Goal: Task Accomplishment & Management: Complete application form

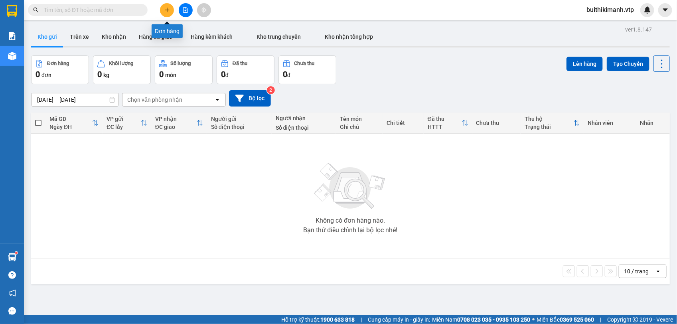
click at [167, 8] on icon "plus" at bounding box center [167, 10] width 0 height 4
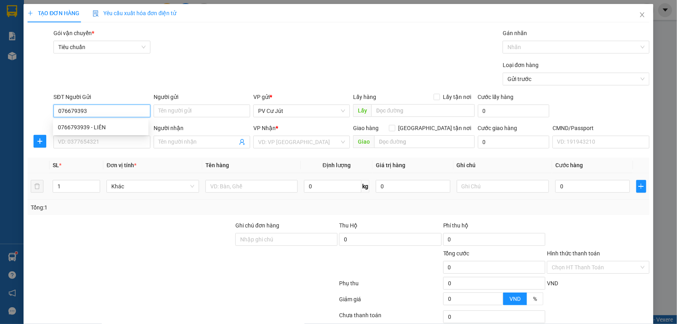
type input "0766793939"
click at [113, 128] on div "0766793939 - LIÊN" at bounding box center [101, 127] width 86 height 9
type input "LIÊN"
type input "0967013853"
type input "VŨ"
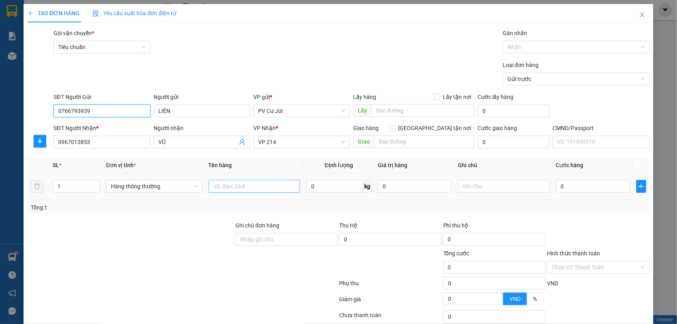
type input "0766793939"
click at [236, 182] on input "text" at bounding box center [255, 186] width 92 height 13
click at [70, 184] on input "1" at bounding box center [76, 186] width 46 height 12
type input "2"
click at [232, 182] on input "text" at bounding box center [255, 186] width 92 height 13
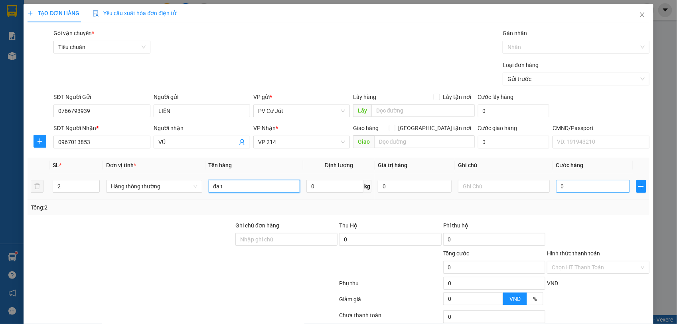
type input "đa t"
click at [603, 190] on input "0" at bounding box center [594, 186] width 74 height 13
click at [557, 182] on input "0" at bounding box center [594, 186] width 74 height 13
click at [557, 188] on input "0" at bounding box center [594, 186] width 74 height 13
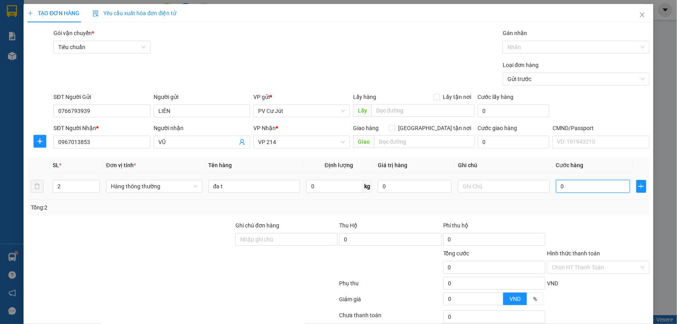
click at [557, 185] on input "0" at bounding box center [594, 186] width 74 height 13
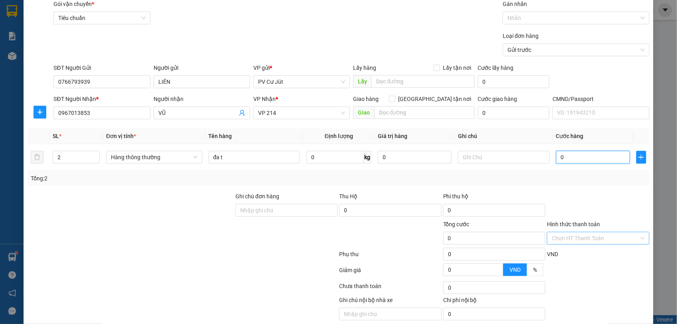
scroll to position [61, 0]
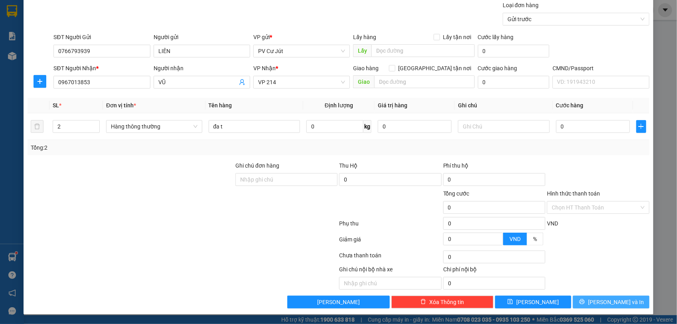
click at [613, 304] on span "[PERSON_NAME] và In" at bounding box center [616, 302] width 56 height 9
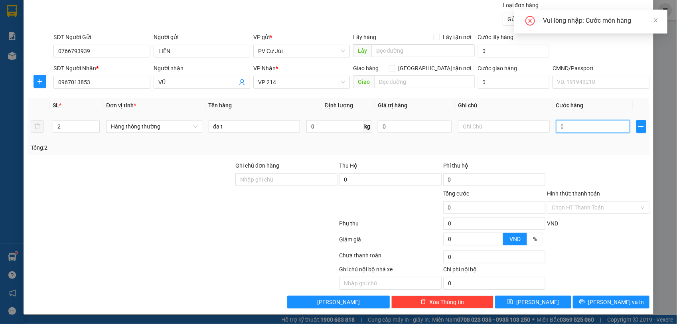
click at [557, 124] on input "0" at bounding box center [594, 126] width 74 height 13
click at [557, 126] on input "0" at bounding box center [594, 126] width 74 height 13
type input "70"
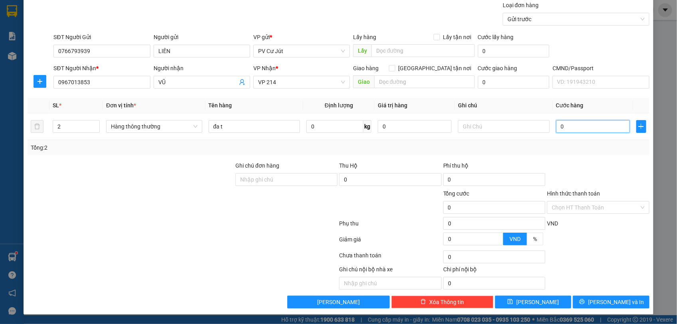
type input "70"
type input "700"
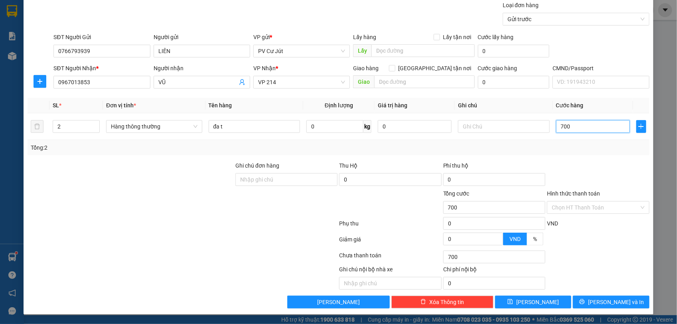
type input "7.000"
type input "77.000"
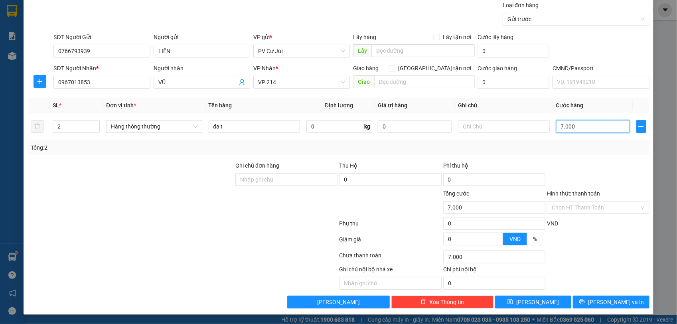
type input "77.000"
click at [609, 304] on span "[PERSON_NAME] và In" at bounding box center [616, 302] width 56 height 9
type input "7.000.000"
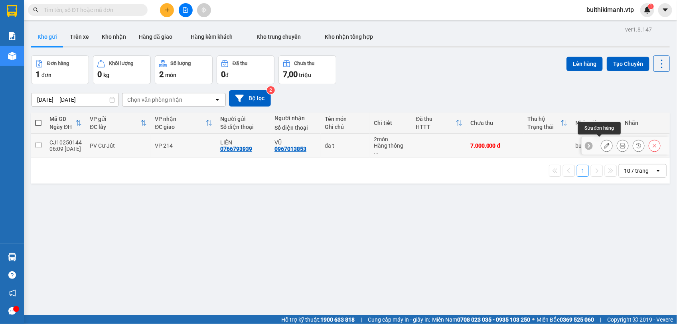
click at [603, 143] on button at bounding box center [607, 146] width 11 height 14
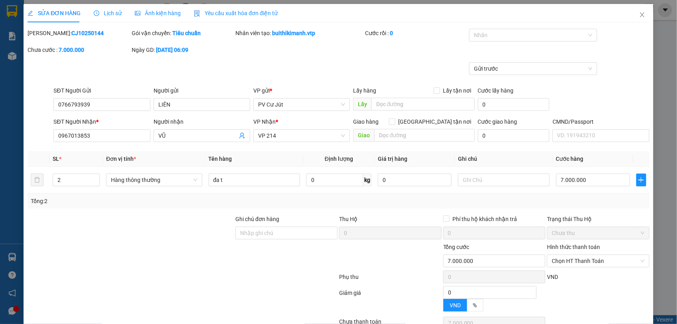
type input "0766793939"
type input "LIÊN"
type input "0967013853"
type input "VŨ"
type input "0"
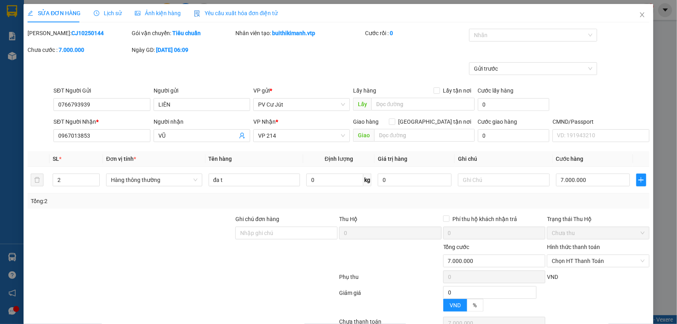
type input "7.000.000"
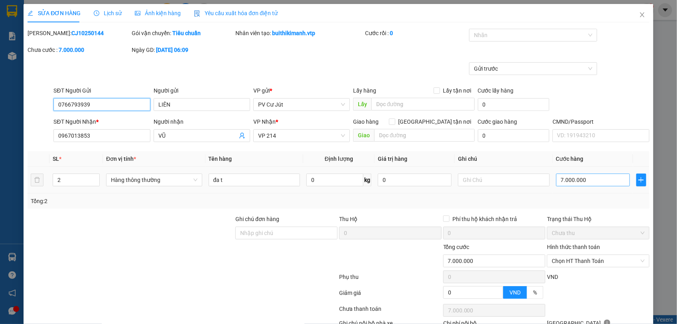
scroll to position [43, 0]
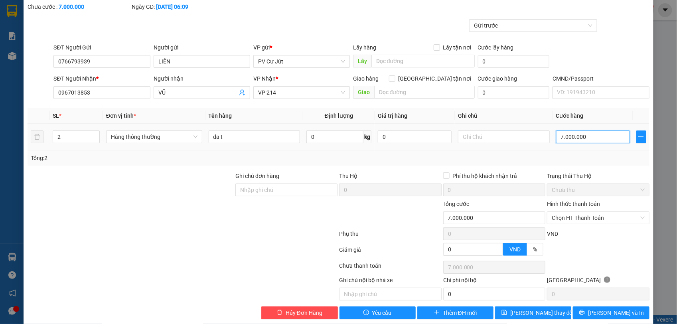
click at [590, 139] on input "7.000.000" at bounding box center [594, 137] width 74 height 13
click at [585, 138] on input "7.000.000" at bounding box center [594, 137] width 74 height 13
type input "700.000"
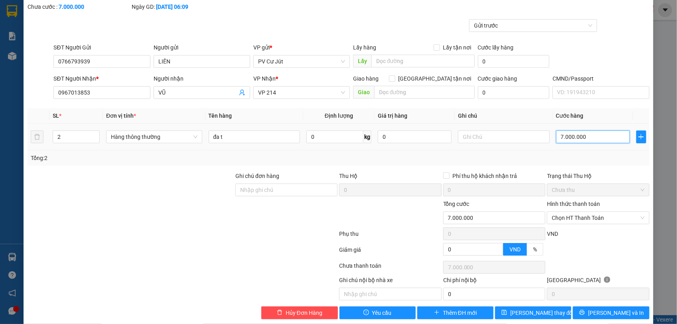
type input "700.000"
type input "70.000"
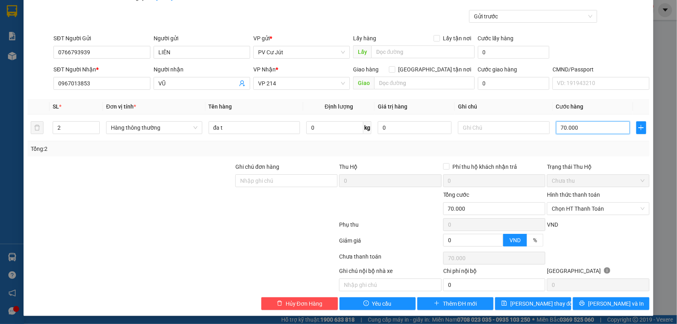
scroll to position [55, 0]
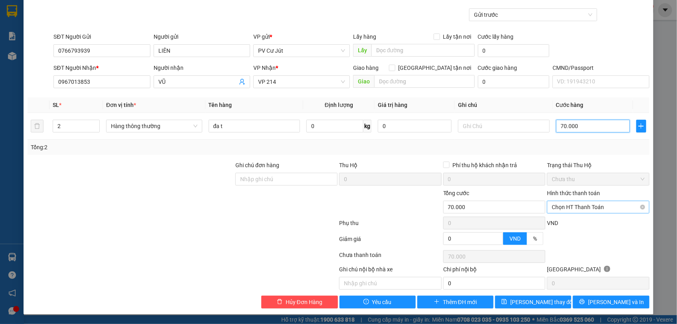
click at [611, 208] on span "Chọn HT Thanh Toán" at bounding box center [598, 207] width 93 height 12
type input "70.000"
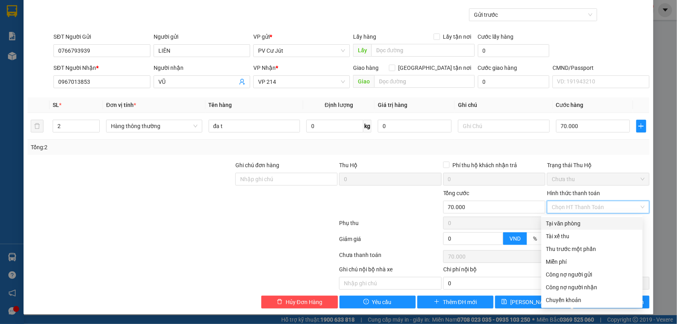
click at [602, 222] on div "Tại văn phòng" at bounding box center [593, 223] width 92 height 9
type input "0"
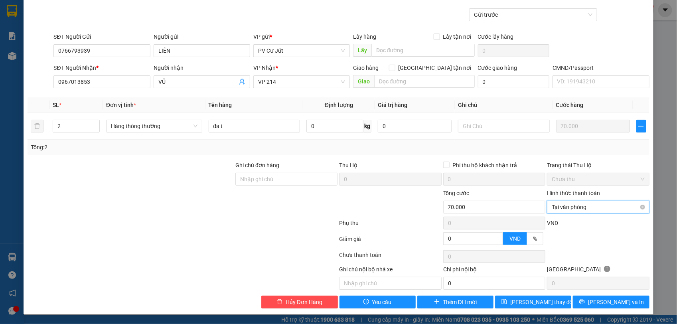
click at [602, 205] on span "Tại văn phòng" at bounding box center [598, 207] width 93 height 12
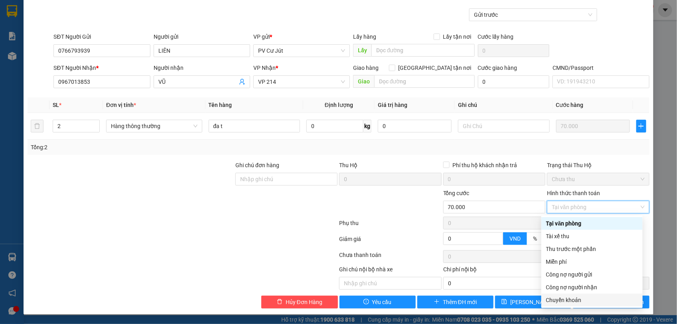
click at [570, 301] on div "Chuyển khoản" at bounding box center [593, 300] width 92 height 9
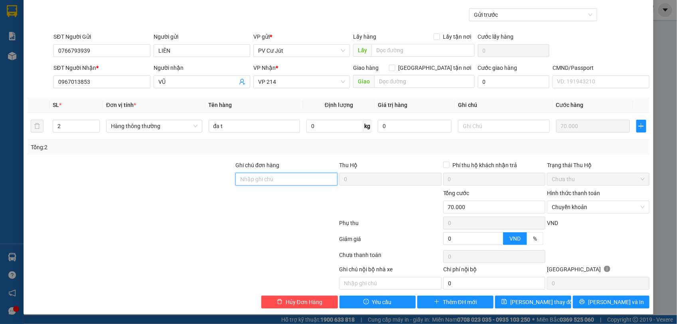
click at [301, 184] on input "Ghi chú đơn hàng" at bounding box center [287, 179] width 102 height 13
type input "c"
type input "ck 6868 70k 6h12 1510"
click at [610, 299] on span "[PERSON_NAME] và In" at bounding box center [616, 302] width 56 height 9
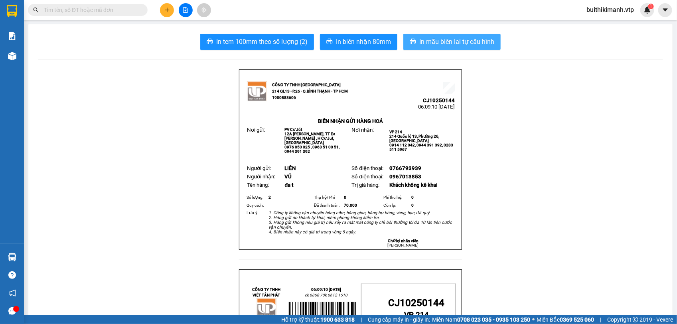
click at [470, 41] on span "In mẫu biên lai tự cấu hình" at bounding box center [457, 42] width 75 height 10
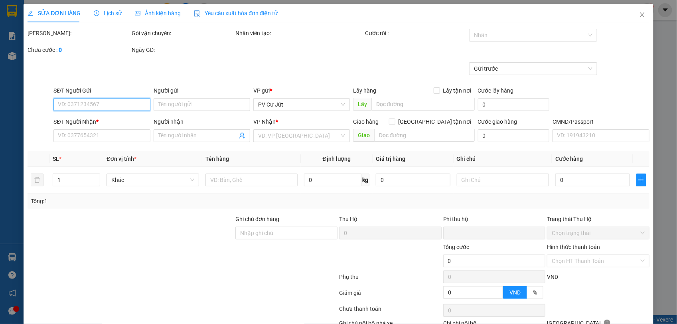
type input "0766793939"
type input "LIÊN"
type input "0967013853"
type input "VŨ"
type input "ck 6868 70k 6h12 1510"
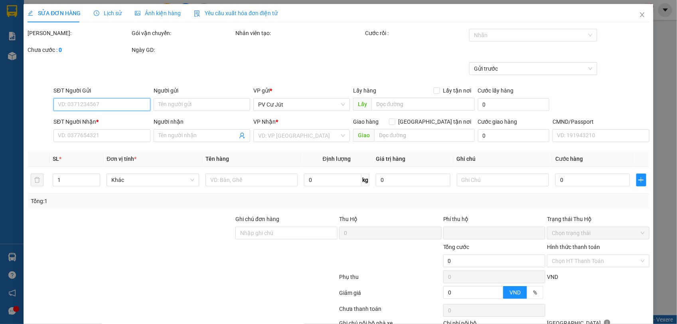
type input "0"
type input "70.000"
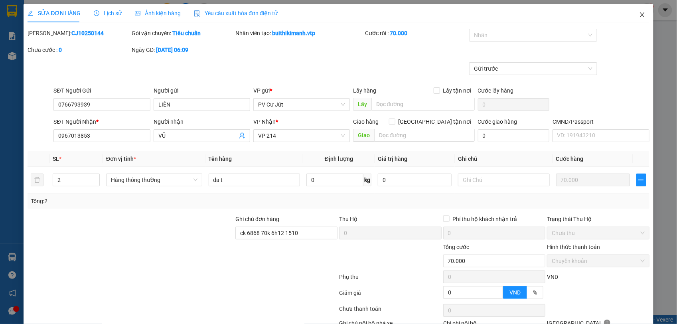
click at [640, 12] on icon "close" at bounding box center [643, 15] width 6 height 6
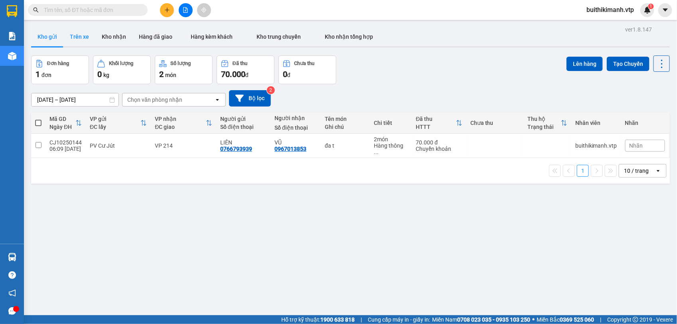
click at [78, 41] on button "Trên xe" at bounding box center [79, 36] width 32 height 19
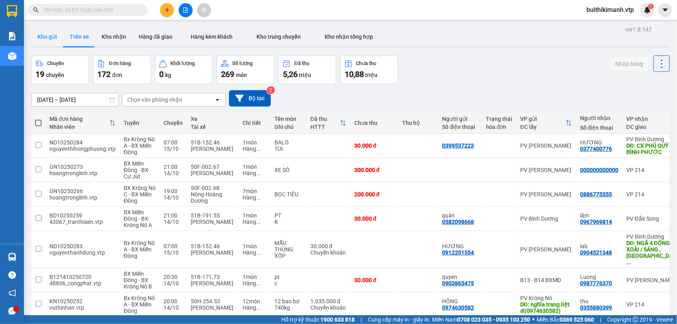
click at [42, 32] on button "Kho gửi" at bounding box center [47, 36] width 32 height 19
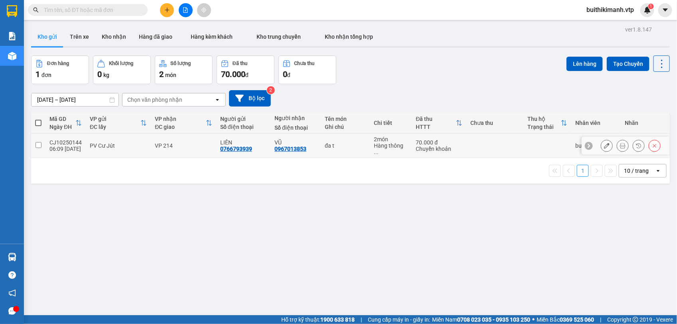
click at [310, 139] on div "VŨ" at bounding box center [296, 142] width 42 height 6
checkbox input "true"
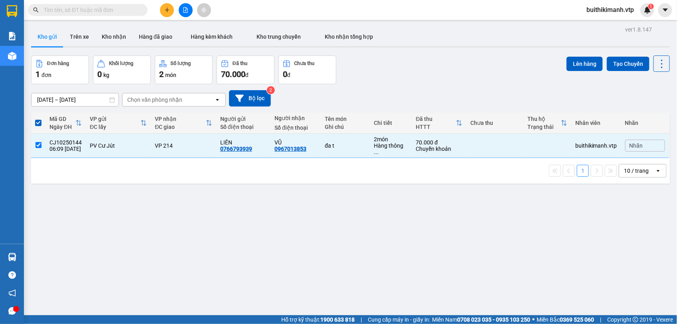
click at [584, 53] on div "ver 1.8.147 Kho gửi Trên xe Kho nhận Hàng đã giao Hàng kèm khách Kho trung chuy…" at bounding box center [351, 186] width 646 height 324
click at [573, 55] on div "Lên hàng Tạo Chuyến" at bounding box center [618, 63] width 103 height 16
click at [584, 71] on button "Lên hàng" at bounding box center [585, 64] width 36 height 14
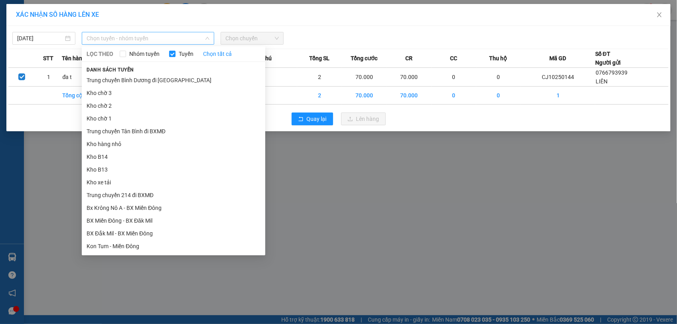
click at [129, 34] on span "Chọn tuyến - nhóm tuyến" at bounding box center [148, 38] width 123 height 12
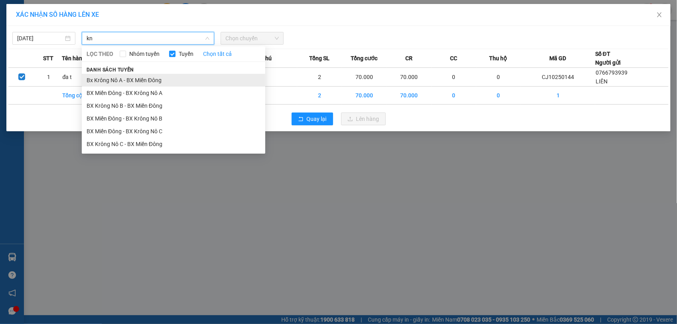
type input "kn"
click at [135, 74] on li "Bx Krông Nô A - BX Miền Đông" at bounding box center [174, 80] width 184 height 13
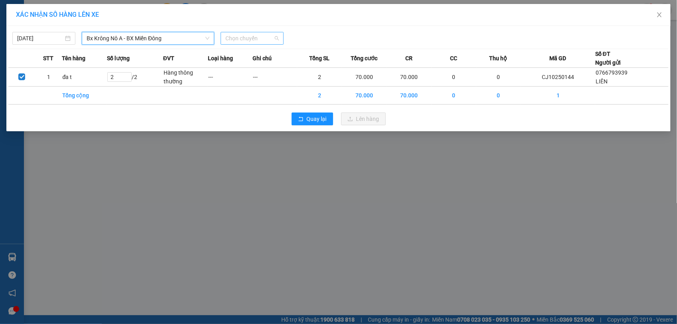
click at [263, 34] on span "Chọn chuyến" at bounding box center [252, 38] width 53 height 12
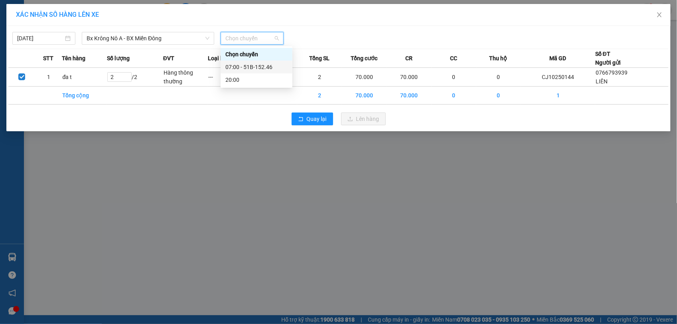
click at [250, 68] on div "07:00 - 51B-152.46" at bounding box center [257, 67] width 62 height 9
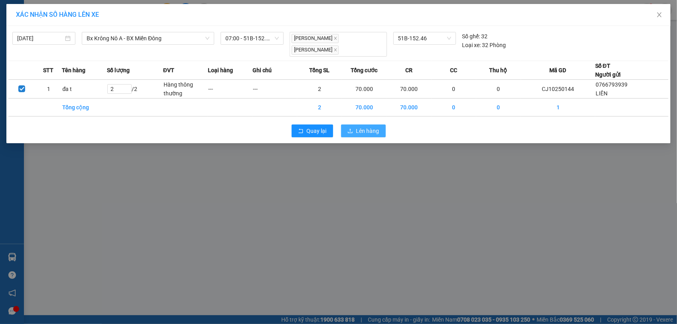
click at [350, 132] on icon "upload" at bounding box center [351, 131] width 6 height 6
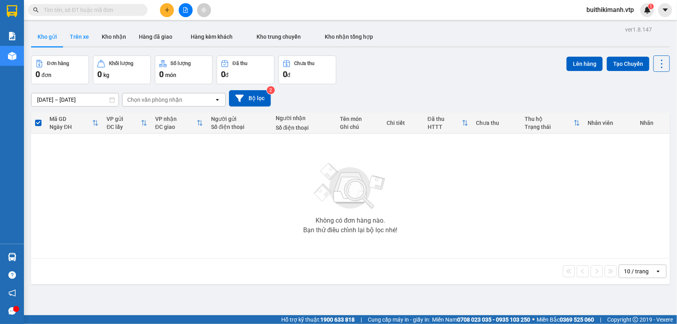
click at [77, 39] on button "Trên xe" at bounding box center [79, 36] width 32 height 19
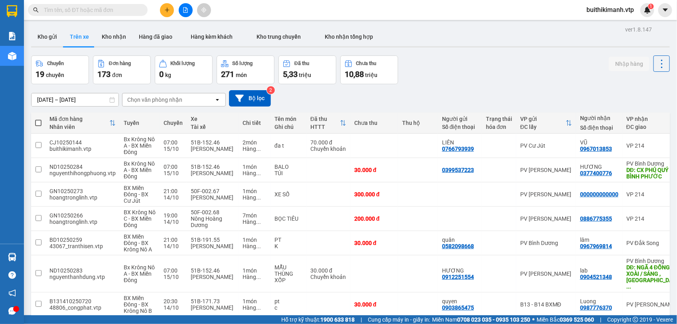
click at [153, 98] on div "Chọn văn phòng nhận" at bounding box center [154, 100] width 55 height 8
type input "cu"
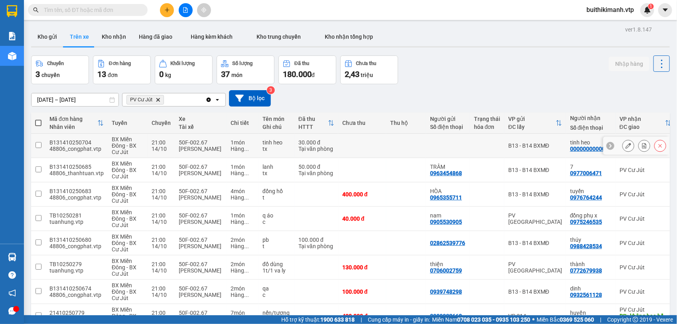
click at [398, 146] on td at bounding box center [406, 146] width 40 height 24
checkbox input "true"
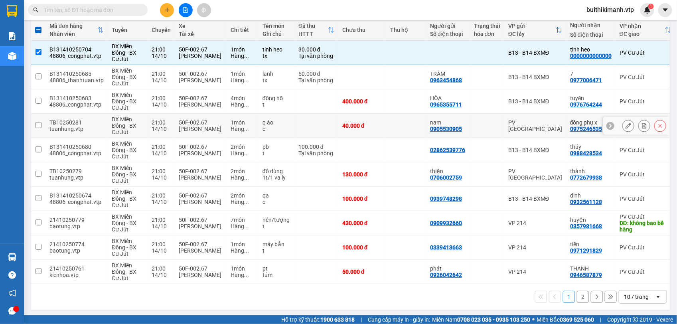
scroll to position [99, 0]
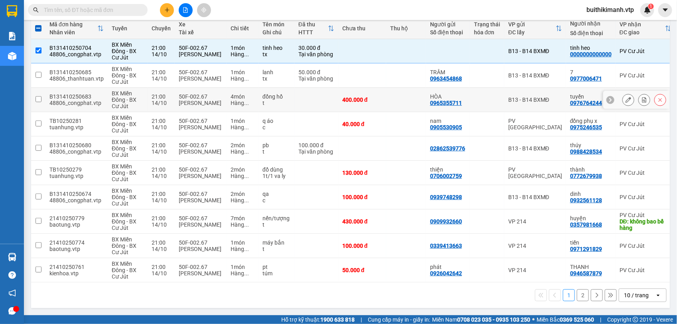
click at [360, 88] on td "400.000 đ" at bounding box center [363, 100] width 48 height 24
checkbox input "true"
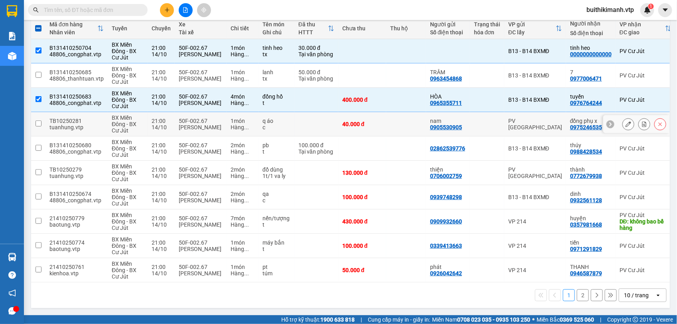
click at [372, 117] on td "40.000 đ" at bounding box center [363, 124] width 48 height 24
checkbox input "true"
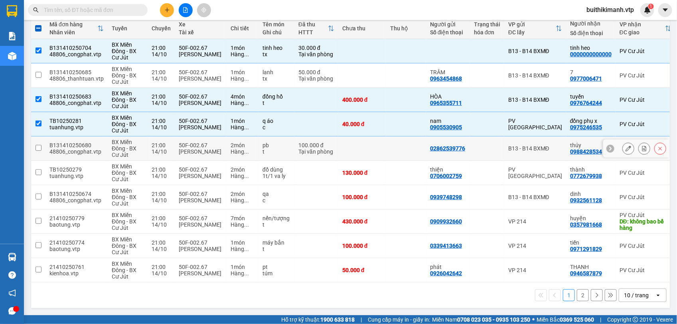
click at [370, 147] on td at bounding box center [363, 149] width 48 height 24
checkbox input "true"
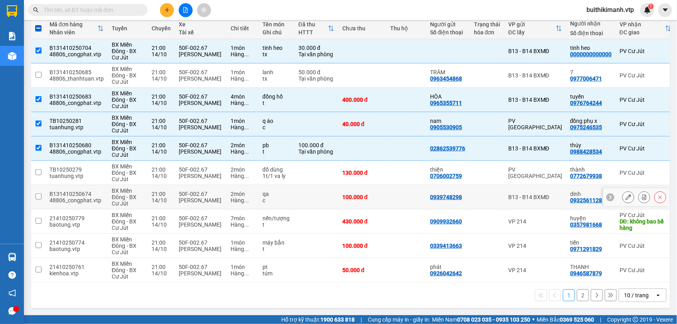
click at [386, 192] on td at bounding box center [406, 197] width 40 height 24
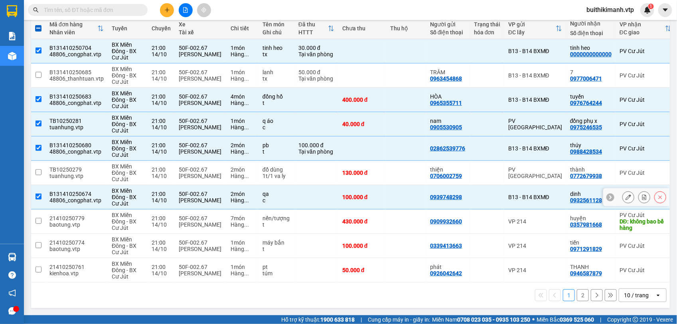
click at [386, 192] on td at bounding box center [406, 197] width 40 height 24
checkbox input "false"
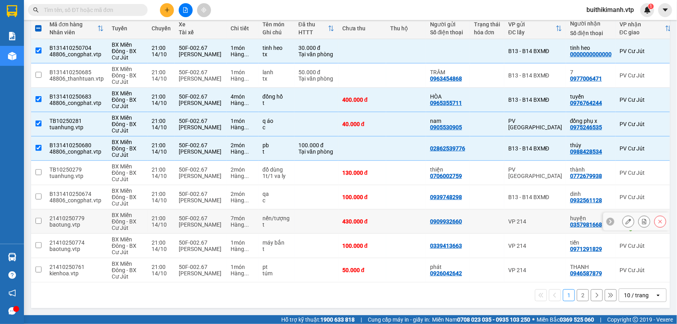
click at [394, 216] on td at bounding box center [406, 222] width 40 height 24
checkbox input "true"
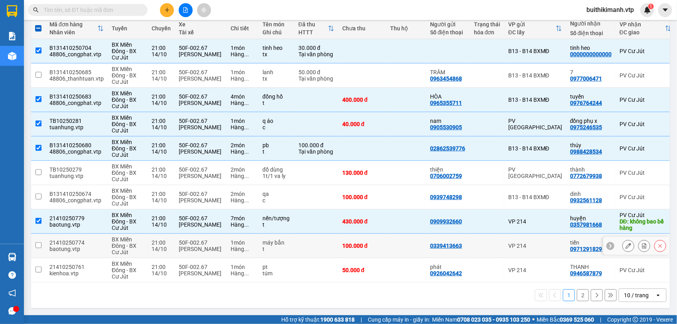
click at [392, 244] on td at bounding box center [406, 246] width 40 height 24
checkbox input "true"
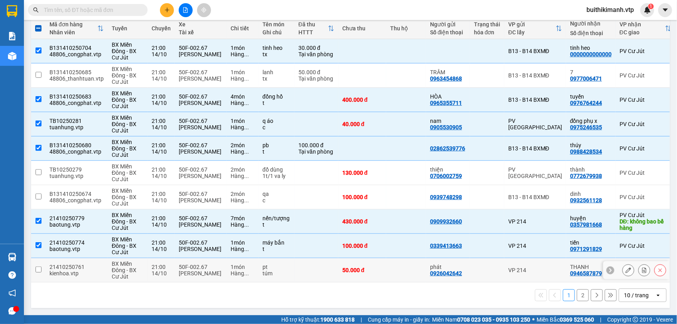
click at [392, 268] on td at bounding box center [406, 270] width 40 height 24
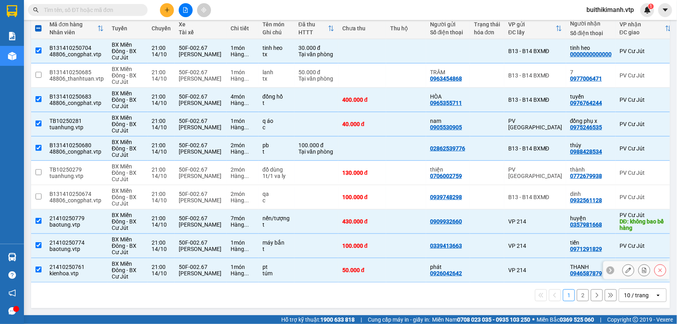
checkbox input "true"
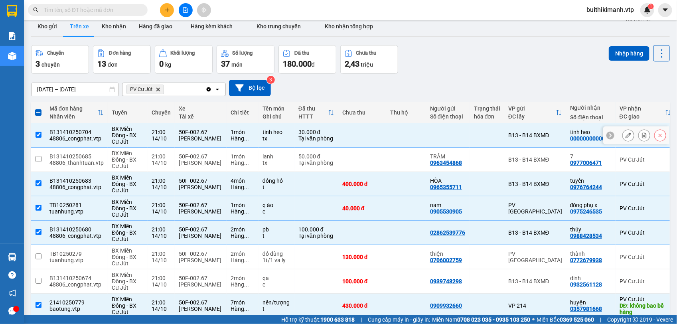
scroll to position [0, 0]
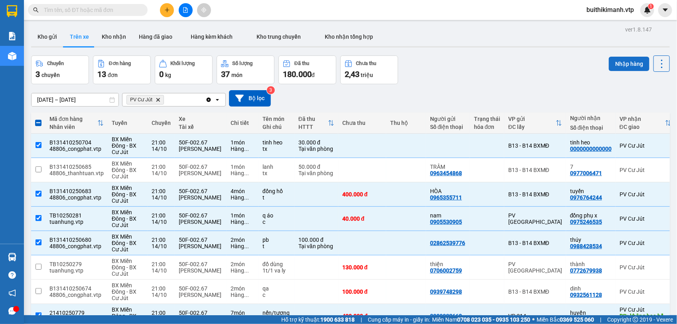
click at [617, 58] on button "Nhập hàng" at bounding box center [629, 64] width 41 height 14
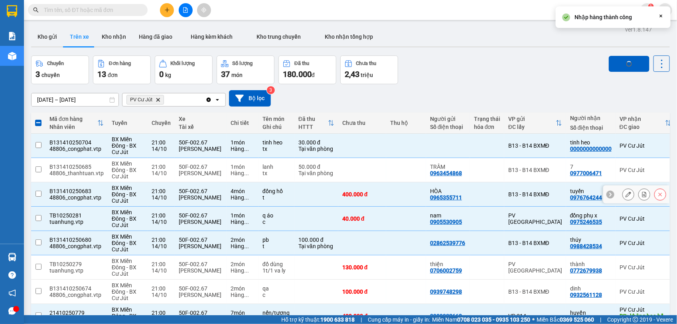
checkbox input "false"
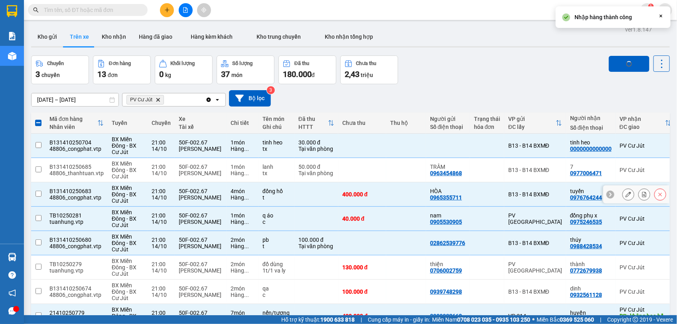
checkbox input "false"
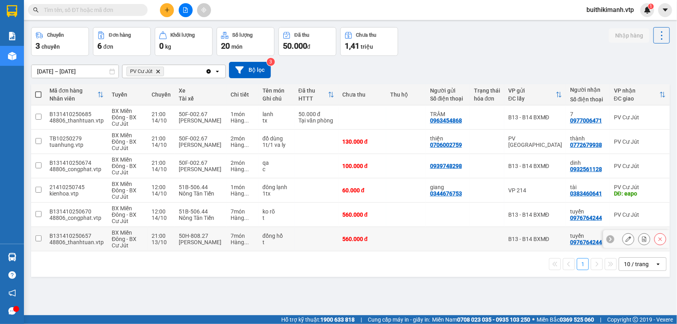
scroll to position [37, 0]
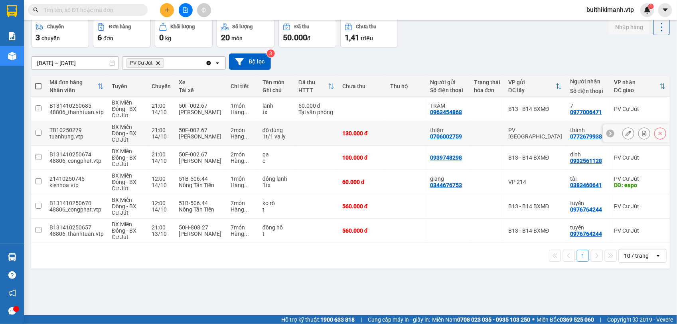
click at [408, 134] on td at bounding box center [406, 133] width 40 height 24
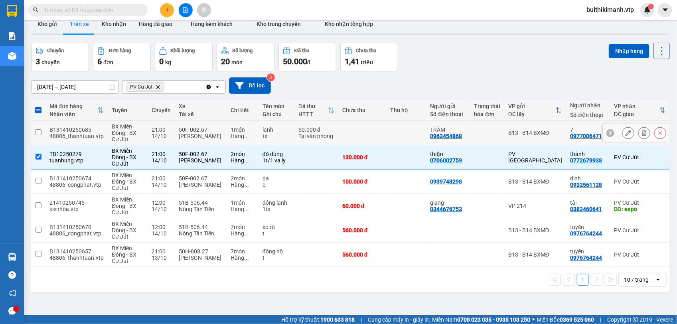
scroll to position [0, 0]
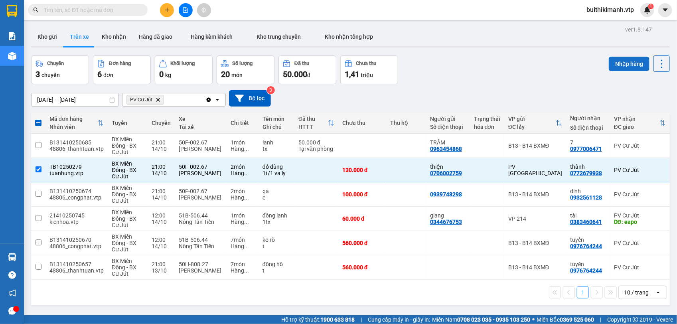
click at [628, 60] on button "Nhập hàng" at bounding box center [629, 64] width 41 height 14
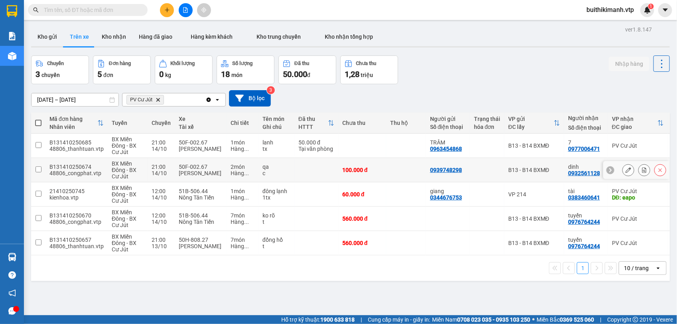
click at [192, 171] on div "Vi Văn Mai" at bounding box center [201, 173] width 44 height 6
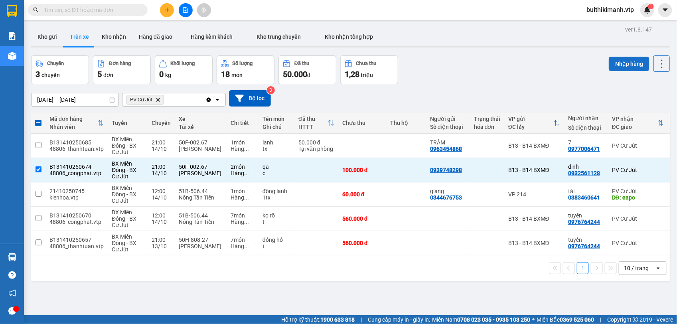
click at [622, 62] on button "Nhập hàng" at bounding box center [629, 64] width 41 height 14
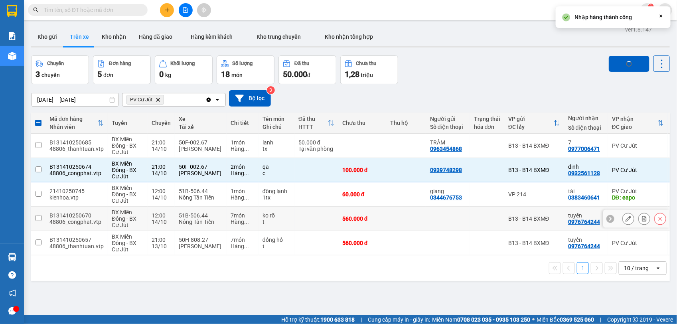
checkbox input "false"
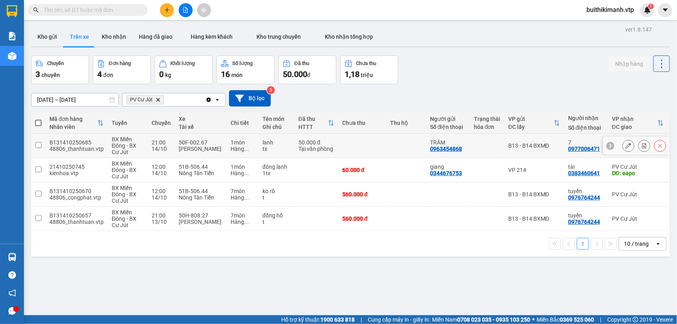
click at [389, 144] on td at bounding box center [406, 146] width 40 height 24
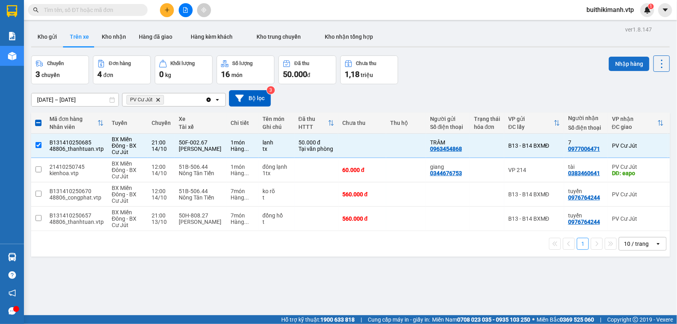
click at [612, 59] on button "Nhập hàng" at bounding box center [629, 64] width 41 height 14
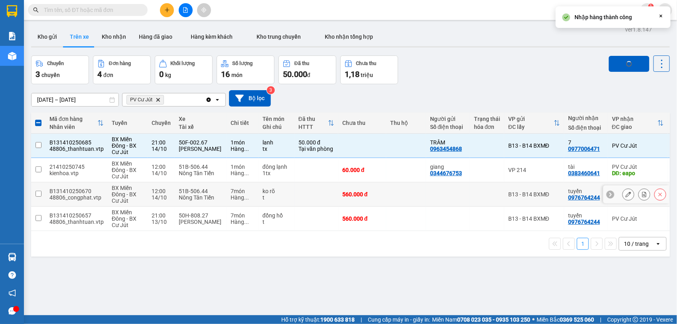
checkbox input "false"
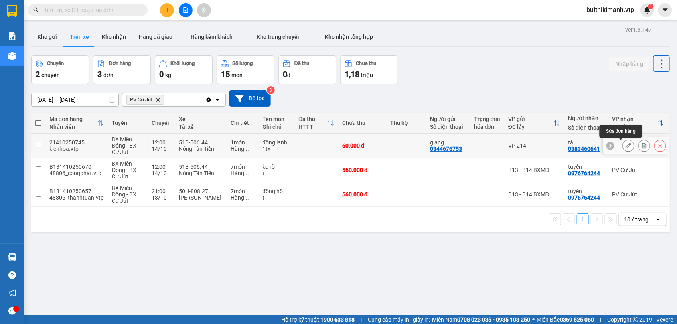
click at [626, 144] on icon at bounding box center [629, 146] width 6 height 6
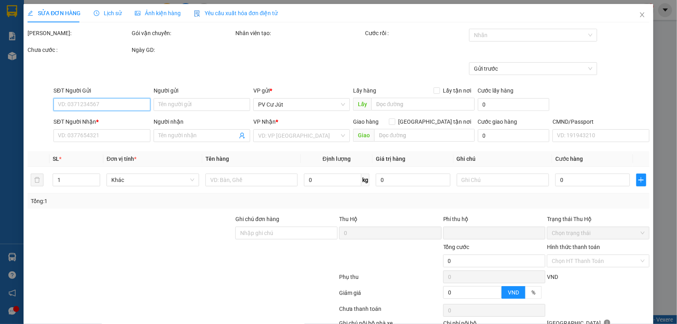
type input "3.000"
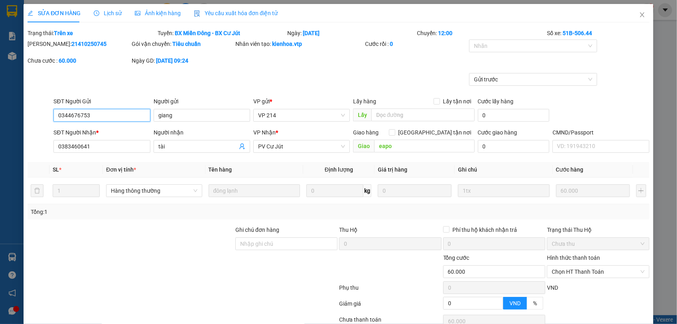
type input "0344676753"
type input "giang"
type input "0383460641"
type input "tài"
type input "eapo"
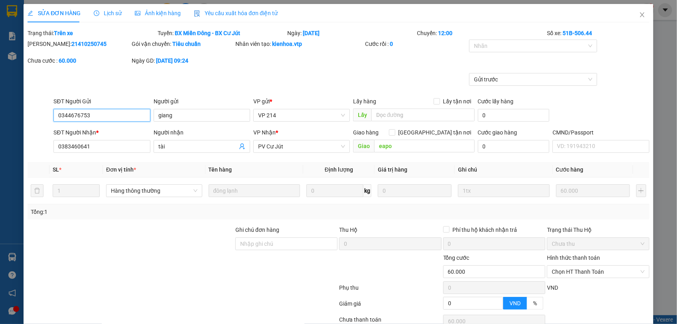
type input "0"
type input "60.000"
click at [640, 13] on icon "close" at bounding box center [642, 14] width 4 height 5
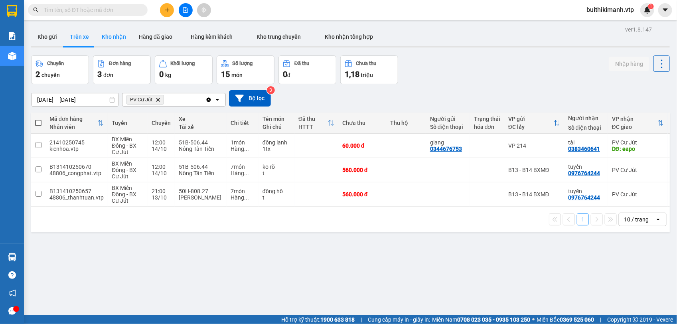
click at [102, 30] on button "Kho nhận" at bounding box center [113, 36] width 37 height 19
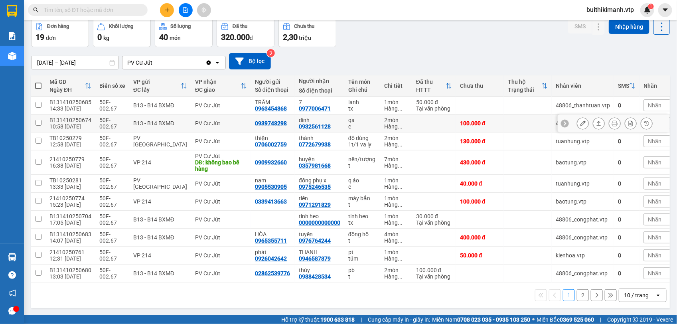
scroll to position [41, 0]
click at [580, 235] on icon at bounding box center [583, 238] width 6 height 6
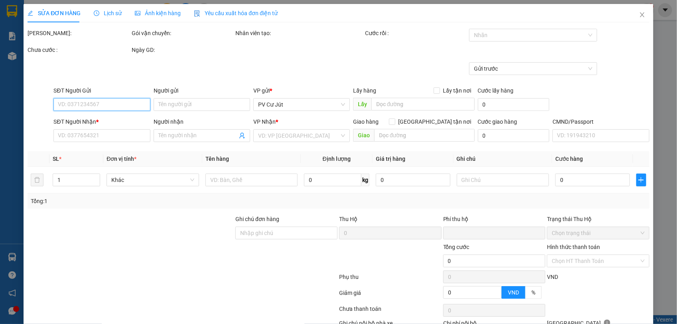
type input "20.000"
click at [100, 8] on div "Lịch sử" at bounding box center [108, 13] width 28 height 18
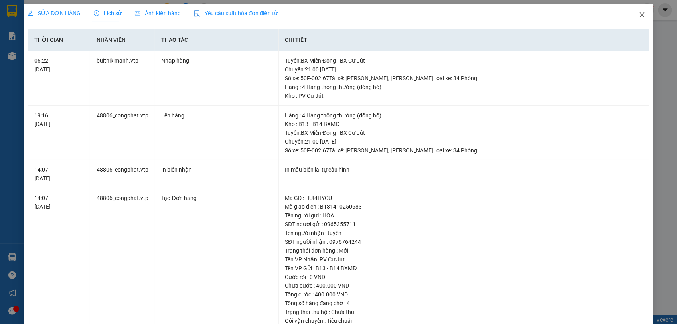
click at [640, 14] on icon "close" at bounding box center [643, 15] width 6 height 6
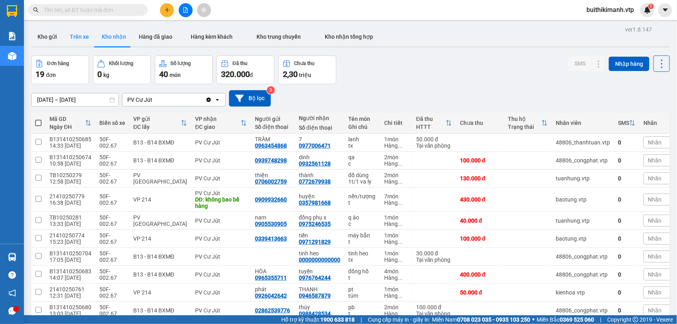
click at [64, 33] on button "Trên xe" at bounding box center [79, 36] width 32 height 19
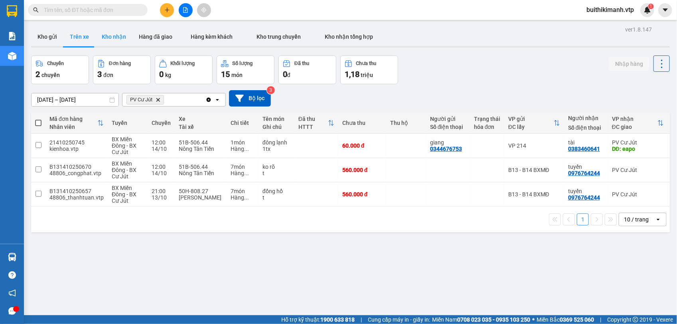
click at [118, 34] on button "Kho nhận" at bounding box center [113, 36] width 37 height 19
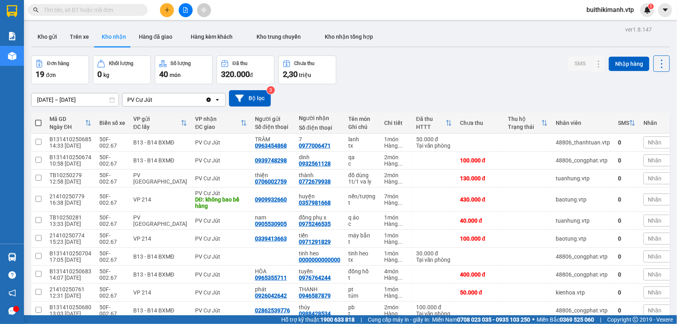
click at [677, 11] on html "Kết quả tìm kiếm ( 0 ) Bộ lọc No Data buithikimanh.vtp 1 Báo cáo BC giao hàng (…" at bounding box center [338, 162] width 677 height 324
click at [677, 56] on html "Kết quả tìm kiếm ( 0 ) Bộ lọc No Data buithikimanh.vtp 1 Báo cáo BC giao hàng (…" at bounding box center [338, 162] width 677 height 324
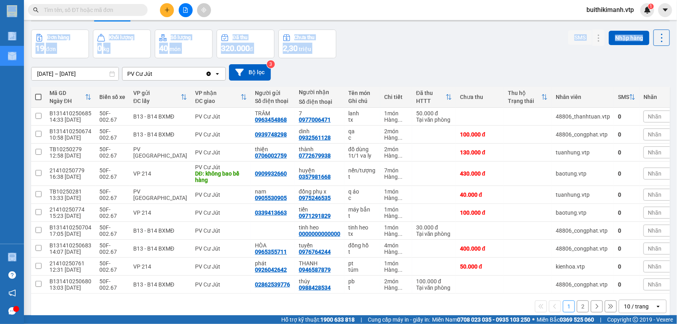
scroll to position [41, 0]
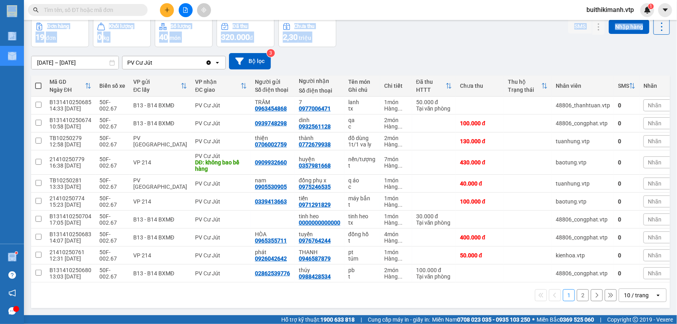
click at [396, 41] on div "Đơn hàng 19 đơn Khối lượng 0 kg Số lượng 40 món Đã thu 320.000 đ Chưa thu 2,30 …" at bounding box center [350, 32] width 639 height 29
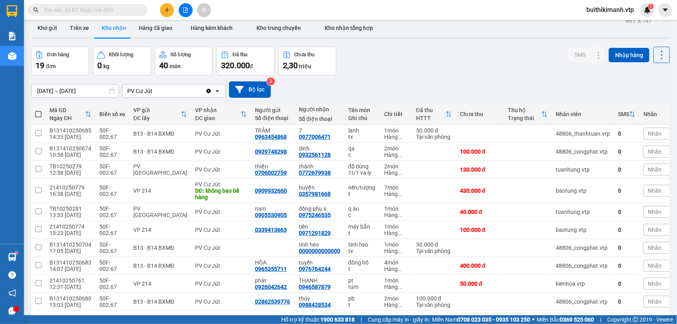
scroll to position [0, 0]
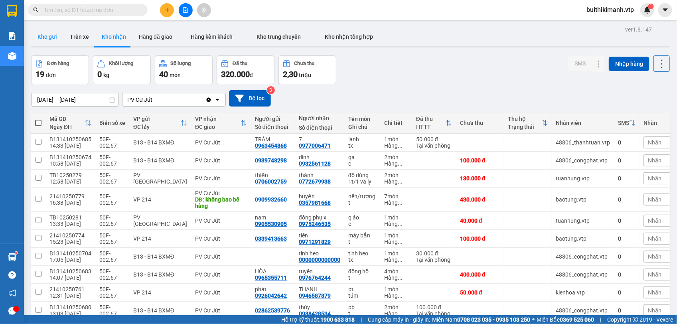
click at [41, 34] on button "Kho gửi" at bounding box center [47, 36] width 32 height 19
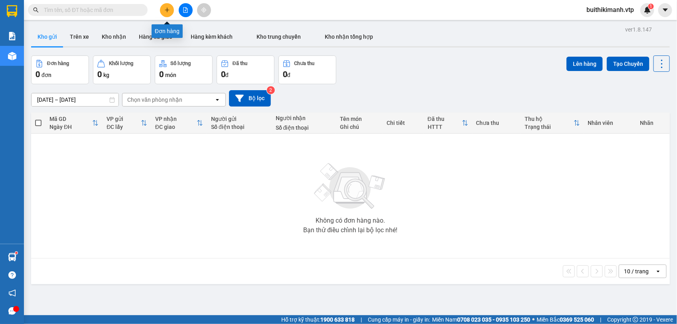
click at [168, 15] on button at bounding box center [167, 10] width 14 height 14
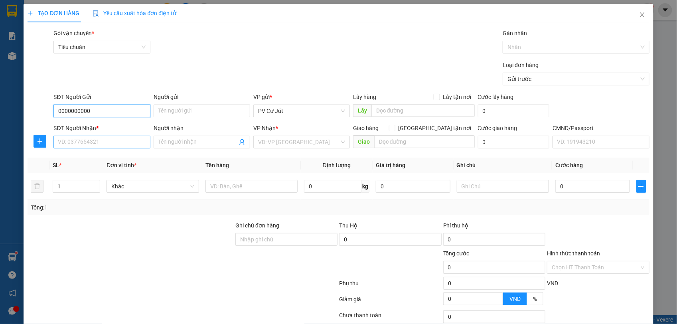
type input "0000000000"
click at [99, 140] on input "SĐT Người Nhận *" at bounding box center [101, 142] width 97 height 13
type input "0984493478"
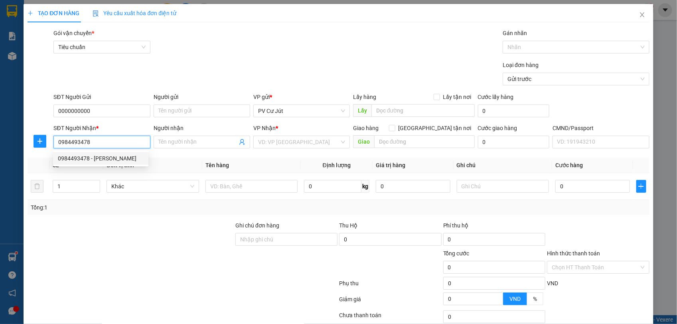
click at [89, 160] on div "0984493478 - VÂN" at bounding box center [101, 158] width 86 height 9
type input "VÂN"
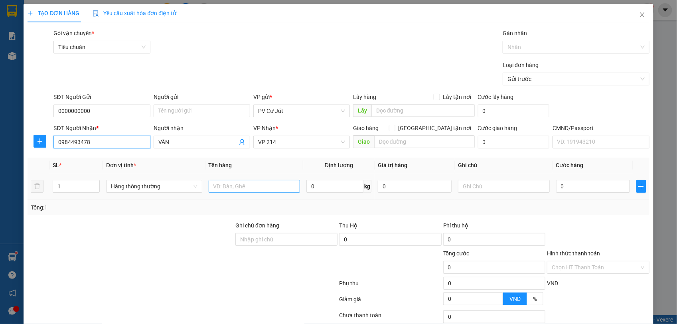
type input "0984493478"
click at [240, 182] on input "text" at bounding box center [255, 186] width 92 height 13
click at [59, 185] on input "1" at bounding box center [76, 186] width 46 height 12
type input "2"
click at [259, 184] on input "text" at bounding box center [255, 186] width 92 height 13
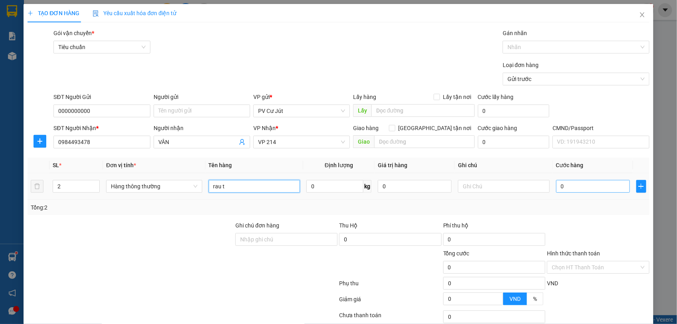
type input "rau t"
click at [585, 186] on input "0" at bounding box center [594, 186] width 74 height 13
click at [557, 192] on input "0" at bounding box center [594, 186] width 74 height 13
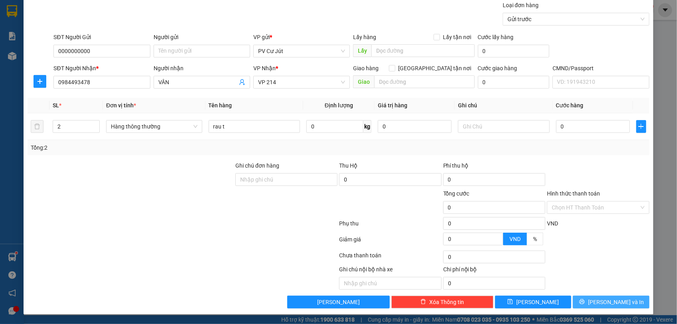
click at [587, 307] on button "[PERSON_NAME] và In" at bounding box center [611, 302] width 76 height 13
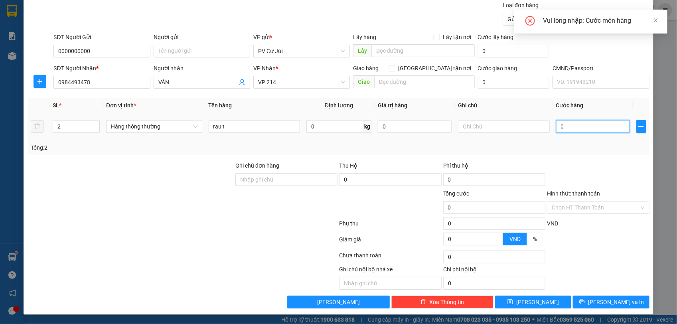
click at [557, 125] on input "0" at bounding box center [594, 126] width 74 height 13
click at [557, 129] on input "0" at bounding box center [594, 126] width 74 height 13
type input "90"
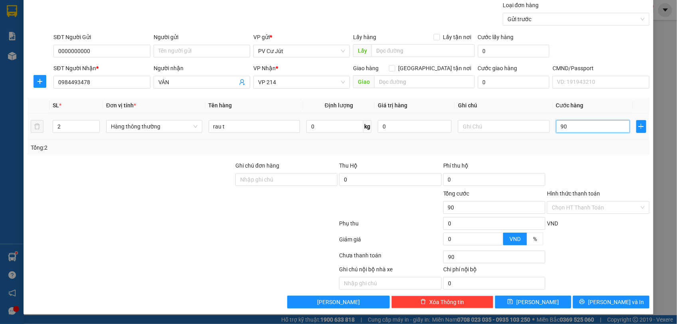
type input "900"
type input "9.000"
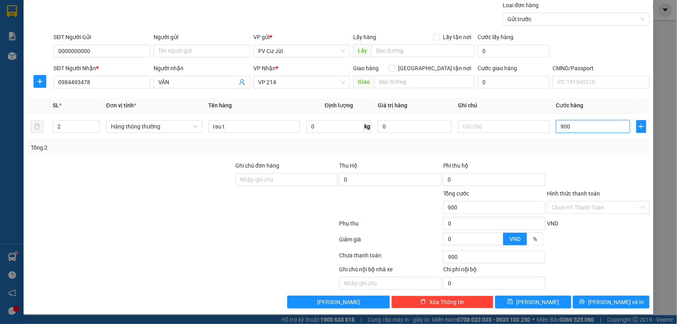
type input "9.000"
type input "99.000"
click at [600, 299] on span "[PERSON_NAME] và In" at bounding box center [616, 302] width 56 height 9
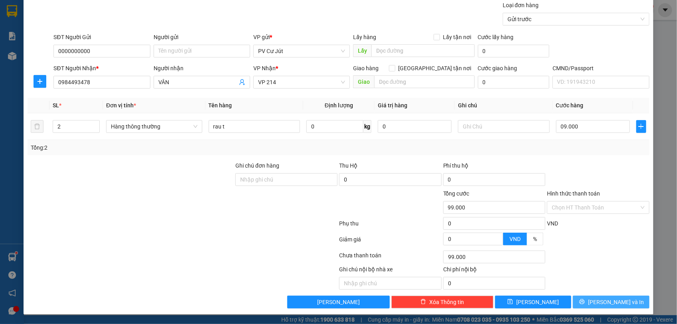
type input "9.000.000"
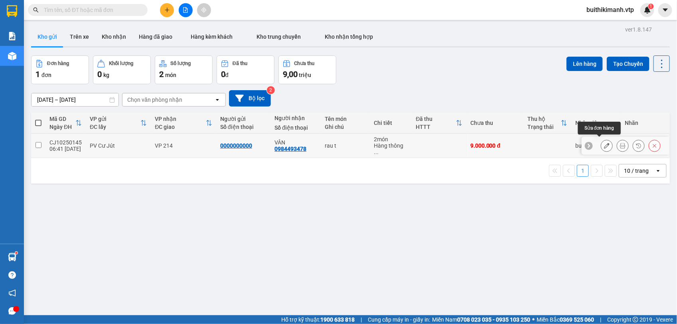
click at [592, 145] on div at bounding box center [626, 146] width 88 height 18
click at [602, 140] on button at bounding box center [607, 146] width 11 height 14
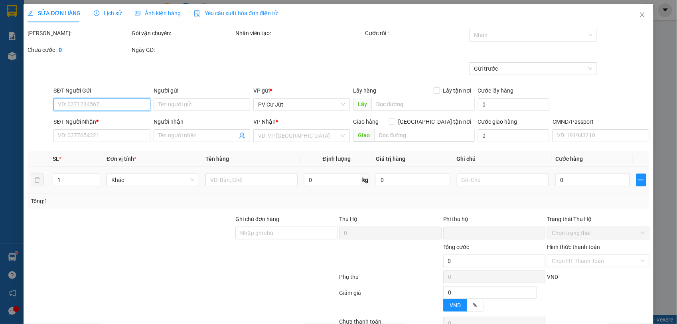
type input "0000000000"
type input "0984493478"
type input "VÂN"
type input "0"
type input "9.000.000"
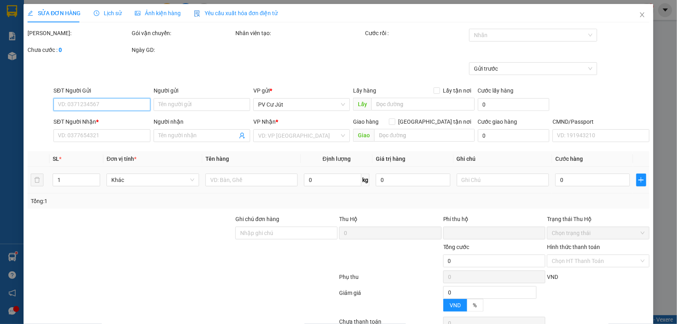
type input "9.000.000"
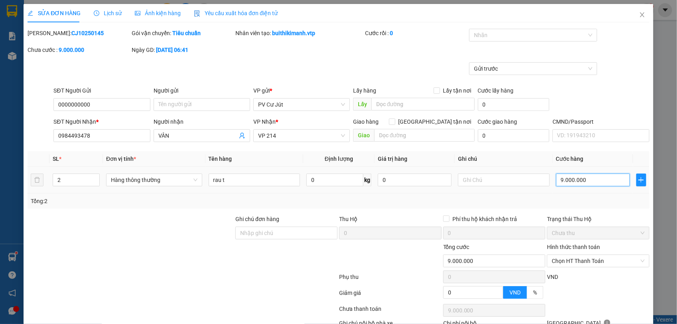
click at [596, 178] on input "9.000.000" at bounding box center [594, 180] width 74 height 13
click at [581, 182] on input "9.000.000" at bounding box center [594, 180] width 74 height 13
type input "900.000"
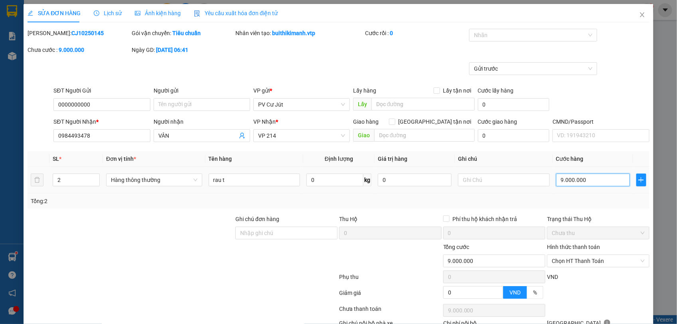
type input "900.000"
type input "90.000"
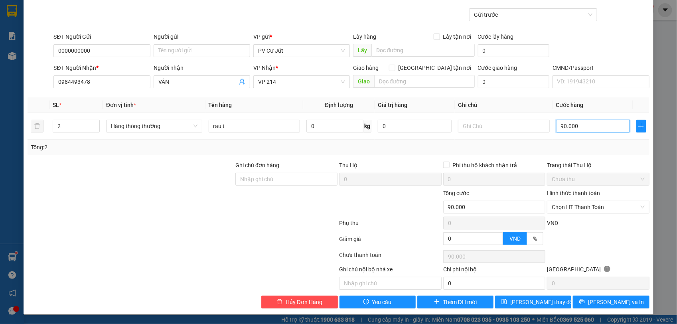
scroll to position [55, 0]
type input "90.000"
click at [614, 299] on span "[PERSON_NAME] và In" at bounding box center [616, 302] width 56 height 9
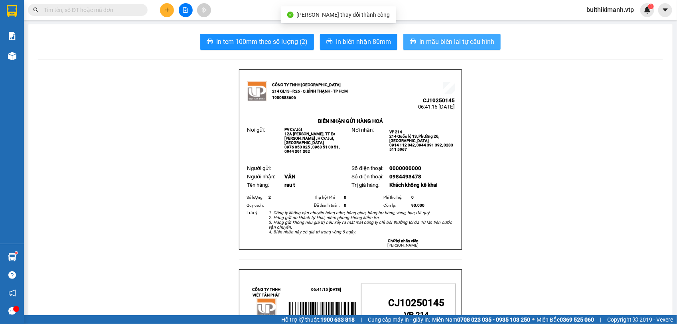
click at [464, 39] on span "In mẫu biên lai tự cấu hình" at bounding box center [457, 42] width 75 height 10
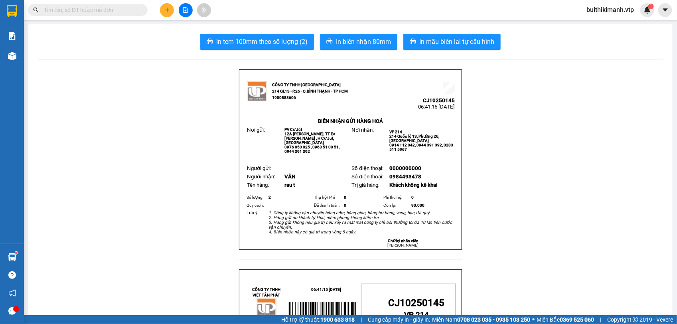
drag, startPoint x: 537, startPoint y: 123, endPoint x: 335, endPoint y: 105, distance: 203.2
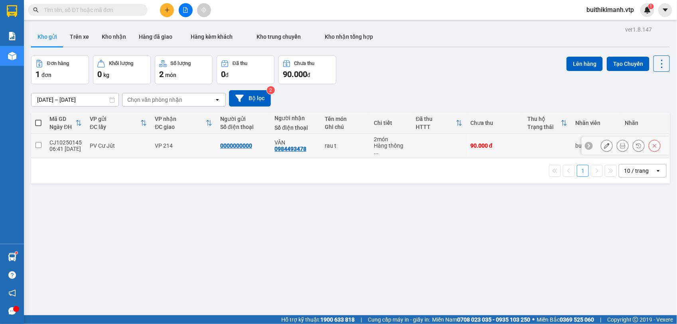
click at [374, 145] on div "Hàng thông ..." at bounding box center [391, 149] width 34 height 13
checkbox input "true"
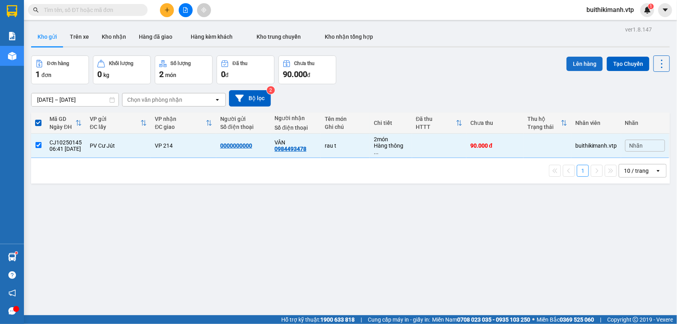
click at [574, 64] on button "Lên hàng" at bounding box center [585, 64] width 36 height 14
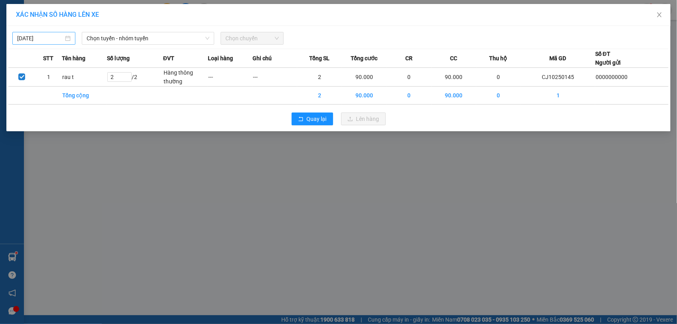
click at [42, 41] on input "14/10/2025" at bounding box center [40, 38] width 46 height 9
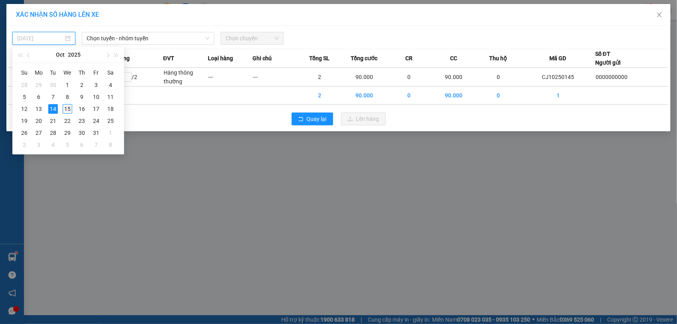
click at [66, 109] on div "15" at bounding box center [68, 109] width 10 height 10
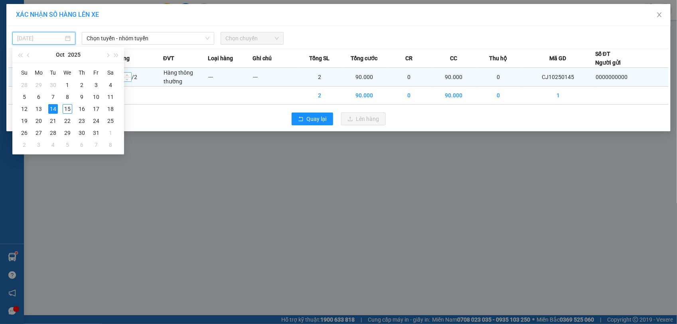
type input "[DATE]"
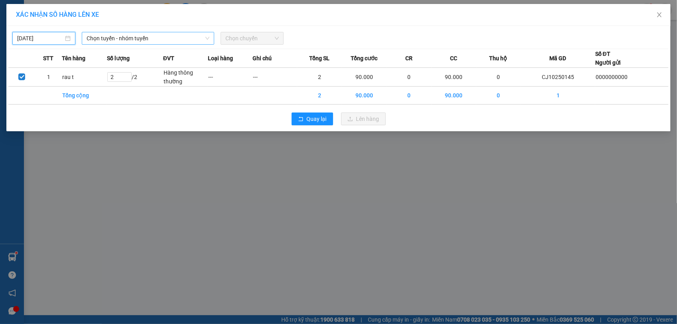
click at [162, 39] on span "Chọn tuyến - nhóm tuyến" at bounding box center [148, 38] width 123 height 12
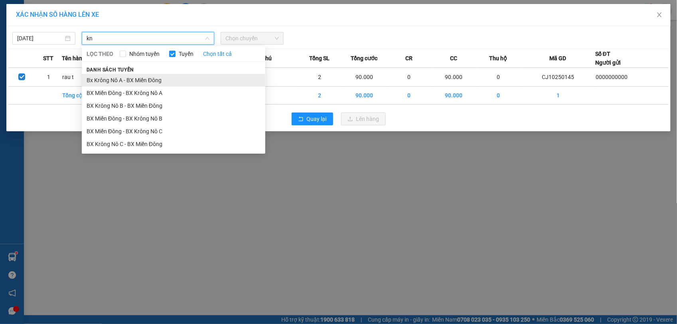
type input "kn"
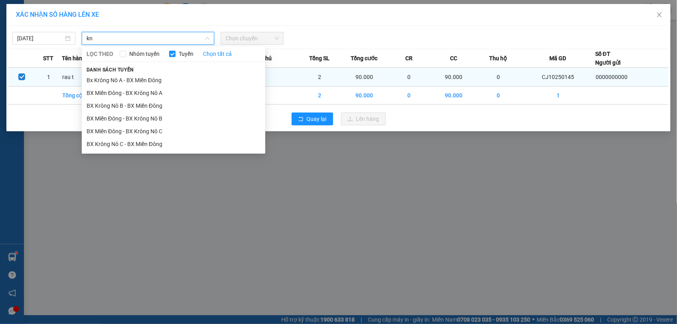
drag, startPoint x: 170, startPoint y: 76, endPoint x: 184, endPoint y: 76, distance: 14.8
click at [170, 76] on li "Bx Krông Nô A - BX Miền Đông" at bounding box center [174, 80] width 184 height 13
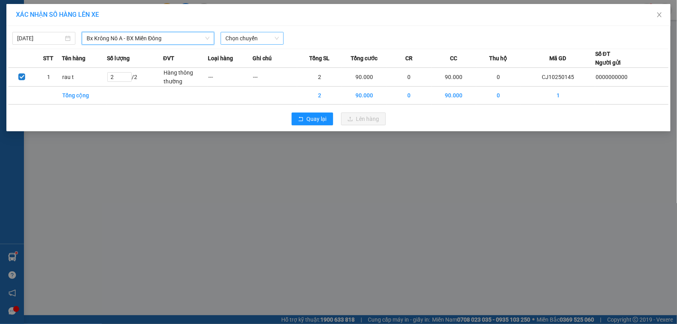
click at [250, 42] on span "Chọn chuyến" at bounding box center [252, 38] width 53 height 12
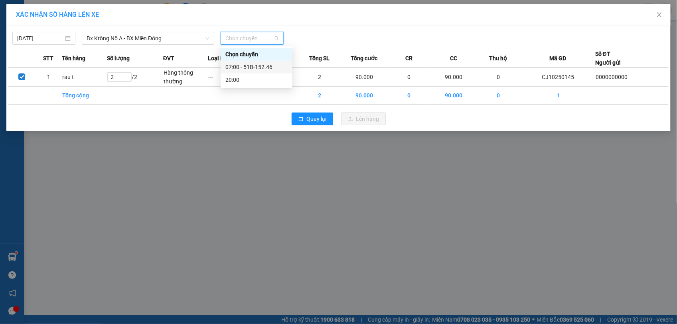
click at [240, 71] on div "07:00 - 51B-152.46" at bounding box center [257, 67] width 62 height 9
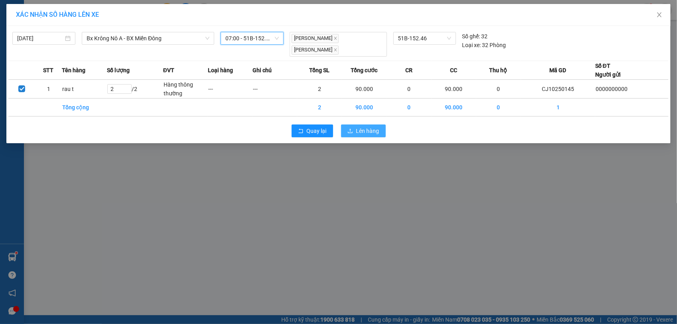
click at [366, 131] on span "Lên hàng" at bounding box center [368, 131] width 23 height 9
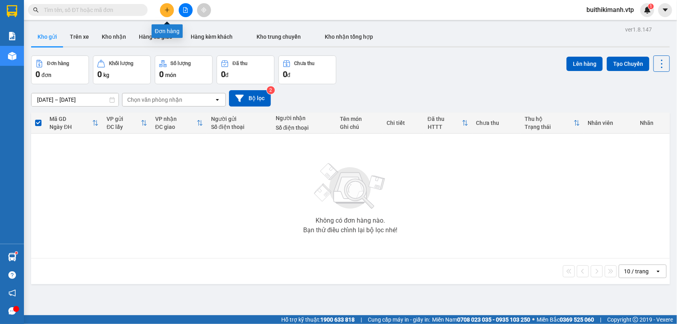
click at [170, 11] on button at bounding box center [167, 10] width 14 height 14
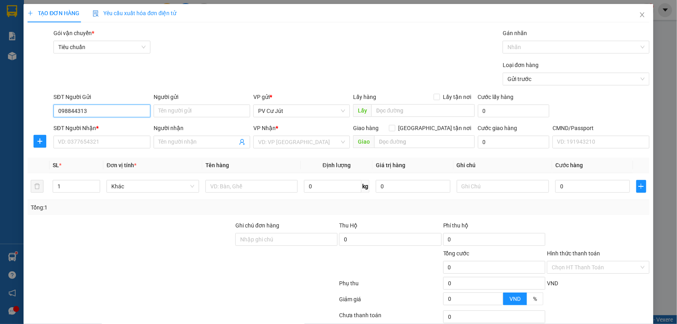
type input "0988443137"
drag, startPoint x: 62, startPoint y: 116, endPoint x: -2, endPoint y: 118, distance: 64.3
click at [0, 118] on html "Kết quả tìm kiếm ( 0 ) Bộ lọc No Data buithikimanh.vtp 1 Báo cáo BC giao hàng (…" at bounding box center [338, 162] width 677 height 324
click at [70, 142] on input "SĐT Người Nhận *" at bounding box center [101, 142] width 97 height 13
paste input "0988443137"
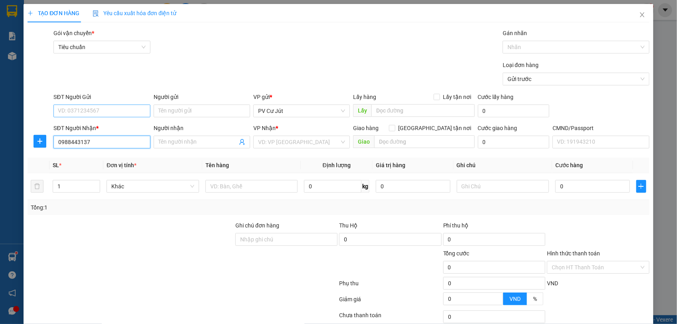
type input "0988443137"
click at [99, 111] on input "SĐT Người Gửi" at bounding box center [101, 111] width 97 height 13
drag, startPoint x: 110, startPoint y: 145, endPoint x: -2, endPoint y: 151, distance: 112.3
click at [0, 151] on html "Kết quả tìm kiếm ( 0 ) Bộ lọc No Data buithikimanh.vtp 1 Báo cáo BC giao hàng (…" at bounding box center [338, 162] width 677 height 324
click at [93, 110] on input "SĐT Người Gửi" at bounding box center [101, 111] width 97 height 13
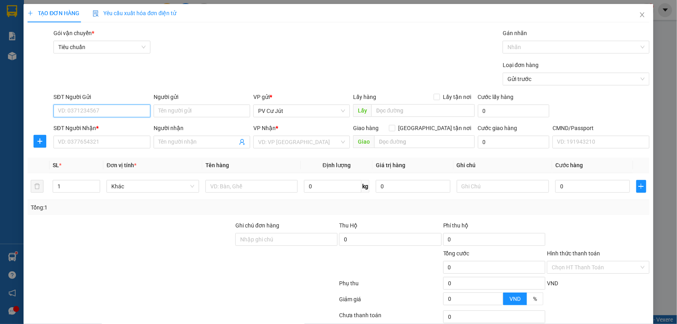
paste input "0988443137"
type input "0988443137"
click at [96, 141] on input "SĐT Người Nhận *" at bounding box center [101, 142] width 97 height 13
type input "0862464137"
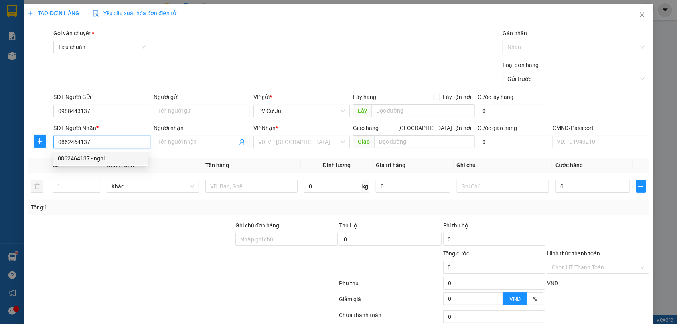
click at [116, 160] on div "0862464137 - nghi" at bounding box center [101, 158] width 86 height 9
type input "nghi"
type input "0862464137"
click at [233, 180] on div at bounding box center [255, 186] width 92 height 16
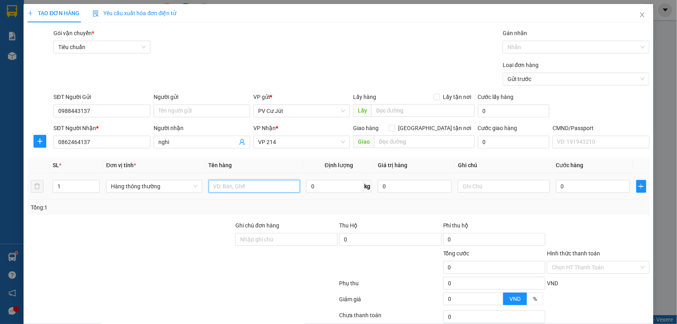
click at [235, 187] on input "text" at bounding box center [255, 186] width 92 height 13
type input "đa tx"
click at [575, 189] on input "0" at bounding box center [594, 186] width 74 height 13
click at [557, 186] on input "0" at bounding box center [594, 186] width 74 height 13
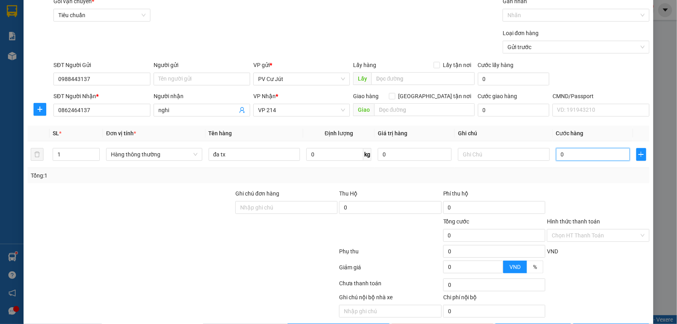
scroll to position [61, 0]
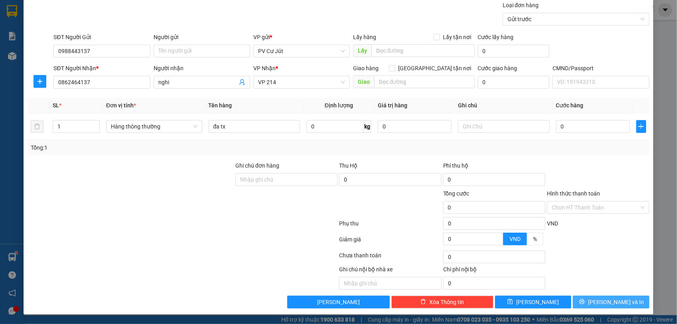
click at [603, 300] on span "[PERSON_NAME] và In" at bounding box center [616, 302] width 56 height 9
click at [557, 125] on input "0" at bounding box center [594, 126] width 74 height 13
click at [557, 127] on input "0" at bounding box center [594, 126] width 74 height 13
type input "50"
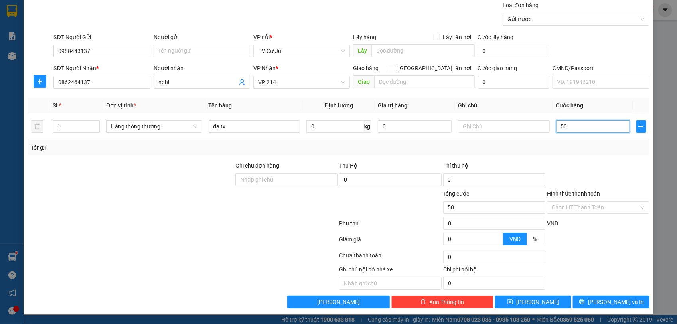
type input "50"
type input "500"
type input "5.000"
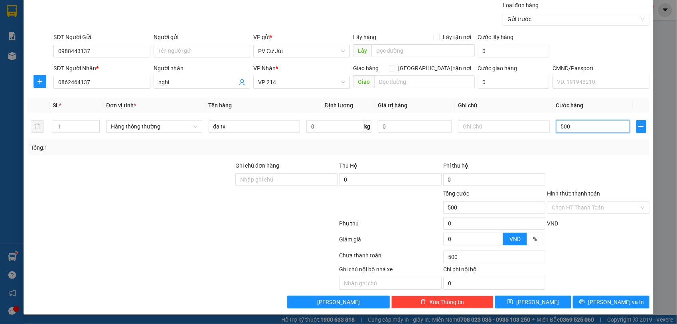
type input "5.000"
type input "55.000"
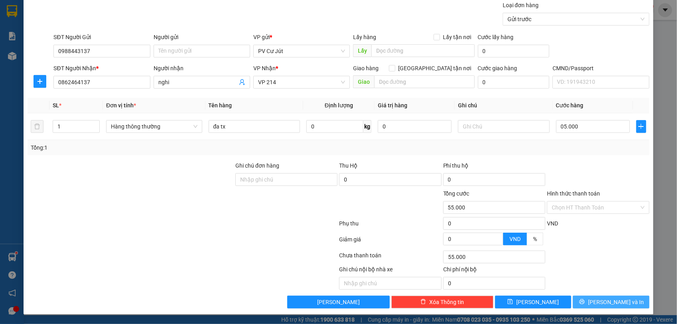
click at [585, 305] on icon "printer" at bounding box center [583, 302] width 6 height 6
type input "5.000.000"
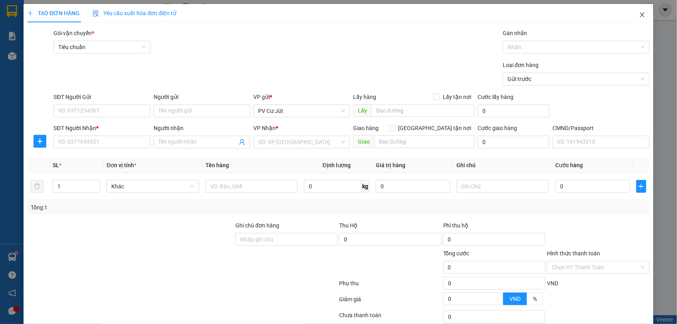
click at [640, 14] on icon "close" at bounding box center [643, 15] width 6 height 6
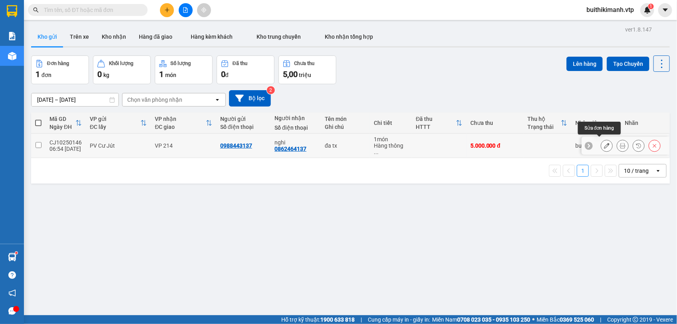
click at [604, 143] on icon at bounding box center [607, 146] width 6 height 6
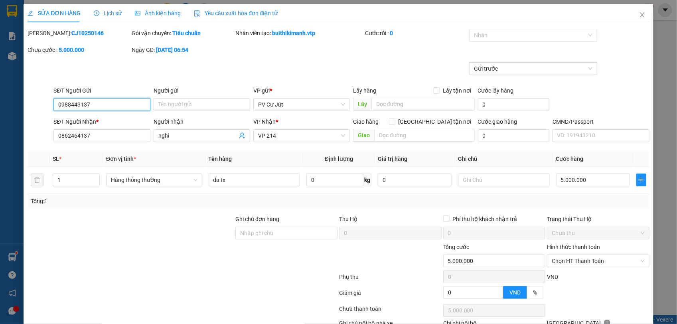
type input "0988443137"
type input "0862464137"
type input "nghi"
type input "0"
type input "5.000.000"
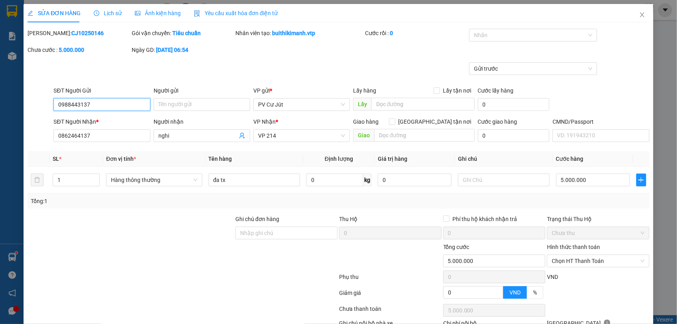
type input "5.000.000"
click at [608, 184] on input "5.000.000" at bounding box center [594, 180] width 74 height 13
click at [608, 180] on input "5.000.000" at bounding box center [594, 180] width 74 height 13
type input "500.000"
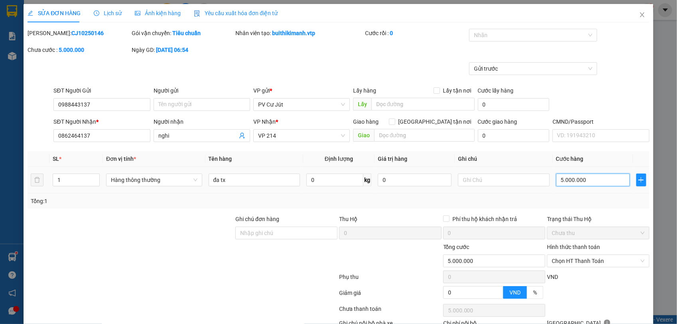
type input "500.000"
type input "50.000"
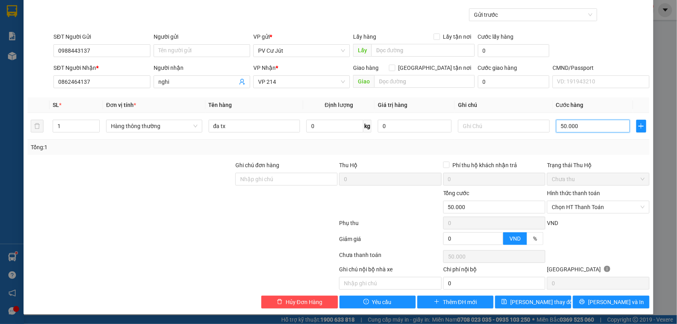
scroll to position [55, 0]
click at [613, 211] on span "Chọn HT Thanh Toán" at bounding box center [598, 207] width 93 height 12
type input "50.000"
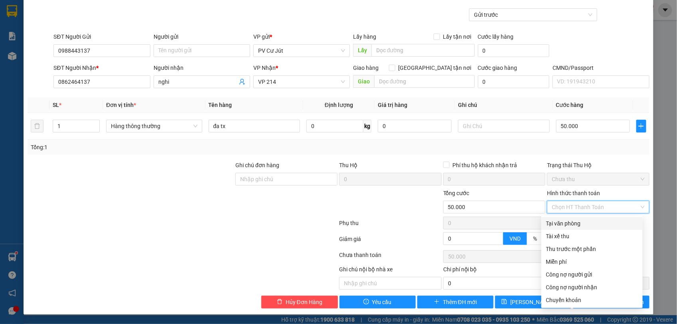
click at [607, 224] on div "Tại văn phòng" at bounding box center [593, 223] width 92 height 9
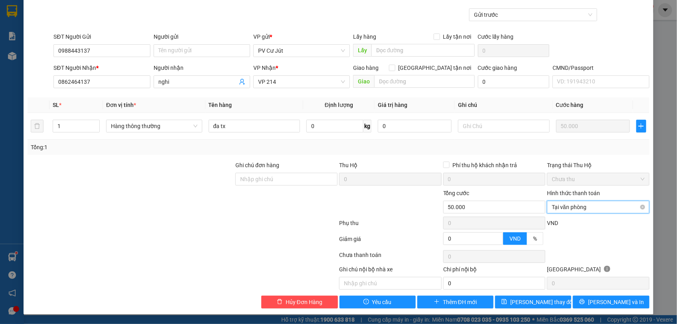
click at [603, 206] on span "Tại văn phòng" at bounding box center [598, 207] width 93 height 12
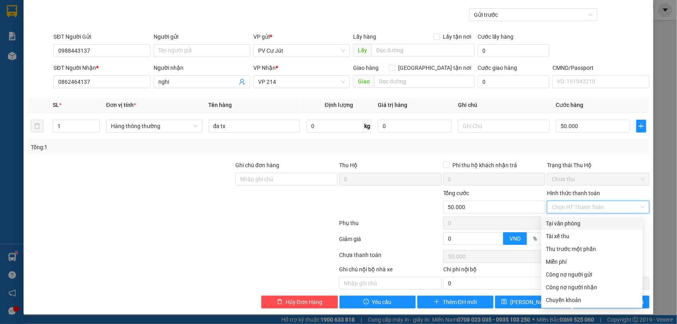
click at [550, 224] on div "Tại văn phòng" at bounding box center [593, 223] width 92 height 9
type input "0"
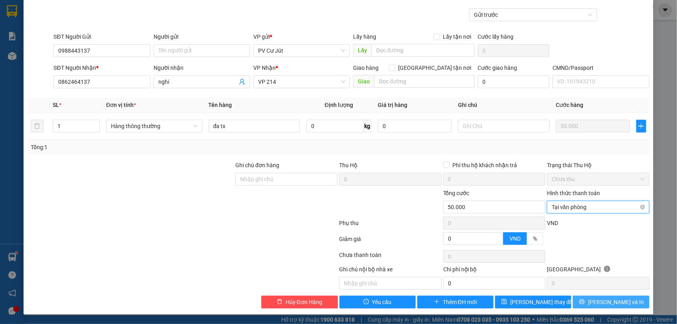
click at [598, 302] on span "[PERSON_NAME] và In" at bounding box center [616, 302] width 56 height 9
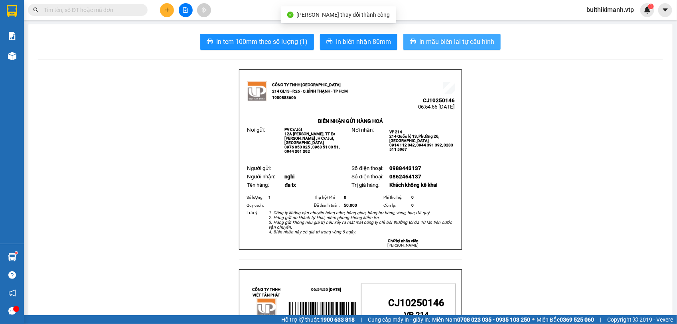
click at [464, 38] on span "In mẫu biên lai tự cấu hình" at bounding box center [457, 42] width 75 height 10
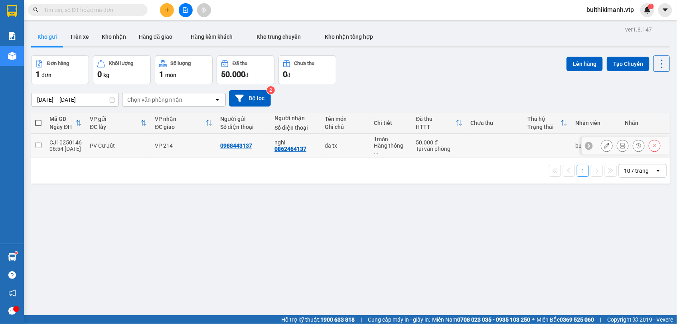
click at [346, 144] on div "đa tx" at bounding box center [345, 146] width 41 height 6
checkbox input "true"
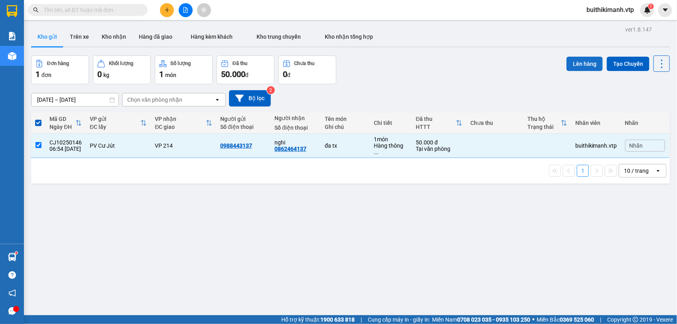
click at [578, 63] on button "Lên hàng" at bounding box center [585, 64] width 36 height 14
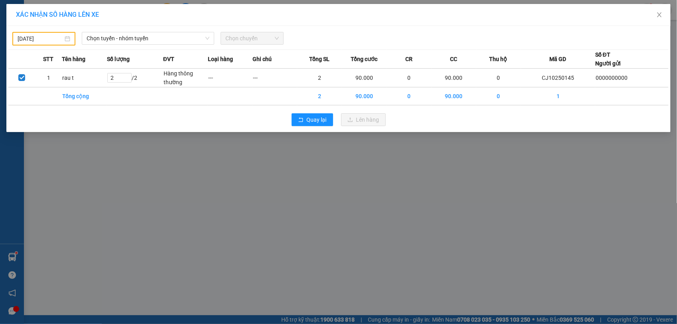
click at [57, 35] on input "14/10/2025" at bounding box center [41, 38] width 46 height 9
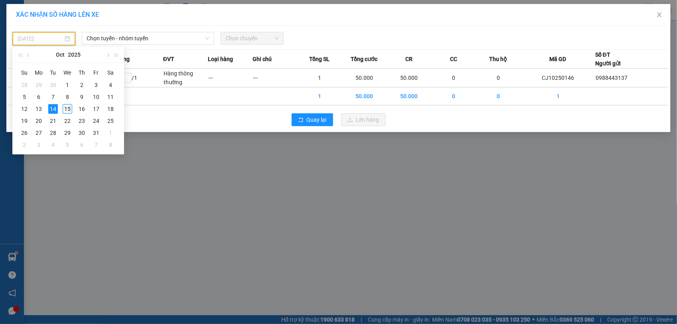
click at [67, 109] on div "15" at bounding box center [68, 109] width 10 height 10
type input "[DATE]"
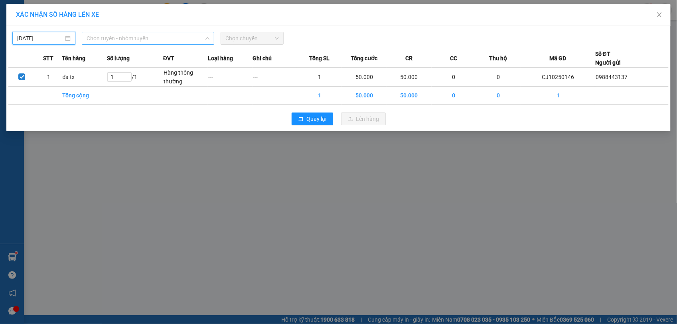
click at [126, 41] on span "Chọn tuyến - nhóm tuyến" at bounding box center [148, 38] width 123 height 12
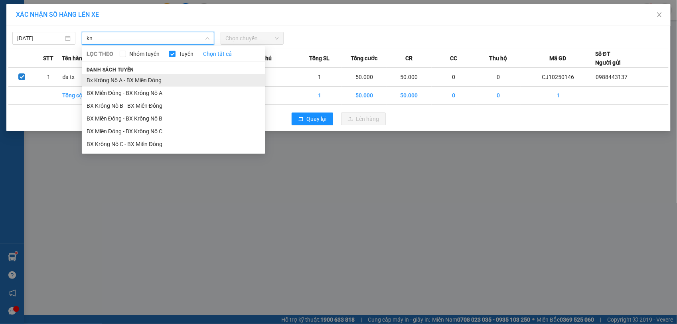
type input "kn"
click at [103, 75] on li "Bx Krông Nô A - BX Miền Đông" at bounding box center [174, 80] width 184 height 13
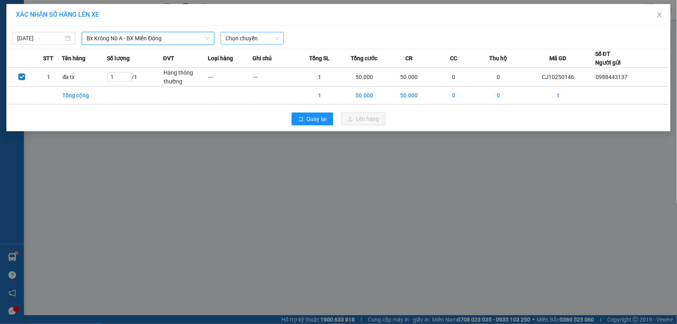
click at [241, 41] on span "Chọn chuyến" at bounding box center [252, 38] width 53 height 12
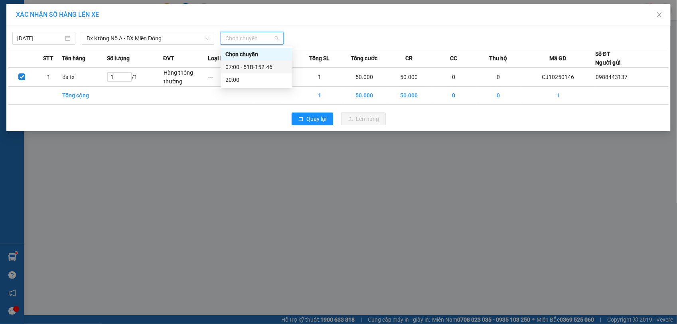
click at [246, 65] on div "07:00 - 51B-152.46" at bounding box center [257, 67] width 62 height 9
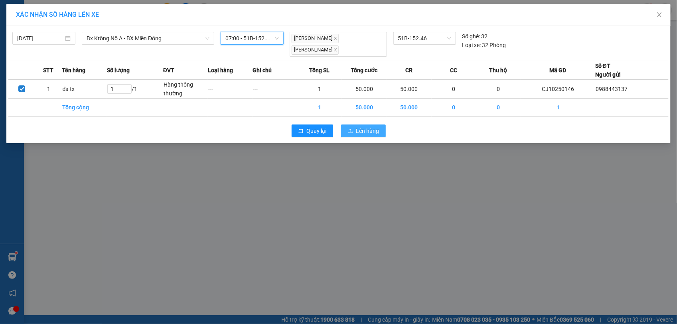
click at [365, 130] on span "Lên hàng" at bounding box center [368, 131] width 23 height 9
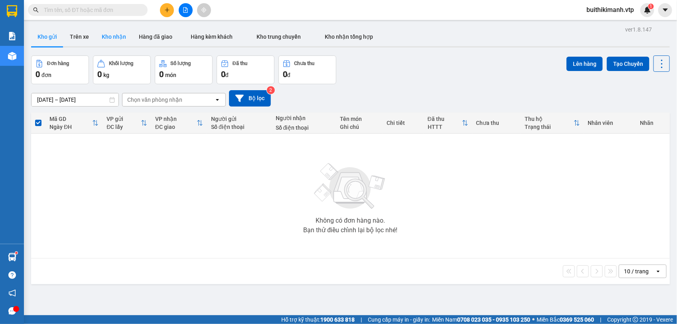
click at [99, 36] on button "Kho nhận" at bounding box center [113, 36] width 37 height 19
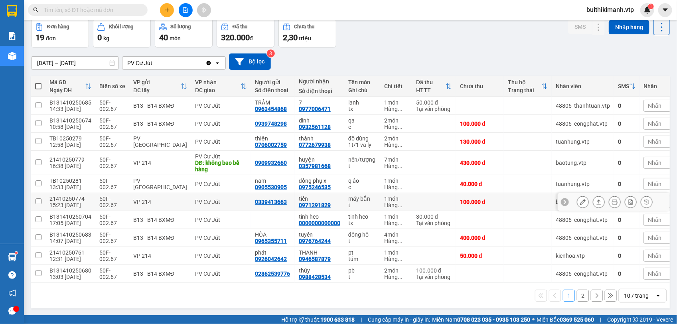
scroll to position [41, 0]
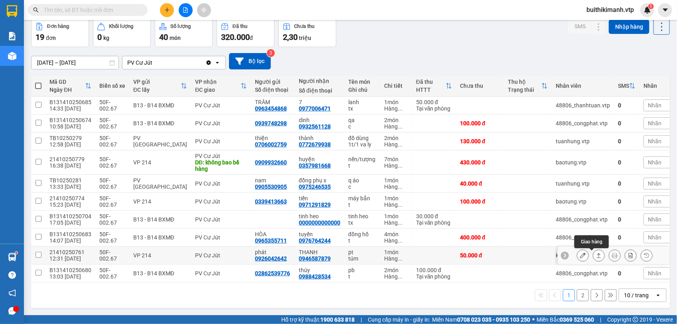
click at [596, 255] on icon at bounding box center [599, 256] width 6 height 6
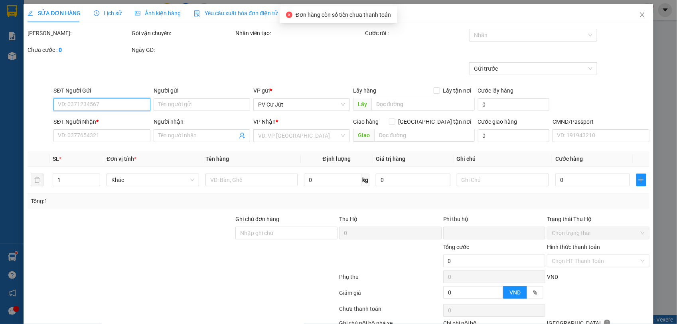
type input "2.500"
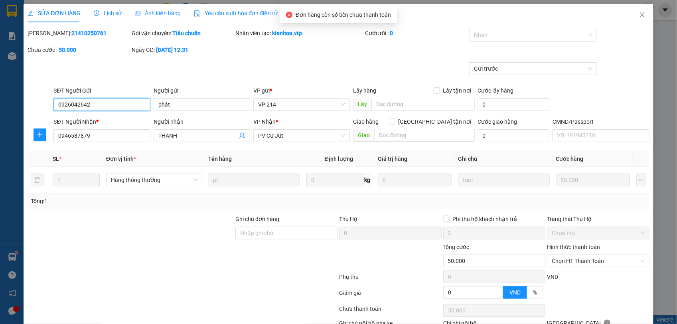
type input "0926042642"
type input "phát"
type input "0946587879"
type input "THANH"
type input "0"
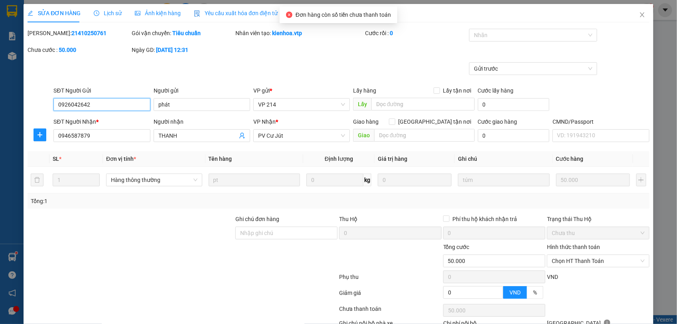
type input "50.000"
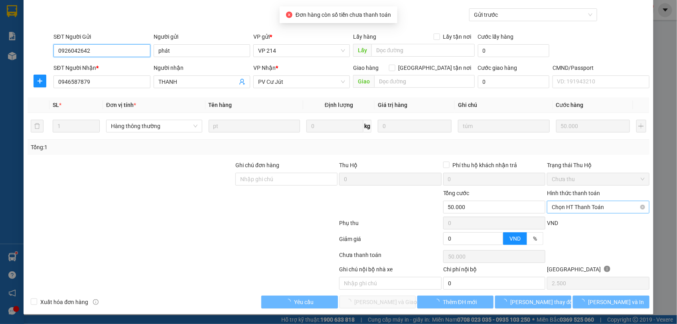
click at [591, 210] on span "Chọn HT Thanh Toán" at bounding box center [598, 207] width 93 height 12
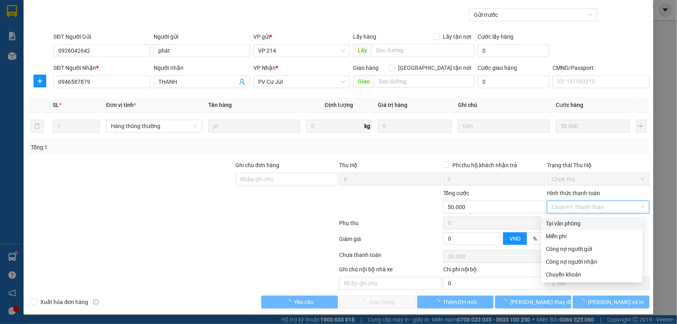
click at [577, 222] on div "Tại văn phòng" at bounding box center [593, 223] width 92 height 9
type input "0"
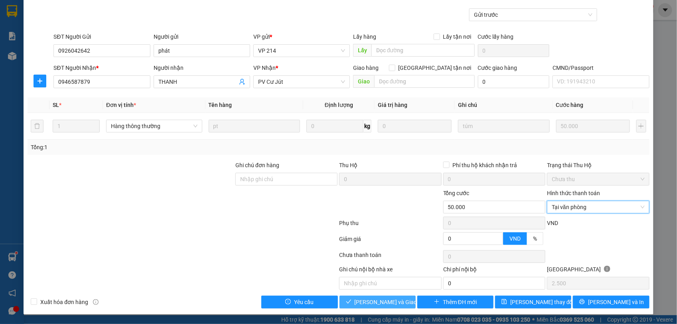
click at [398, 298] on span "[PERSON_NAME] và Giao hàng" at bounding box center [393, 302] width 77 height 9
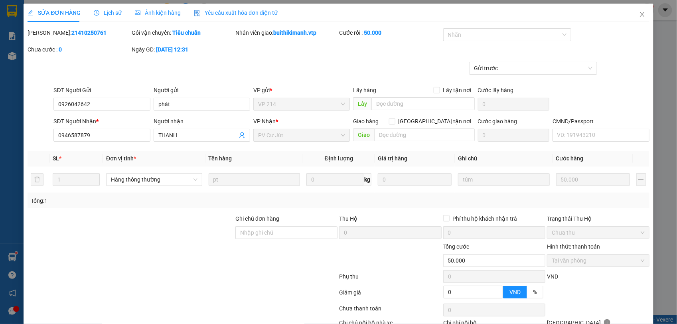
scroll to position [0, 0]
click at [639, 14] on span "Close" at bounding box center [643, 15] width 22 height 22
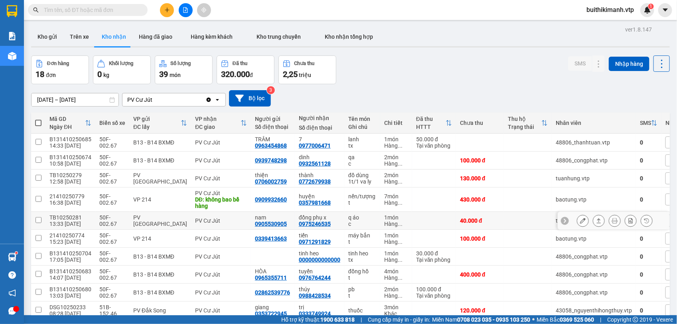
scroll to position [41, 0]
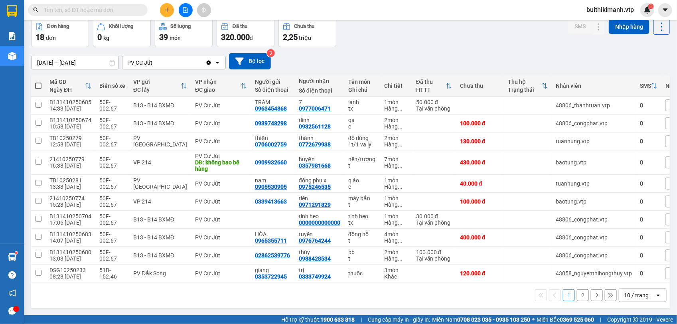
click at [577, 297] on button "2" at bounding box center [583, 295] width 12 height 12
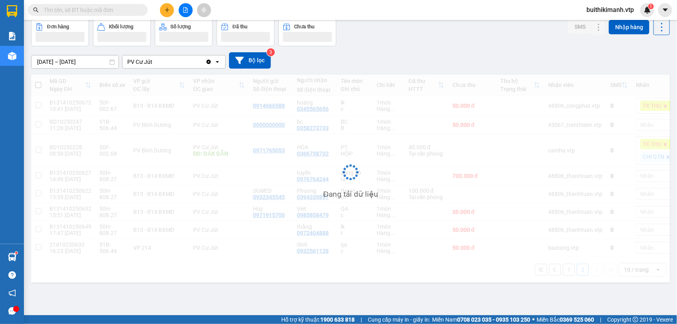
scroll to position [37, 0]
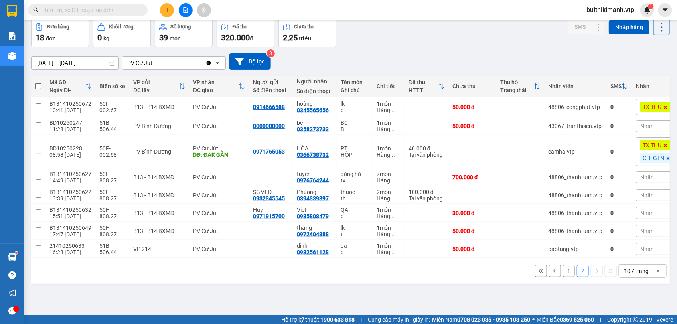
click at [563, 275] on button "1" at bounding box center [569, 271] width 12 height 12
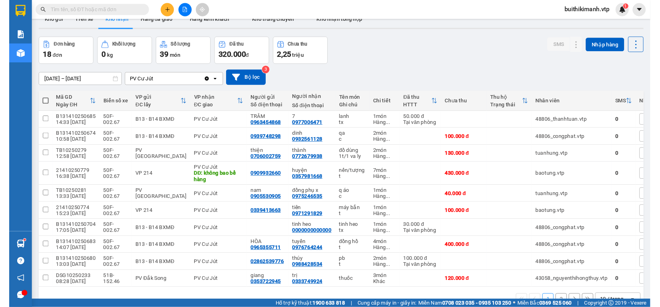
scroll to position [0, 0]
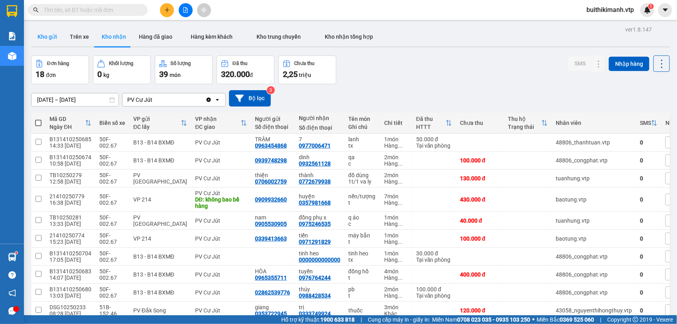
click at [43, 34] on button "Kho gửi" at bounding box center [47, 36] width 32 height 19
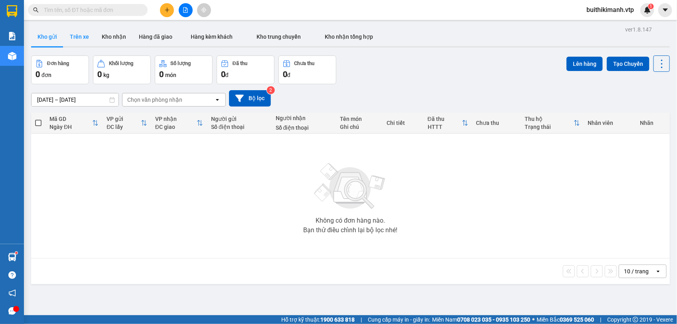
click at [70, 31] on button "Trên xe" at bounding box center [79, 36] width 32 height 19
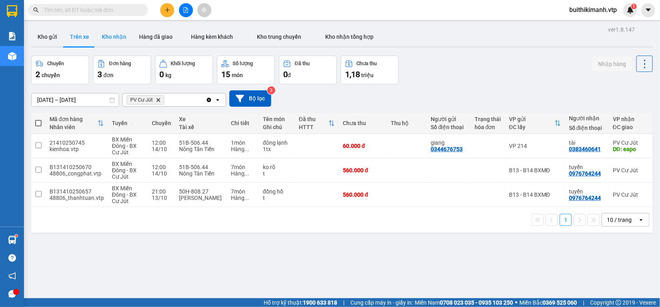
click at [109, 35] on button "Kho nhận" at bounding box center [113, 36] width 37 height 19
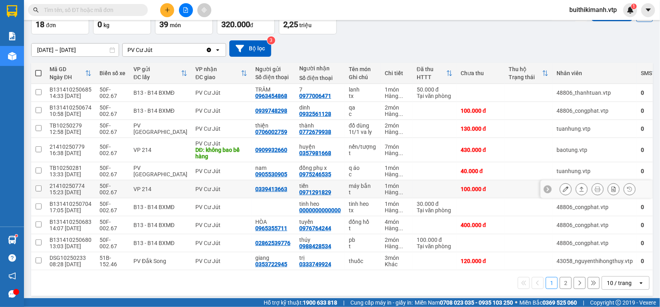
scroll to position [59, 0]
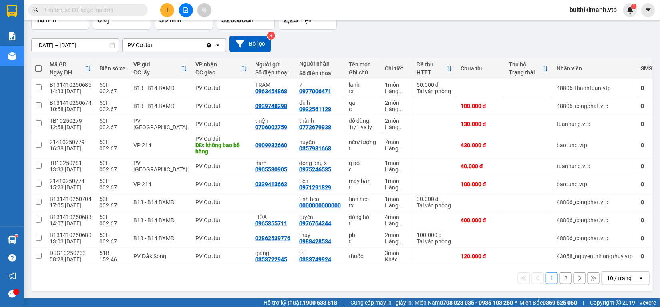
click at [559, 274] on button "2" at bounding box center [565, 278] width 12 height 12
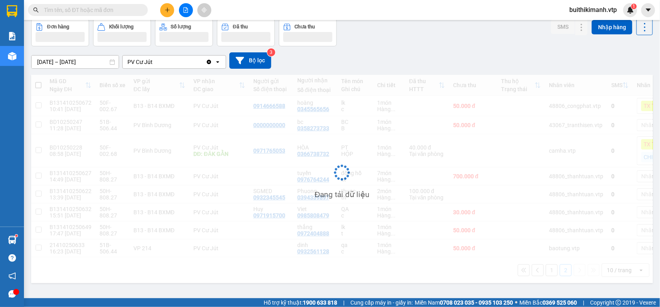
scroll to position [37, 0]
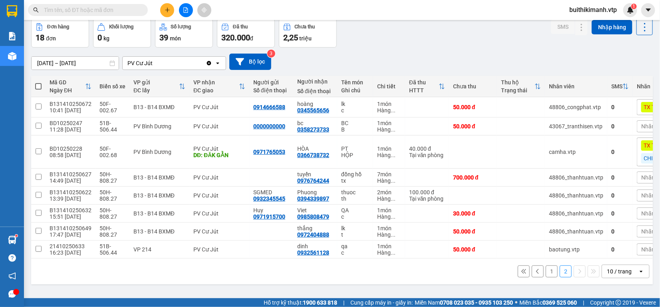
click at [545, 272] on button "1" at bounding box center [551, 271] width 12 height 12
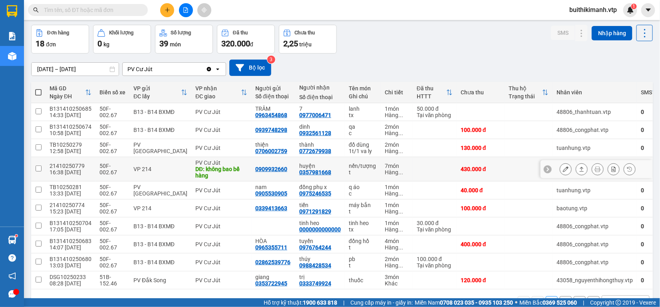
scroll to position [59, 0]
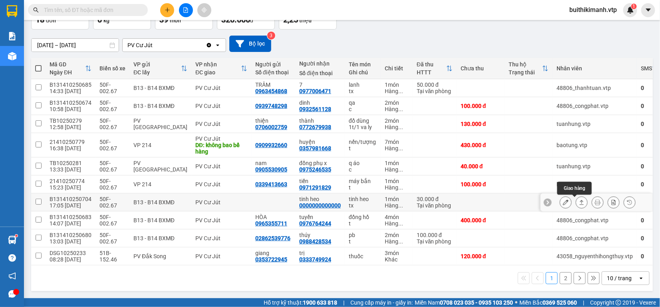
click at [578, 201] on icon at bounding box center [581, 202] width 6 height 6
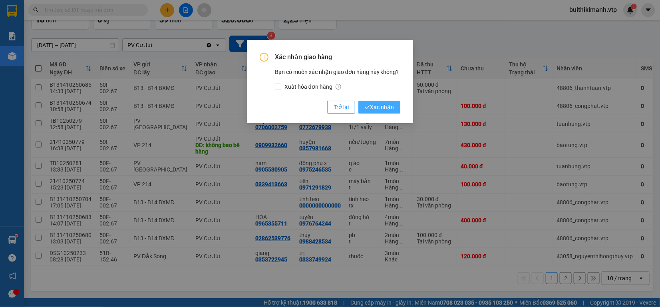
click at [391, 105] on span "Xác nhận" at bounding box center [378, 107] width 29 height 9
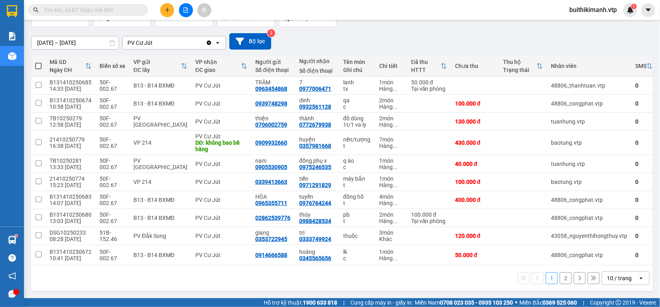
click at [559, 283] on button "2" at bounding box center [565, 278] width 12 height 12
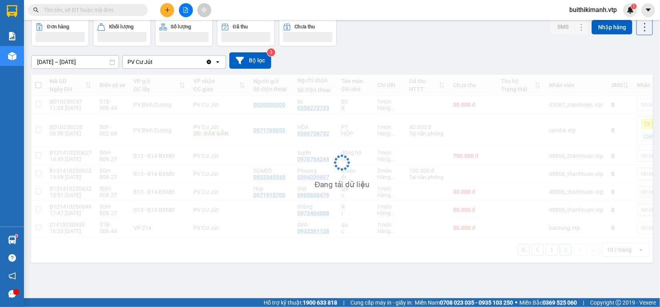
scroll to position [37, 0]
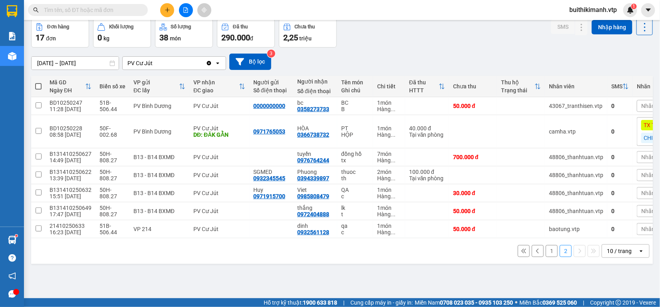
click at [546, 257] on button "1" at bounding box center [551, 251] width 12 height 12
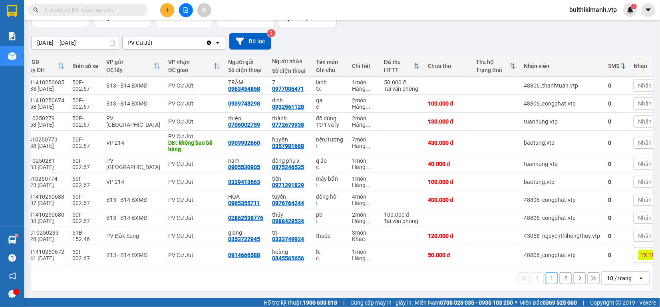
scroll to position [0, 29]
click at [559, 279] on button "2" at bounding box center [565, 278] width 12 height 12
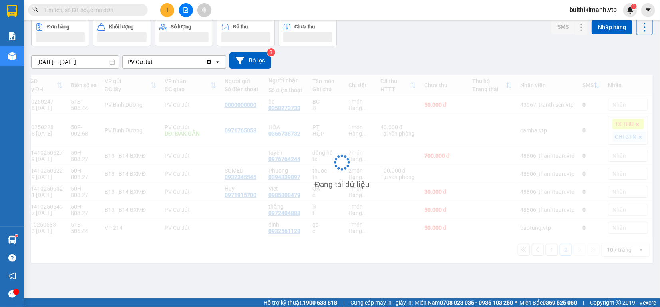
scroll to position [37, 0]
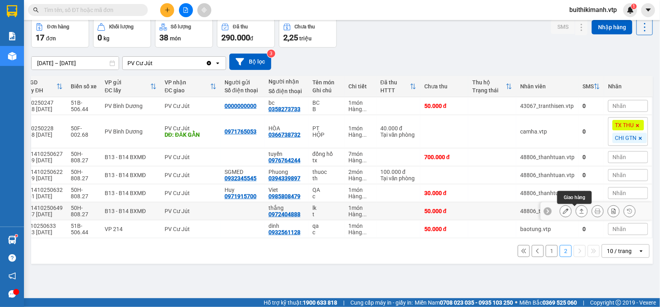
click at [578, 214] on icon at bounding box center [581, 211] width 6 height 6
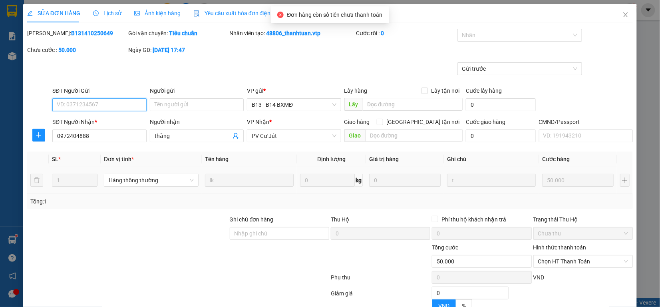
type input "0972404888"
type input "thắng"
type input "0"
type input "50.000"
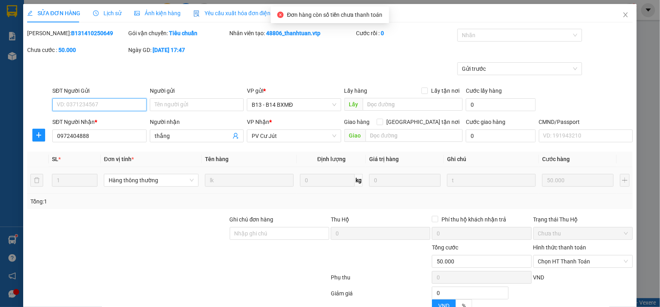
type input "2.500"
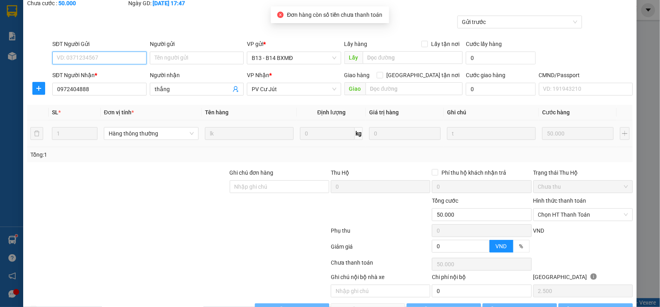
scroll to position [72, 0]
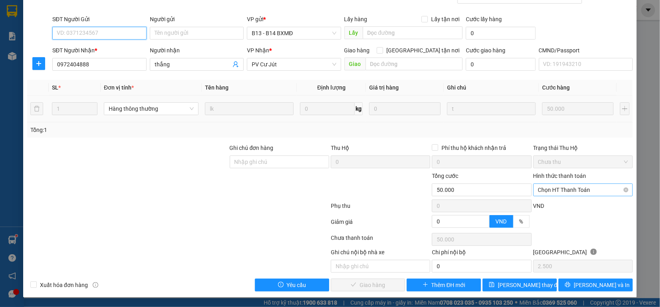
click at [562, 187] on span "Chọn HT Thanh Toán" at bounding box center [583, 190] width 90 height 12
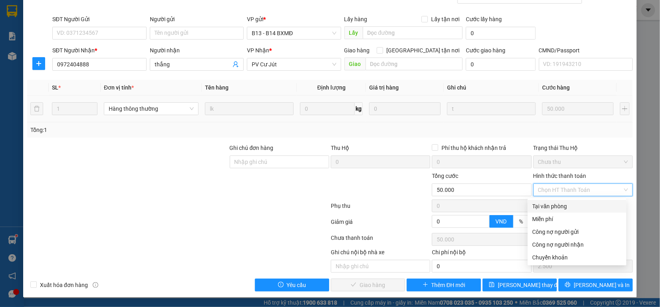
click at [559, 204] on div "Tại văn phòng" at bounding box center [576, 206] width 89 height 9
type input "0"
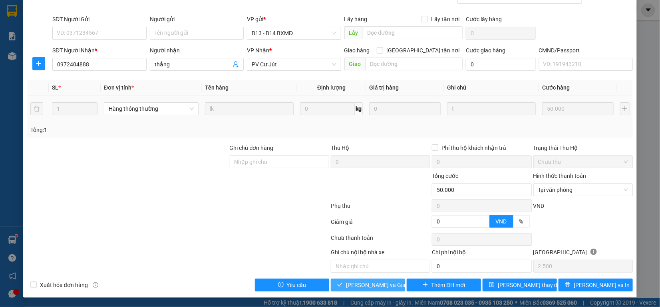
click at [382, 286] on span "[PERSON_NAME] và Giao hàng" at bounding box center [384, 284] width 77 height 9
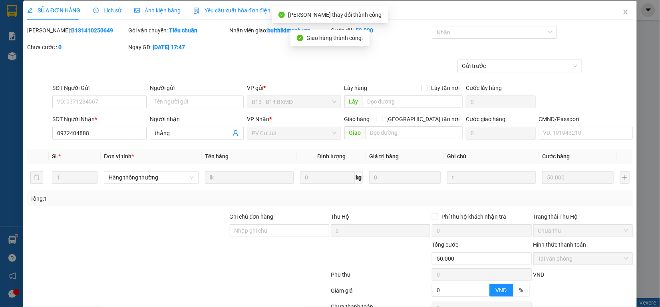
scroll to position [0, 0]
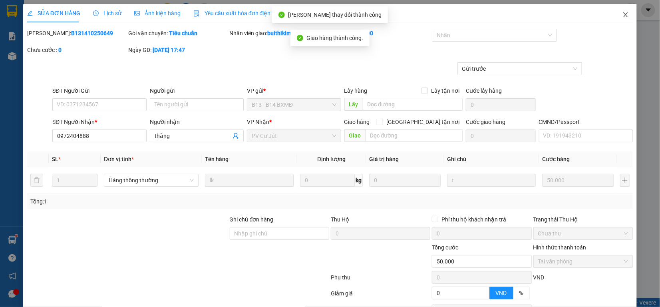
click at [622, 14] on icon "close" at bounding box center [625, 15] width 6 height 6
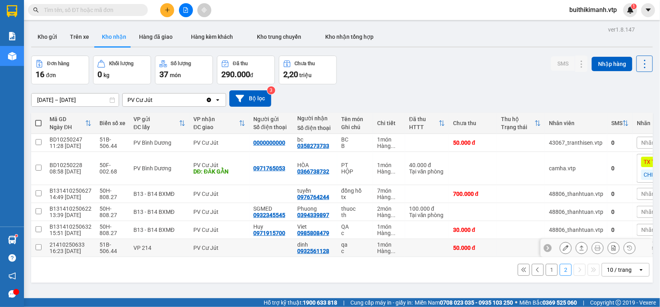
drag, startPoint x: 436, startPoint y: 254, endPoint x: 418, endPoint y: 256, distance: 18.5
click at [418, 256] on td at bounding box center [427, 248] width 44 height 18
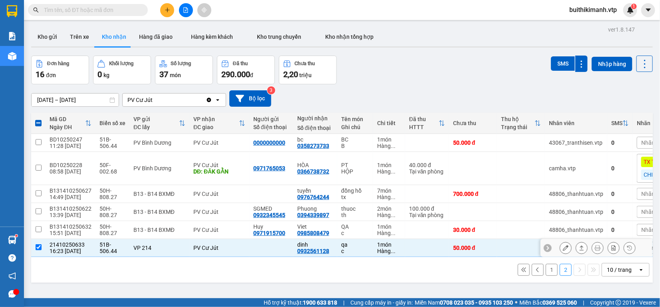
click at [424, 246] on td at bounding box center [427, 248] width 44 height 18
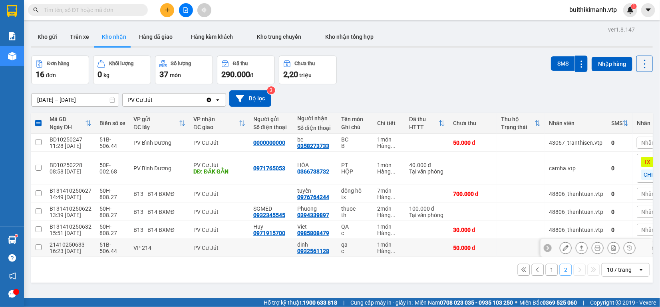
checkbox input "false"
click at [546, 274] on button "1" at bounding box center [551, 269] width 12 height 12
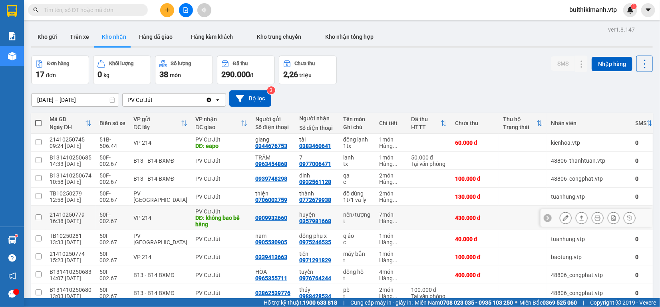
scroll to position [59, 0]
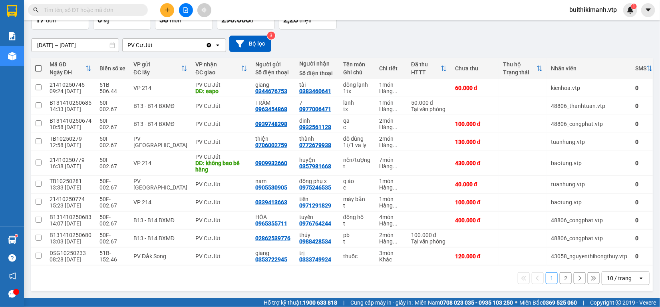
click at [559, 278] on button "2" at bounding box center [565, 278] width 12 height 12
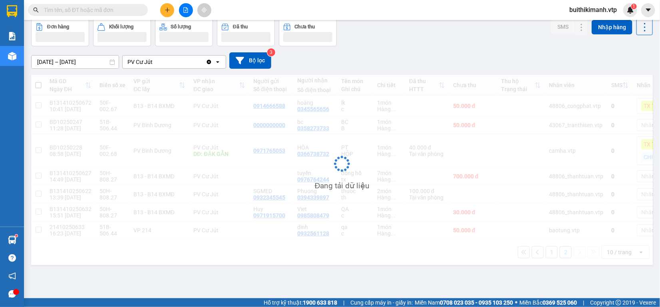
scroll to position [37, 0]
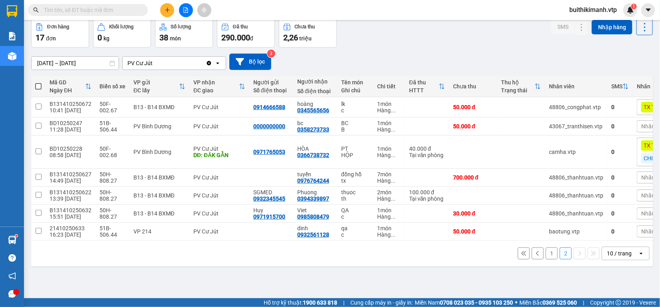
click at [79, 8] on input "text" at bounding box center [91, 10] width 94 height 9
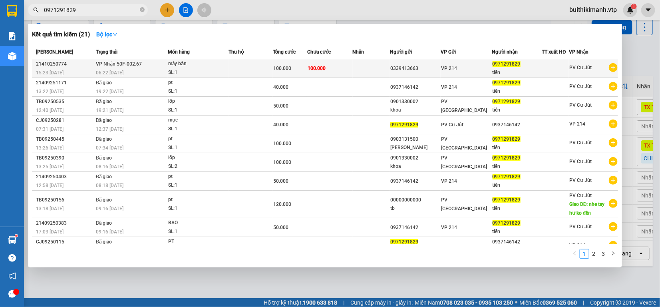
type input "0971291829"
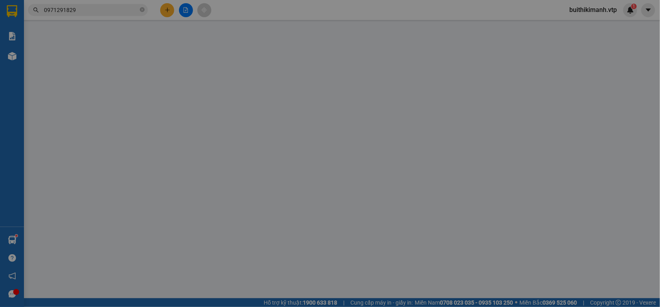
type input "0339413663"
type input "0971291829"
type input "tiến"
type input "0"
type input "100.000"
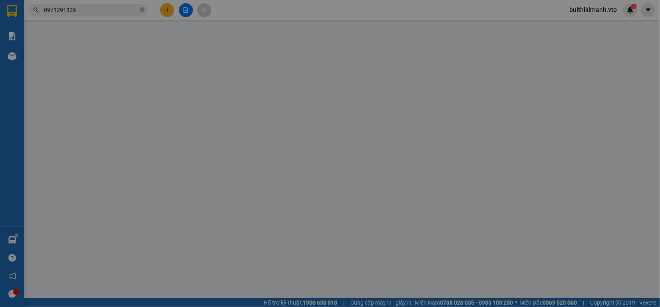
type input "100.000"
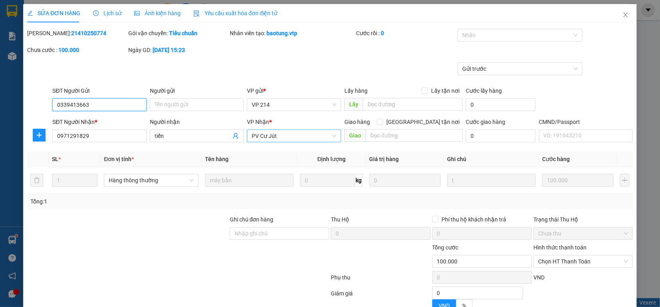
type input "5.000"
click at [614, 14] on span "Close" at bounding box center [625, 15] width 22 height 22
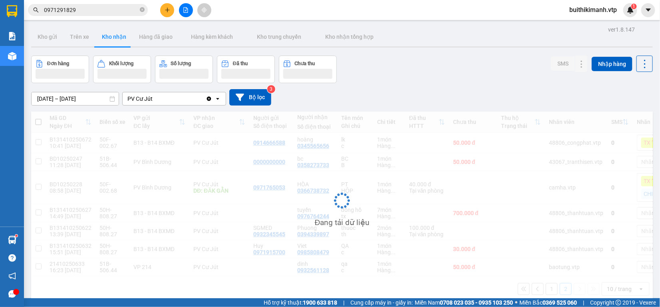
click at [618, 11] on span "buithikimanh.vtp" at bounding box center [593, 10] width 60 height 10
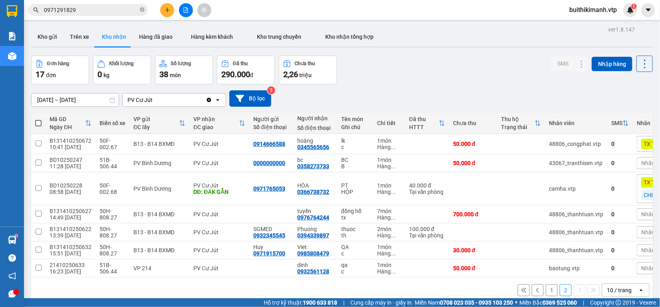
click at [477, 66] on div "Đơn hàng 17 đơn Khối lượng 0 kg Số lượng 38 món Đã thu 290.000 đ Chưa thu 2,26 …" at bounding box center [341, 69] width 621 height 29
click at [120, 10] on input "0971291829" at bounding box center [91, 10] width 94 height 9
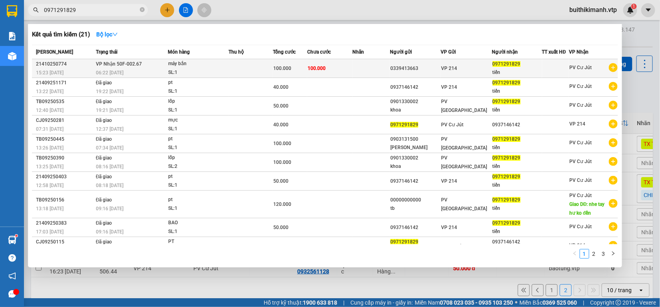
click at [398, 64] on div "0339413663" at bounding box center [415, 68] width 50 height 8
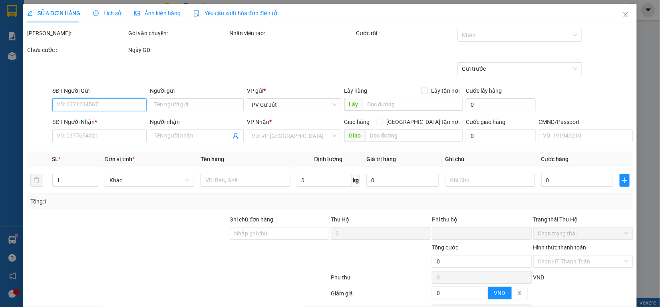
type input "5.000"
type input "0339413663"
type input "0971291829"
type input "tiến"
type input "0"
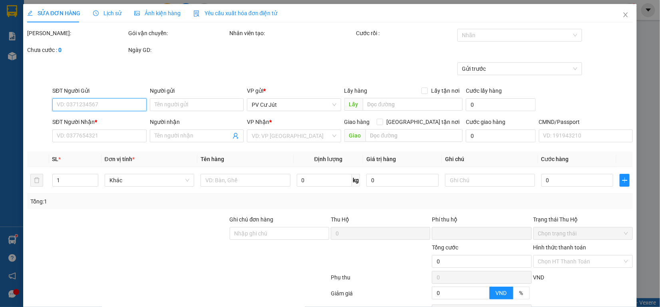
type input "100.000"
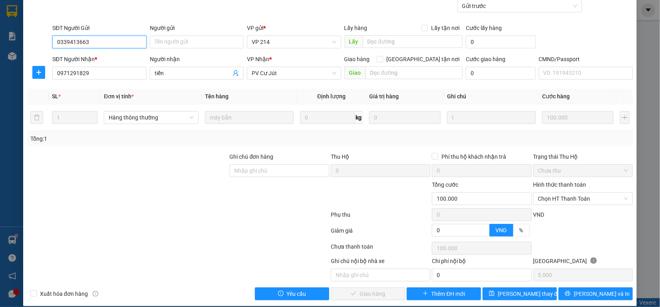
scroll to position [72, 0]
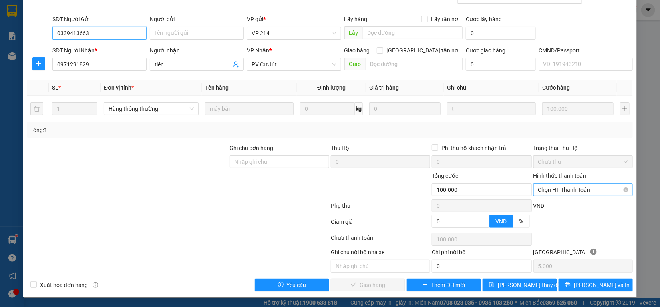
click at [591, 192] on span "Chọn HT Thanh Toán" at bounding box center [583, 190] width 90 height 12
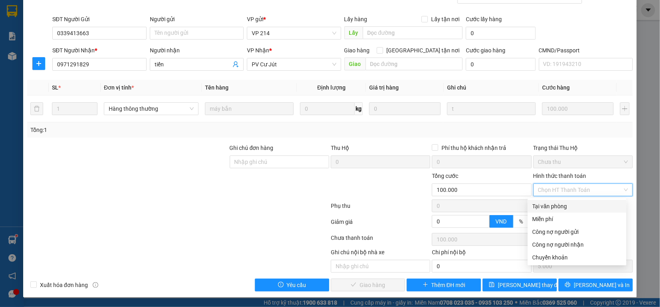
click at [587, 210] on div "Tại văn phòng" at bounding box center [576, 206] width 99 height 13
type input "0"
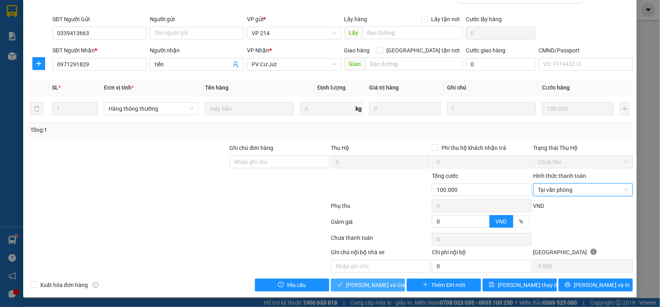
click at [352, 284] on span "[PERSON_NAME] và Giao hàng" at bounding box center [384, 284] width 77 height 9
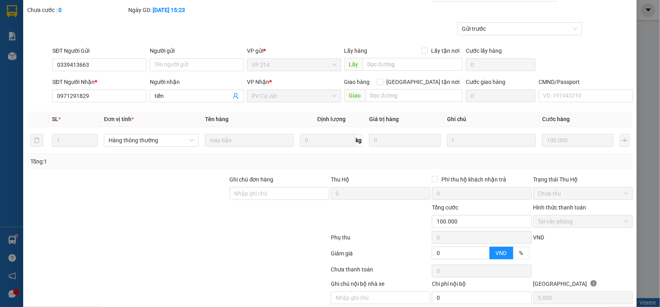
scroll to position [0, 0]
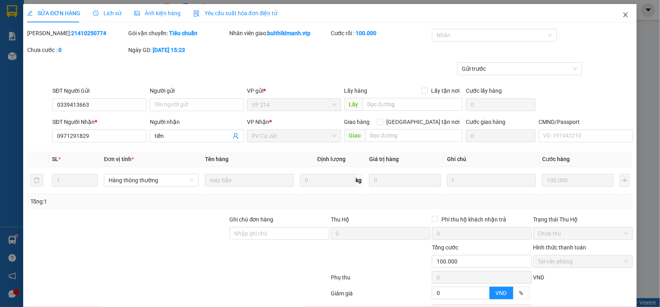
click at [623, 16] on icon "close" at bounding box center [625, 14] width 4 height 5
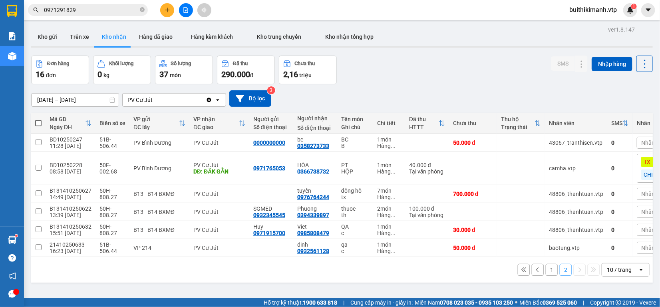
click at [539, 276] on div "1 2 10 / trang open" at bounding box center [341, 270] width 615 height 14
click at [546, 272] on button "1" at bounding box center [551, 269] width 12 height 12
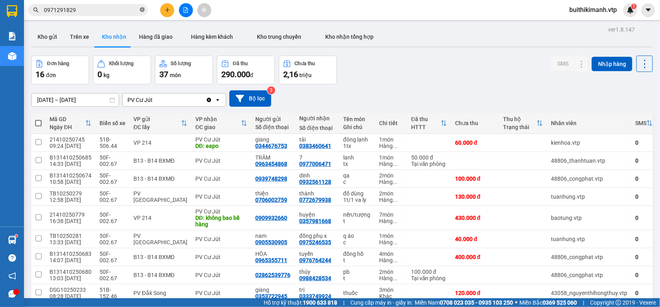
click at [141, 12] on icon "close-circle" at bounding box center [142, 9] width 5 height 5
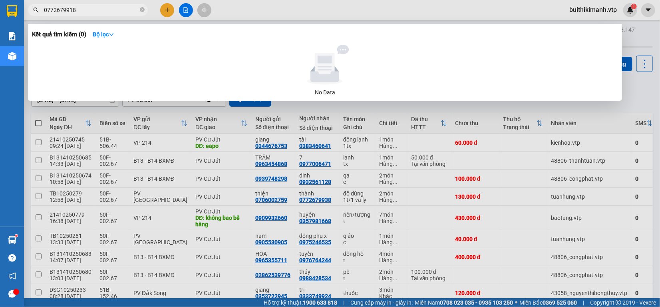
click at [350, 113] on div at bounding box center [330, 153] width 660 height 307
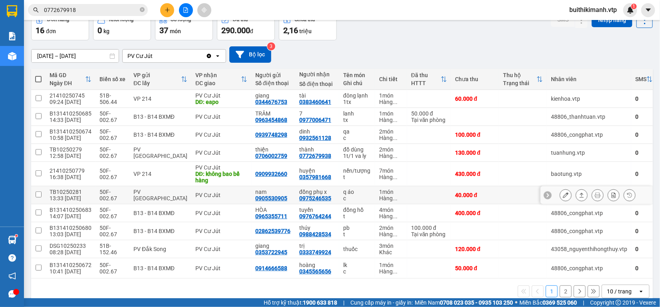
scroll to position [50, 0]
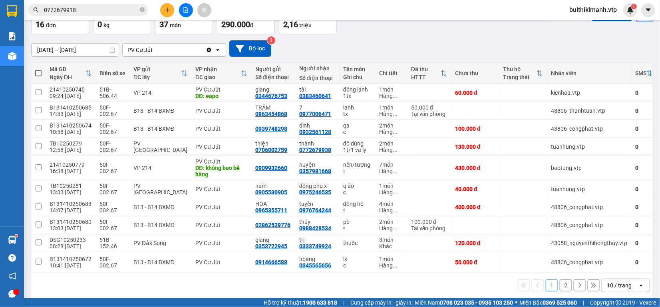
click at [70, 10] on input "0772679918" at bounding box center [91, 10] width 94 height 9
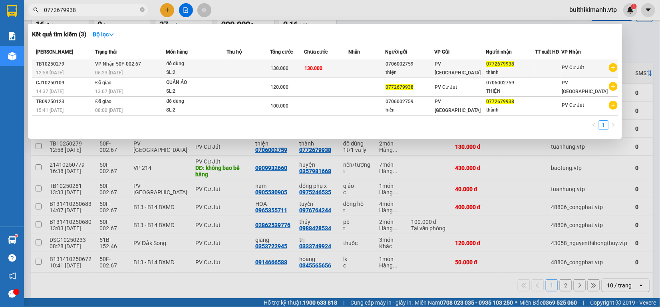
type input "0772679938"
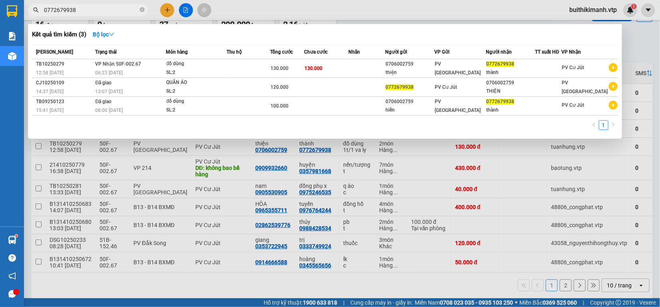
click at [359, 67] on td at bounding box center [366, 68] width 37 height 19
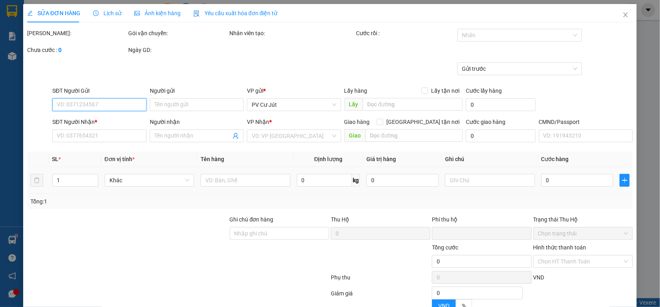
type input "0706002759"
type input "thiện"
type input "0772679938"
type input "thành"
type input "0"
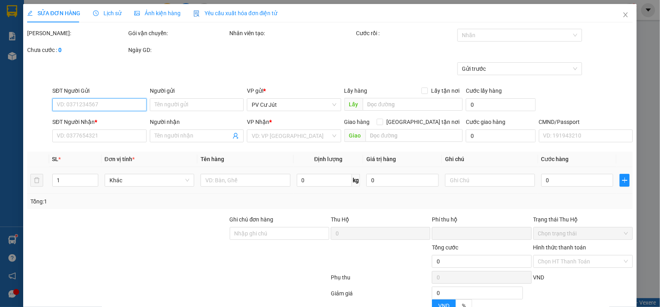
type input "130.000"
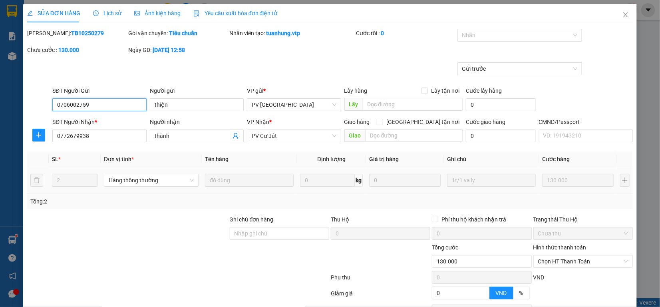
type input "6.500"
click at [622, 14] on icon "close" at bounding box center [625, 15] width 6 height 6
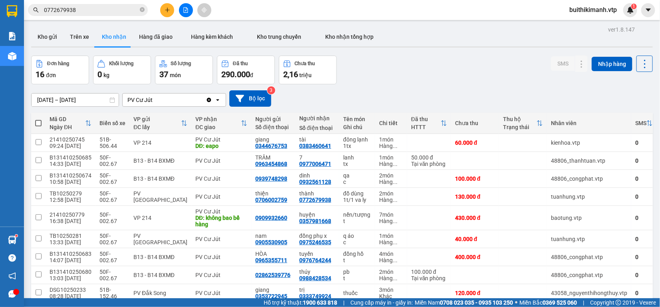
click at [110, 6] on input "0772679938" at bounding box center [91, 10] width 94 height 9
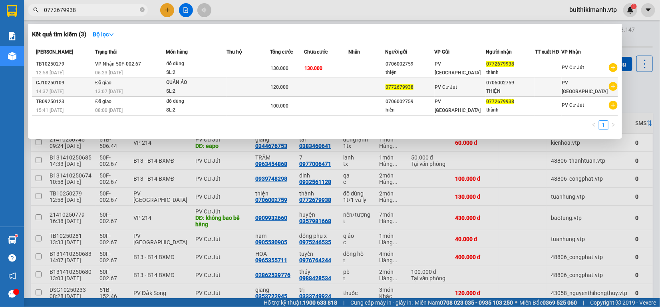
click at [288, 86] on span "120.000" at bounding box center [279, 87] width 18 height 6
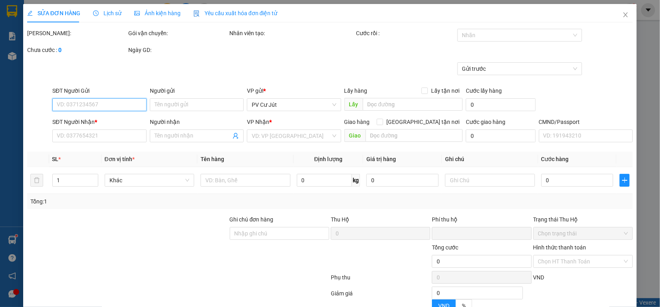
type input "0772679938"
type input "0706002759"
type input "THIỆN"
type input "0"
type input "120.000"
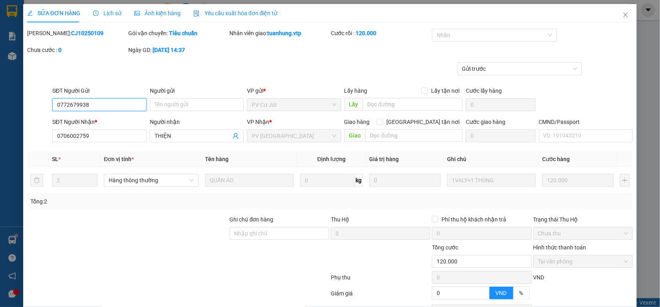
type input "6.000"
click at [620, 11] on span "Close" at bounding box center [625, 15] width 22 height 22
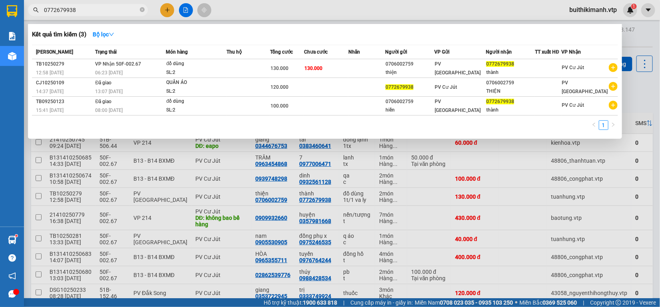
click at [117, 12] on input "0772679938" at bounding box center [91, 10] width 94 height 9
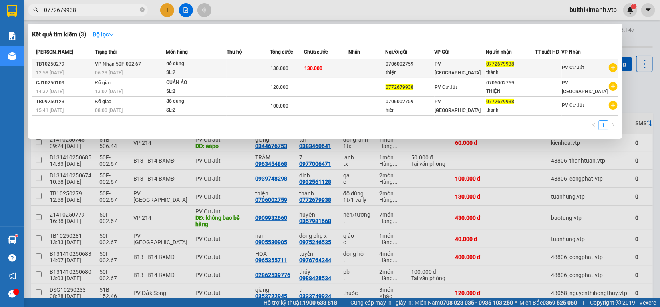
click at [131, 69] on div "06:23 [DATE]" at bounding box center [130, 72] width 70 height 9
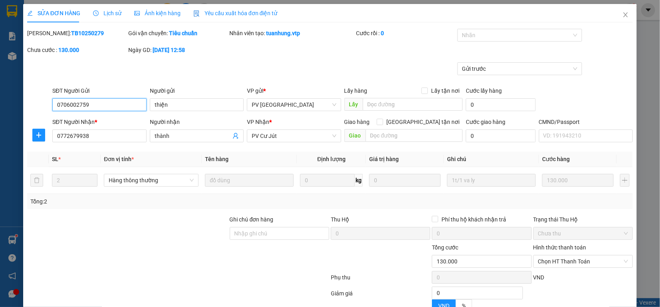
type input "0706002759"
type input "thiện"
type input "0772679938"
type input "thành"
type input "0"
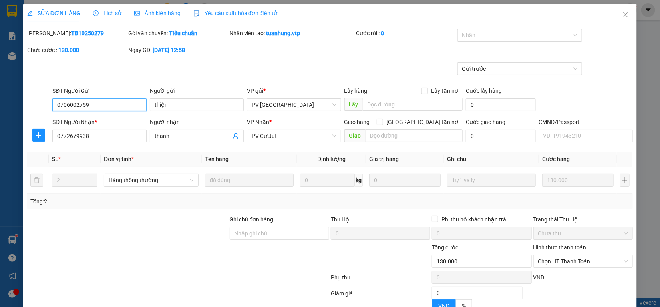
type input "130.000"
type input "6.500"
click at [622, 15] on icon "close" at bounding box center [625, 15] width 6 height 6
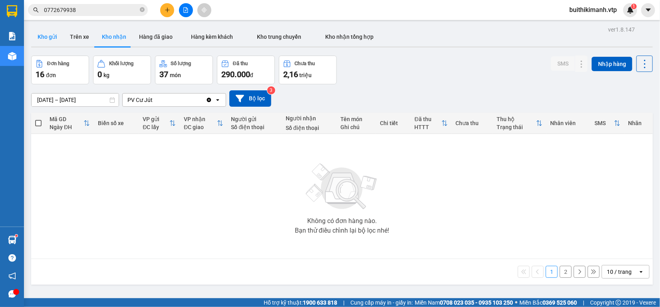
click at [55, 38] on button "Kho gửi" at bounding box center [47, 36] width 32 height 19
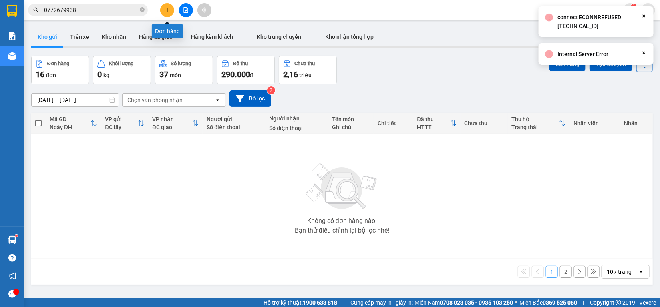
click at [166, 9] on icon "plus" at bounding box center [167, 10] width 6 height 6
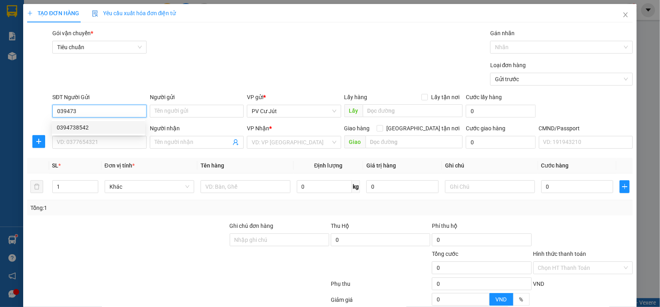
click at [103, 127] on div "0394738542" at bounding box center [98, 127] width 83 height 9
type input "0394738542"
type input "0335685443"
type input "dương"
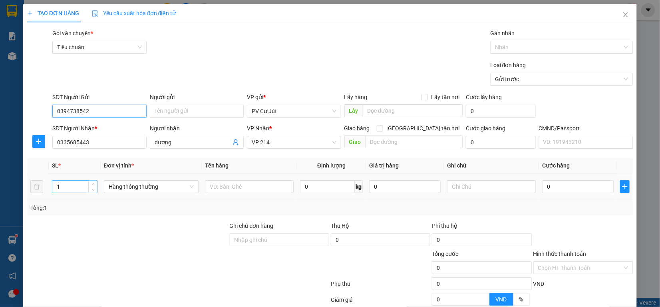
type input "0394738542"
click at [70, 188] on input "1" at bounding box center [74, 186] width 45 height 12
type input "2"
click at [219, 186] on input "text" at bounding box center [249, 186] width 89 height 13
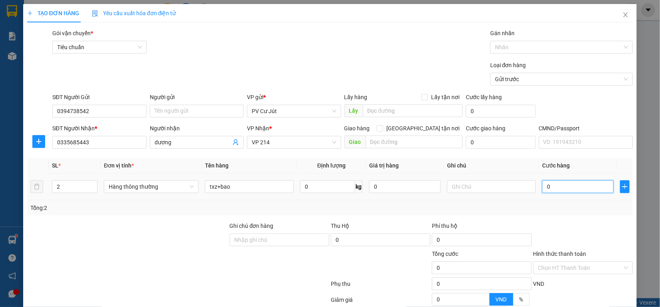
click at [549, 184] on input "0" at bounding box center [577, 186] width 71 height 13
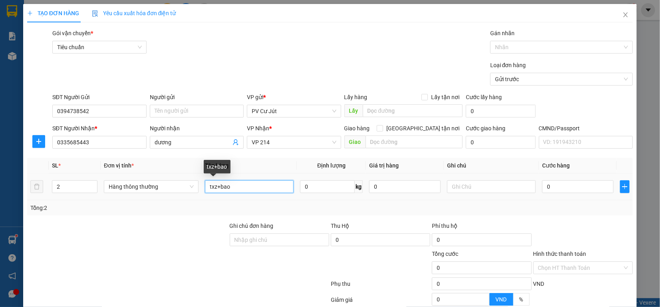
click at [214, 186] on input "txz+bao" at bounding box center [249, 186] width 89 height 13
type input "tx+bao"
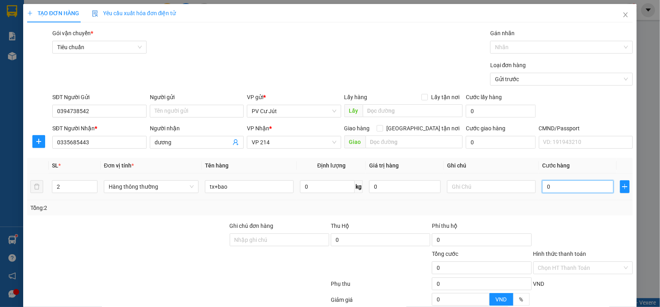
click at [542, 189] on input "0" at bounding box center [577, 186] width 71 height 13
click at [542, 188] on input "0" at bounding box center [577, 186] width 71 height 13
type input "10"
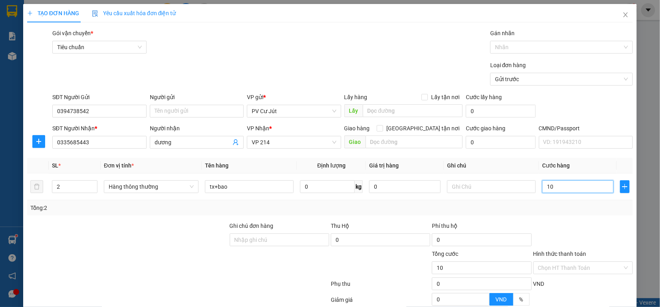
type input "110"
type input "1.100"
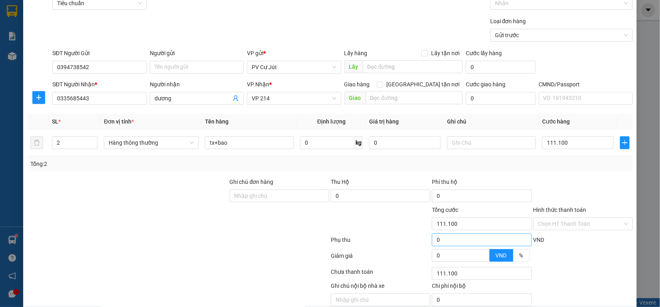
scroll to position [78, 0]
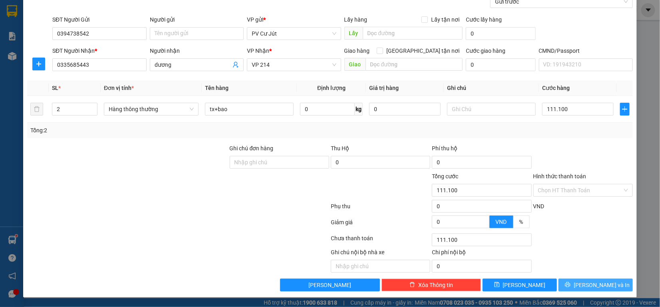
type input "111.000"
click at [570, 283] on icon "printer" at bounding box center [568, 284] width 6 height 6
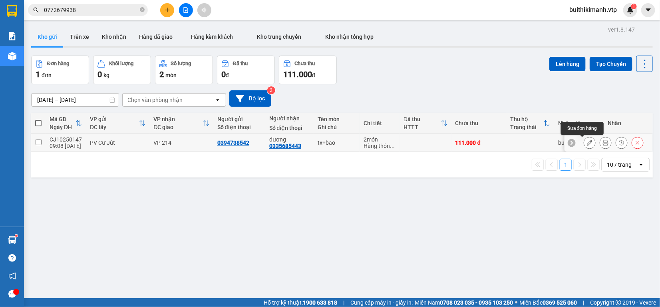
click at [586, 145] on icon at bounding box center [589, 143] width 6 height 6
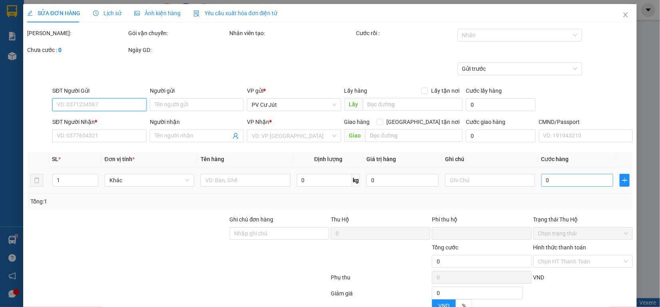
type input "0394738542"
type input "0335685443"
type input "dương"
type input "0"
type input "111.000"
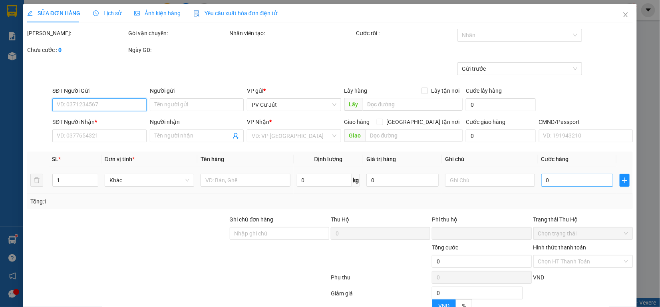
type input "111.000"
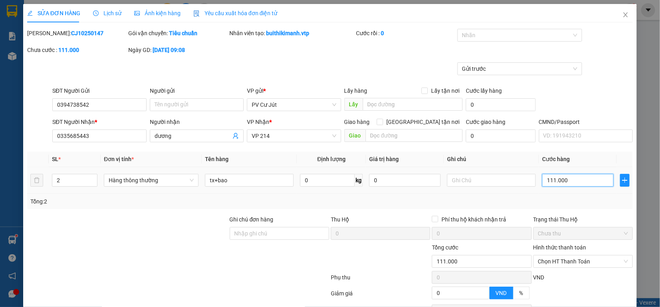
click at [583, 180] on input "111.000" at bounding box center [577, 180] width 71 height 13
click at [573, 180] on input "111.000" at bounding box center [577, 180] width 71 height 13
click at [550, 184] on input "111.000" at bounding box center [577, 180] width 71 height 13
type input "111.000"
click at [549, 181] on input "111.000" at bounding box center [577, 180] width 71 height 13
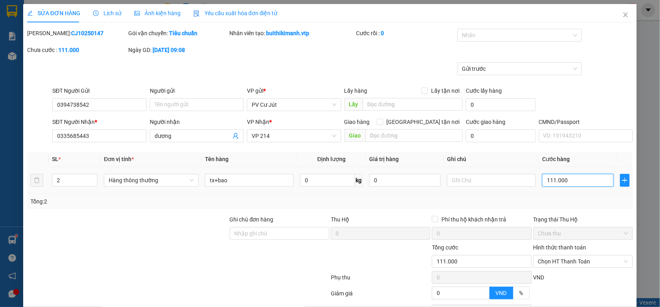
type input "11.000"
type input "000.110"
type input "110"
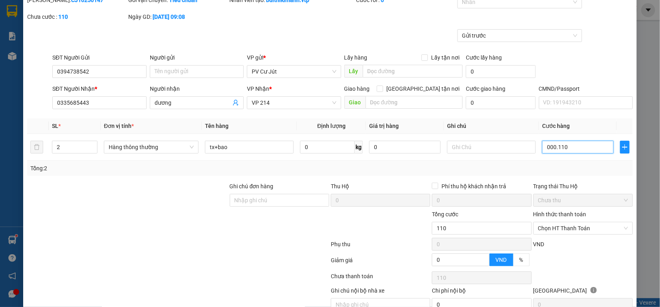
scroll to position [72, 0]
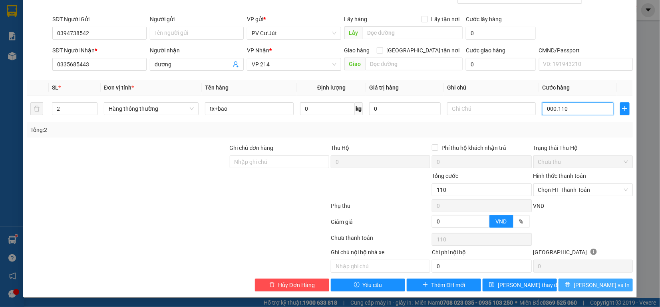
type input "0.110"
click at [571, 284] on button "[PERSON_NAME] và In" at bounding box center [595, 284] width 74 height 13
type input "110.000"
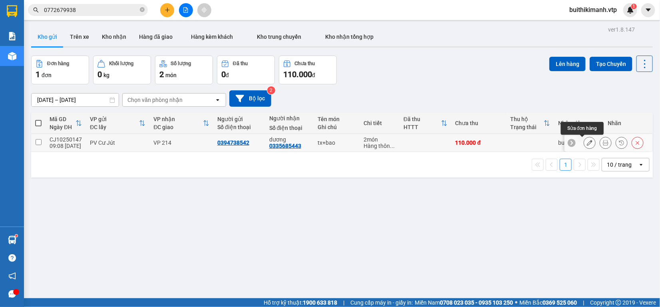
click at [586, 144] on icon at bounding box center [589, 143] width 6 height 6
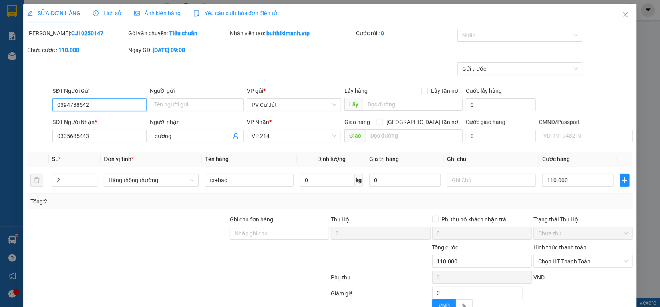
type input "0394738542"
type input "0335685443"
type input "dương"
type input "0"
type input "110.000"
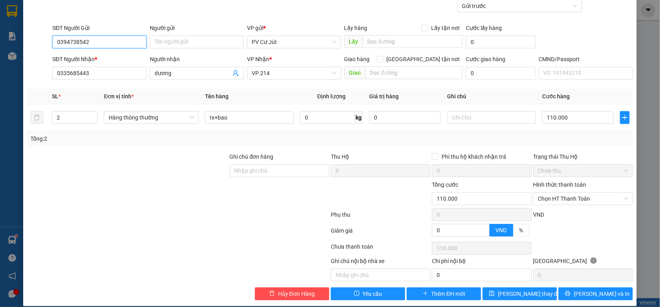
scroll to position [72, 0]
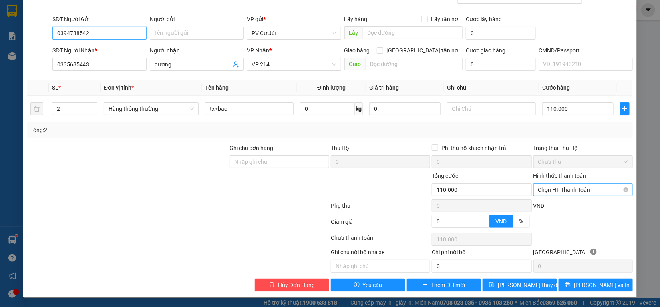
click at [575, 186] on span "Chọn HT Thanh Toán" at bounding box center [583, 190] width 90 height 12
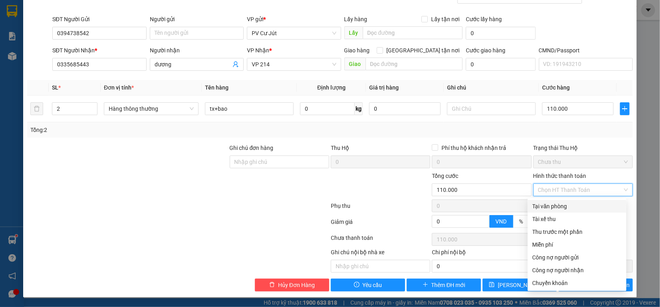
click at [579, 204] on div "Tại văn phòng" at bounding box center [576, 206] width 89 height 9
type input "0"
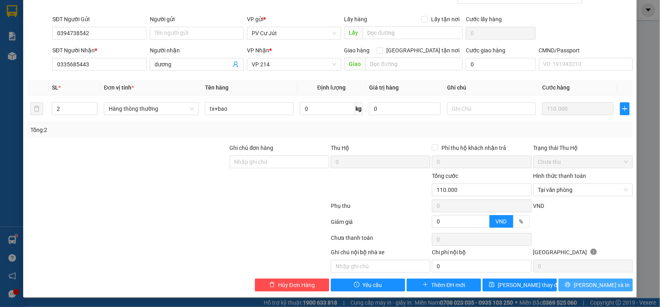
click at [572, 287] on button "[PERSON_NAME] và In" at bounding box center [595, 284] width 74 height 13
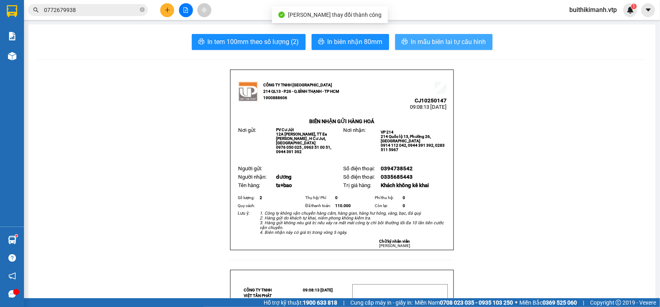
click at [422, 45] on span "In mẫu biên lai tự cấu hình" at bounding box center [448, 42] width 75 height 10
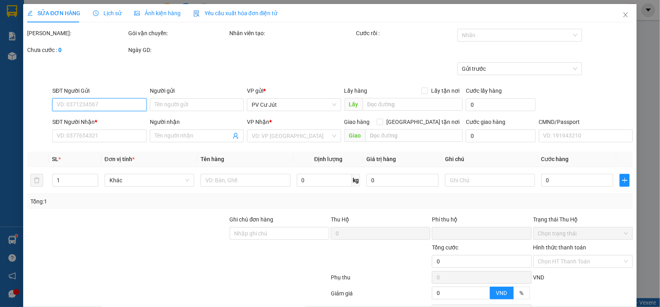
type input "0394738542"
type input "0335685443"
type input "dương"
type input "0"
type input "110.000"
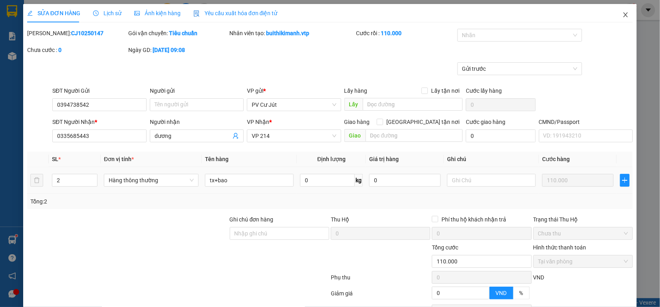
click at [623, 16] on icon "close" at bounding box center [625, 14] width 4 height 5
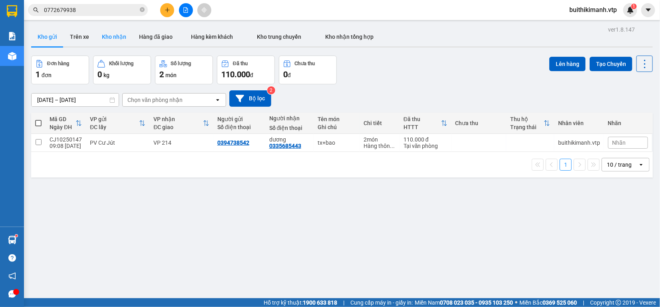
drag, startPoint x: 112, startPoint y: 35, endPoint x: 123, endPoint y: 41, distance: 12.3
click at [111, 34] on button "Kho nhận" at bounding box center [113, 36] width 37 height 19
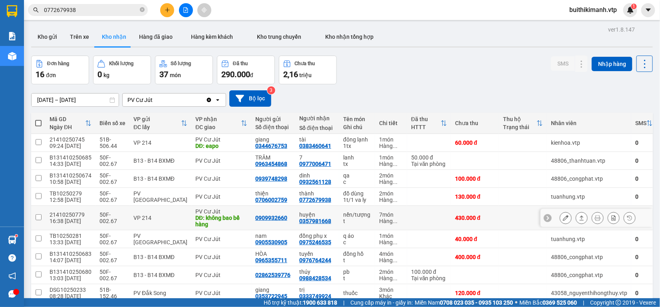
scroll to position [61, 0]
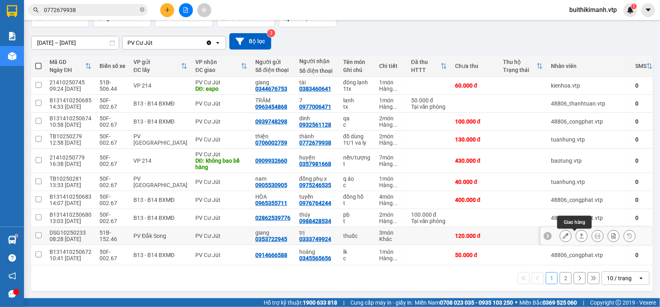
click at [576, 236] on button at bounding box center [581, 236] width 11 height 14
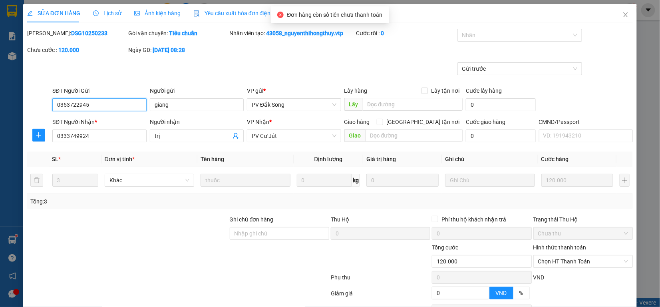
type input "0353722945"
type input "giang"
type input "0333749924"
type input "trị"
type input "0"
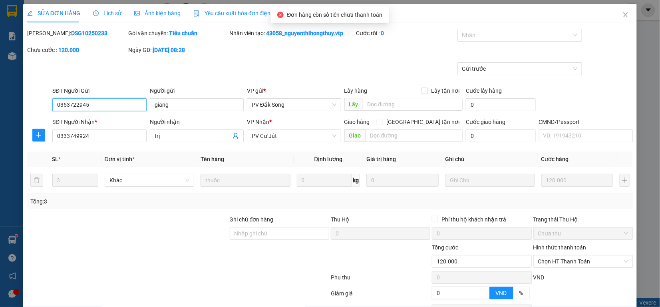
type input "120.000"
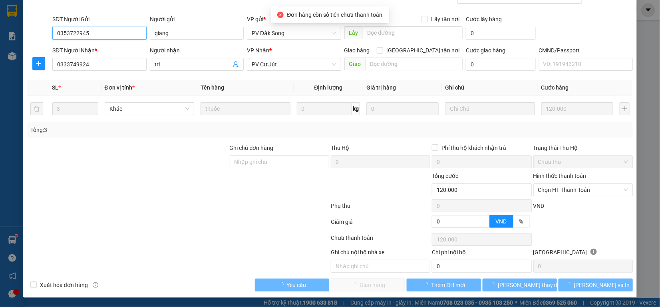
type input "6.000"
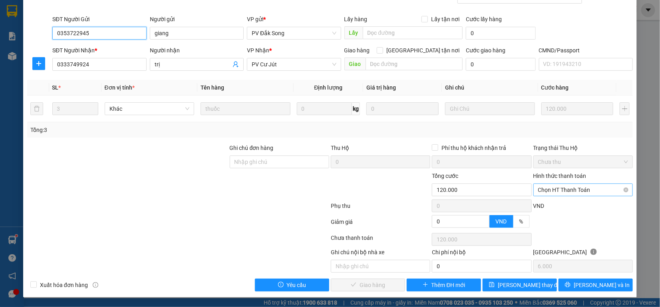
click at [568, 191] on span "Chọn HT Thanh Toán" at bounding box center [583, 190] width 90 height 12
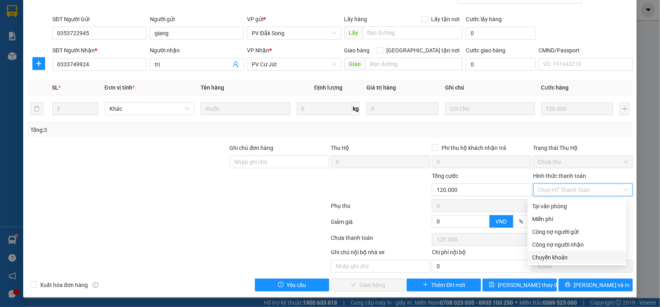
click at [563, 257] on div "Chuyển khoản" at bounding box center [576, 257] width 89 height 9
type input "0"
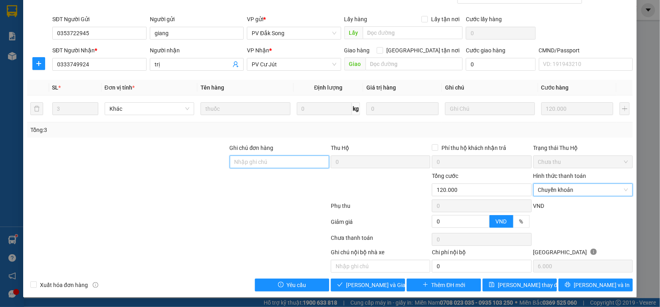
click at [252, 164] on input "Ghi chú đơn hàng" at bounding box center [279, 161] width 99 height 13
type input "ck 6868 120k 9h21 1510"
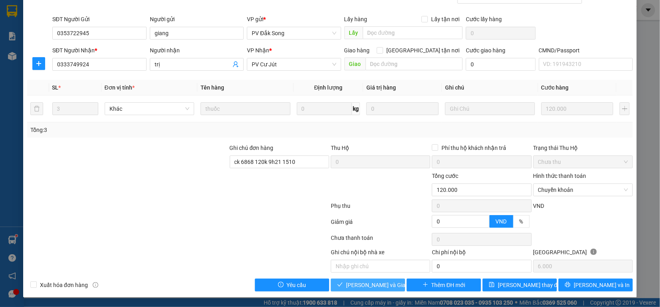
click at [364, 281] on span "[PERSON_NAME] và Giao hàng" at bounding box center [384, 284] width 77 height 9
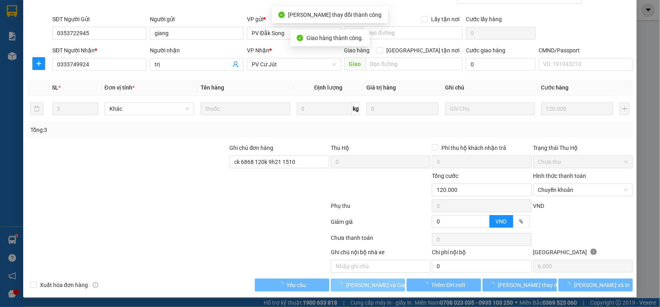
scroll to position [0, 0]
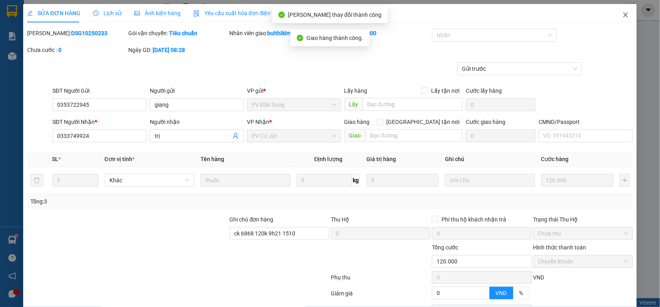
click at [622, 17] on icon "close" at bounding box center [625, 15] width 6 height 6
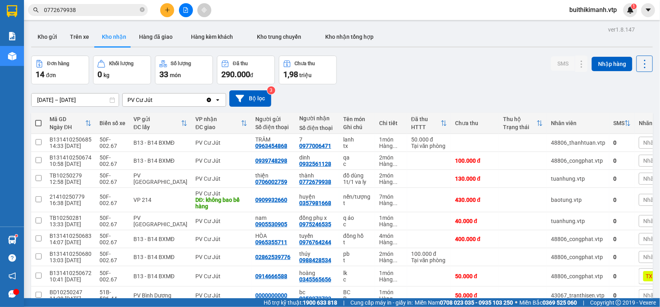
click at [31, 48] on div "Kho gửi Trên xe Kho nhận Hàng đã giao Hàng kèm khách Kho trung chuyển Kho nhận …" at bounding box center [341, 37] width 621 height 21
click at [50, 36] on button "Kho gửi" at bounding box center [47, 36] width 32 height 19
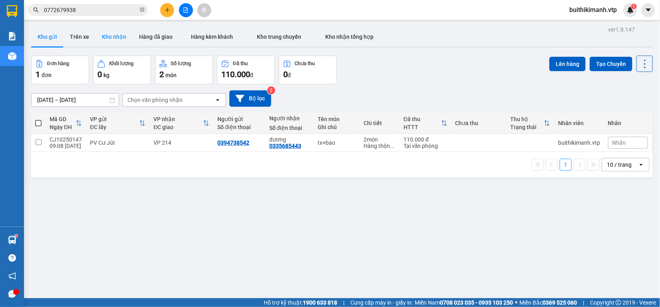
click at [105, 32] on button "Kho nhận" at bounding box center [113, 36] width 37 height 19
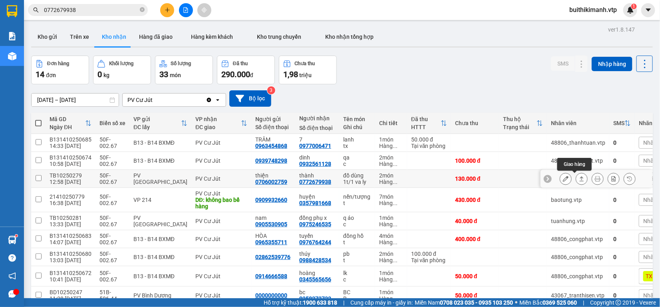
click at [577, 182] on button at bounding box center [581, 179] width 11 height 14
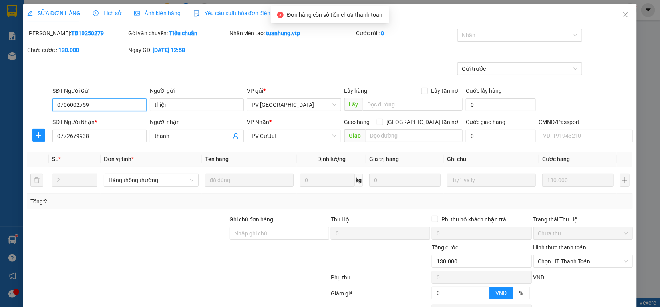
type input "0706002759"
type input "thiện"
type input "0772679938"
type input "thành"
type input "0"
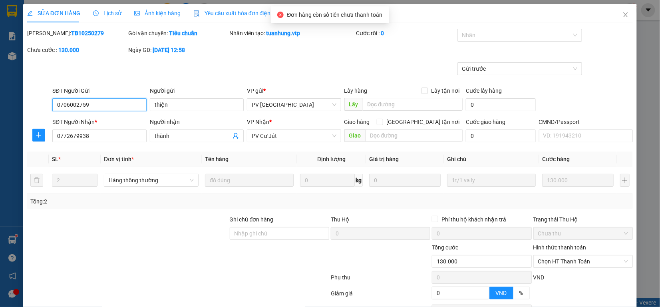
type input "130.000"
type input "6.500"
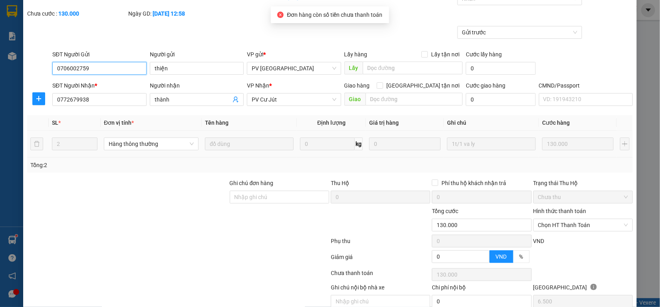
scroll to position [72, 0]
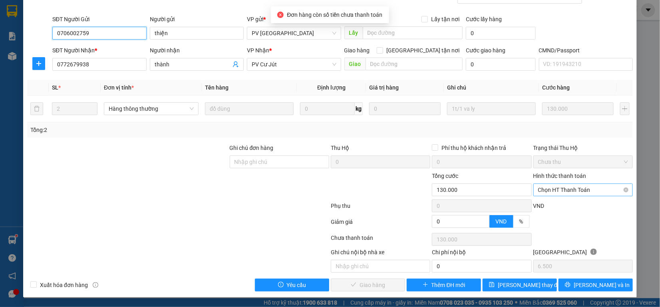
click at [578, 190] on span "Chọn HT Thanh Toán" at bounding box center [583, 190] width 90 height 12
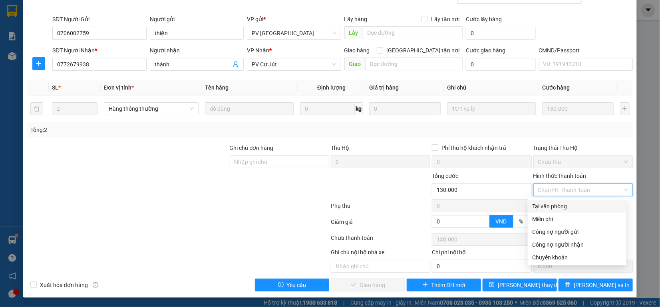
click at [574, 208] on div "Tại văn phòng" at bounding box center [576, 206] width 89 height 9
type input "0"
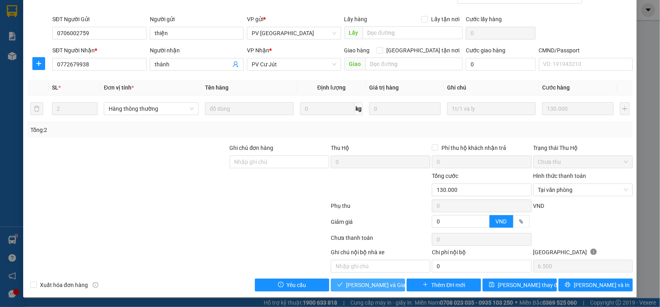
click at [371, 287] on span "[PERSON_NAME] và Giao hàng" at bounding box center [384, 284] width 77 height 9
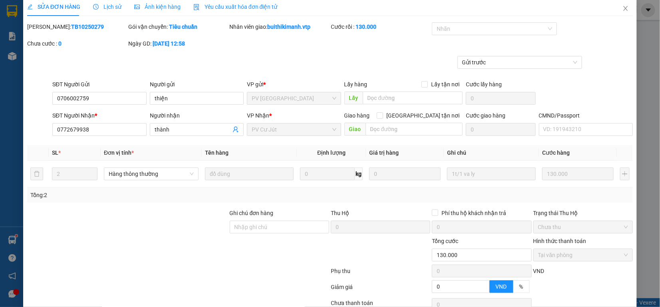
scroll to position [0, 0]
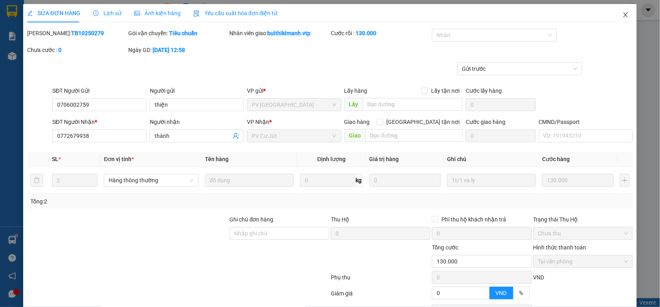
click at [622, 13] on icon "close" at bounding box center [625, 15] width 6 height 6
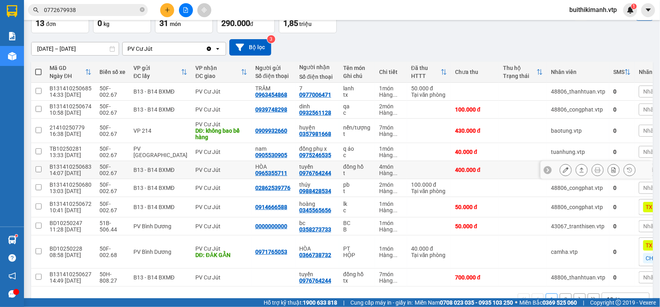
scroll to position [77, 0]
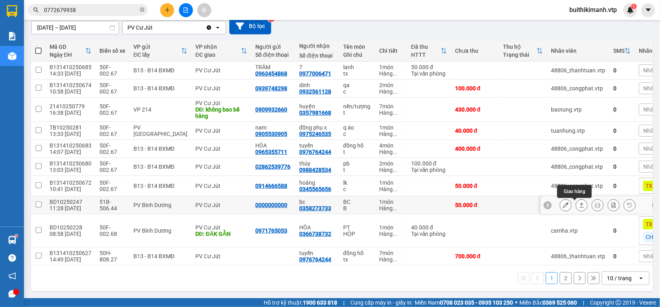
click at [578, 204] on icon at bounding box center [581, 205] width 6 height 6
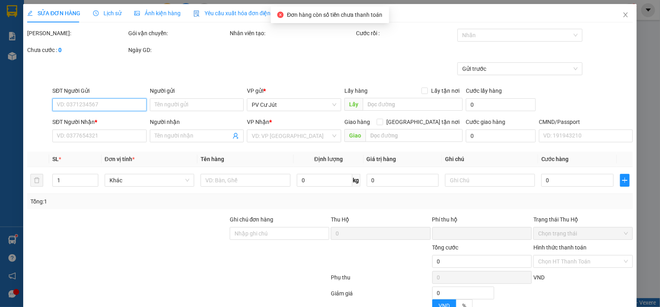
type input "2.500"
type input "0000000000"
type input "0358273733"
type input "bc"
type input "0"
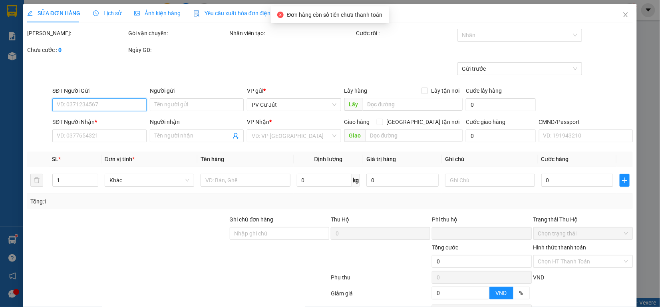
type input "50.000"
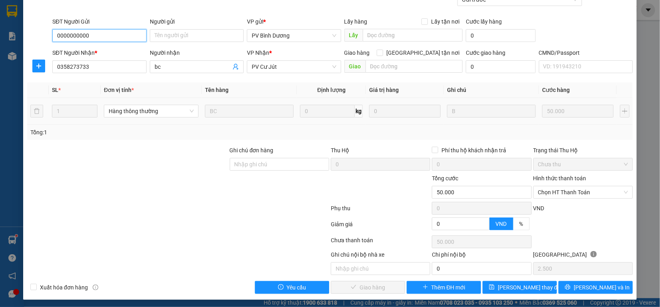
scroll to position [72, 0]
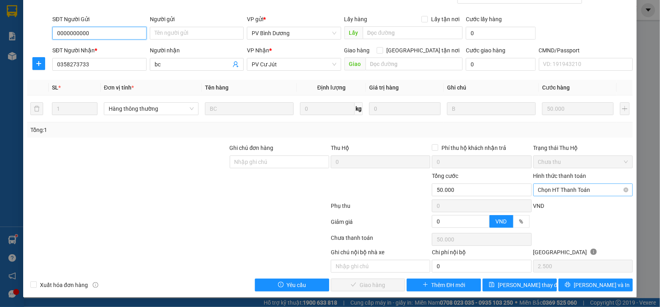
click at [565, 188] on span "Chọn HT Thanh Toán" at bounding box center [583, 190] width 90 height 12
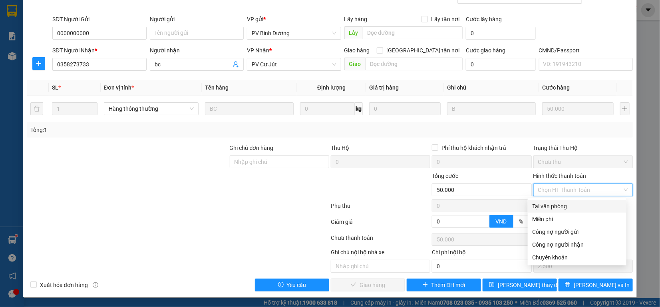
click at [565, 204] on div "Tại văn phòng" at bounding box center [576, 206] width 89 height 9
type input "0"
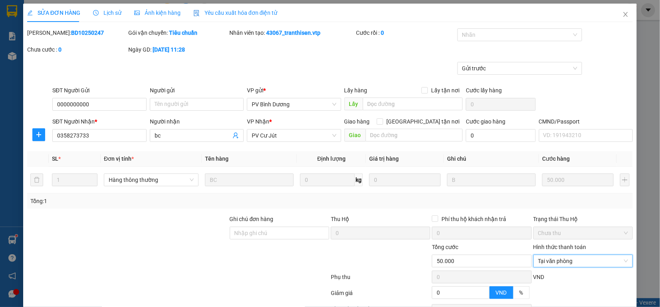
scroll to position [0, 0]
click at [623, 17] on icon "close" at bounding box center [625, 14] width 4 height 5
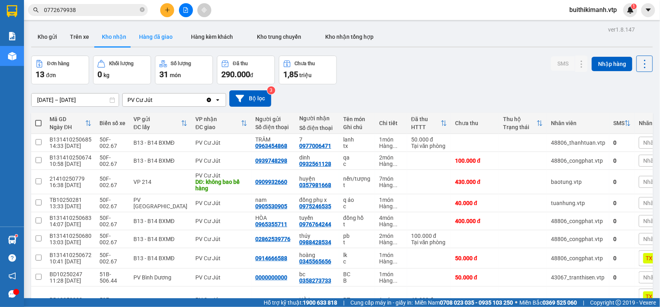
click at [154, 33] on button "Hàng đã giao" at bounding box center [156, 36] width 46 height 19
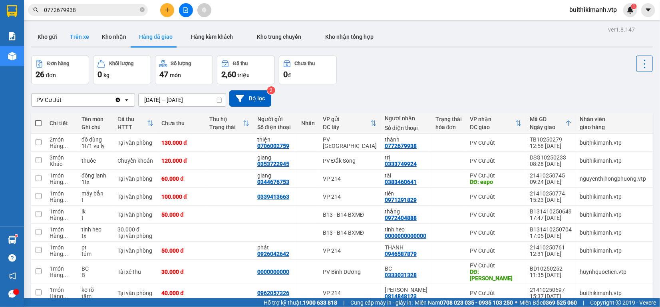
click at [64, 39] on button "Trên xe" at bounding box center [79, 36] width 32 height 19
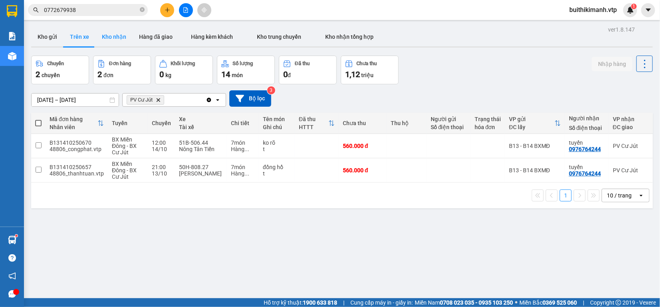
click at [103, 36] on button "Kho nhận" at bounding box center [113, 36] width 37 height 19
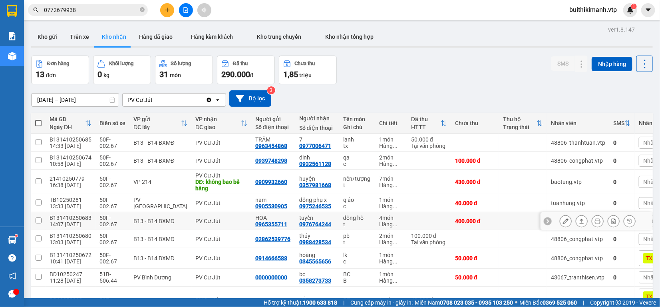
scroll to position [77, 0]
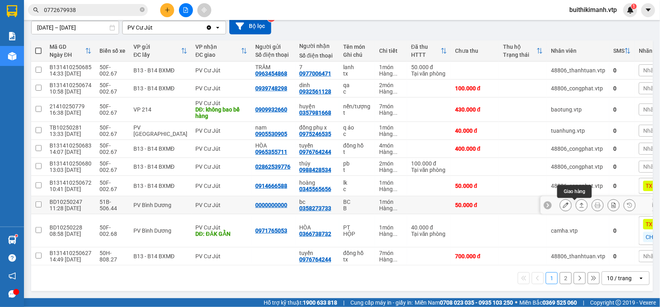
click at [578, 202] on icon at bounding box center [581, 205] width 6 height 6
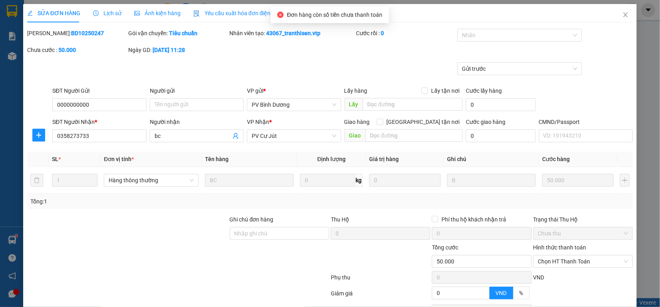
type input "0000000000"
type input "0358273733"
type input "bc"
type input "0"
type input "50.000"
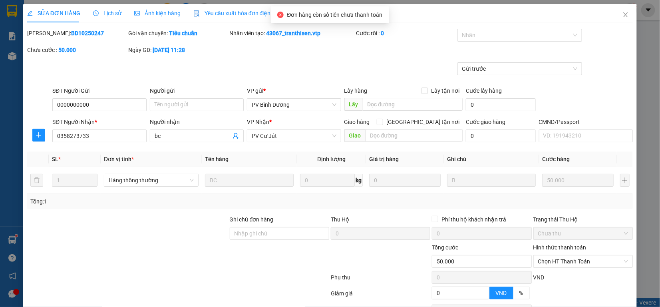
type input "50.000"
type input "2.500"
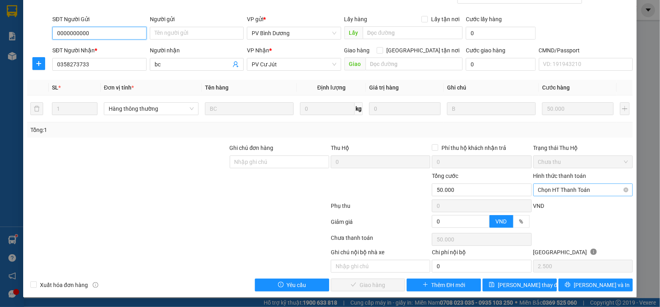
click at [564, 192] on span "Chọn HT Thanh Toán" at bounding box center [583, 190] width 90 height 12
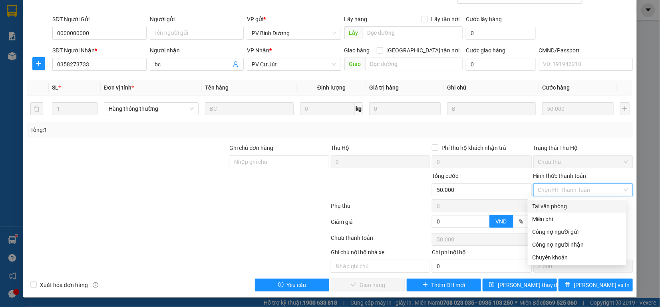
click at [560, 206] on div "Tại văn phòng" at bounding box center [576, 206] width 89 height 9
type input "0"
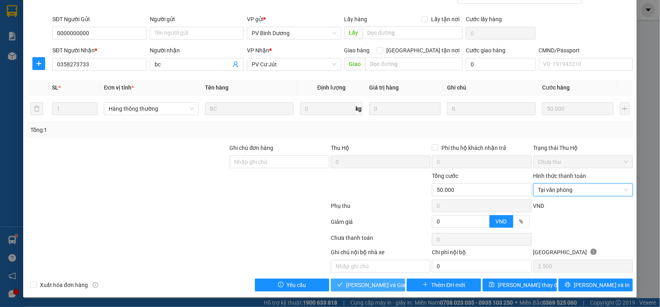
click at [344, 285] on button "[PERSON_NAME] và Giao hàng" at bounding box center [368, 284] width 74 height 13
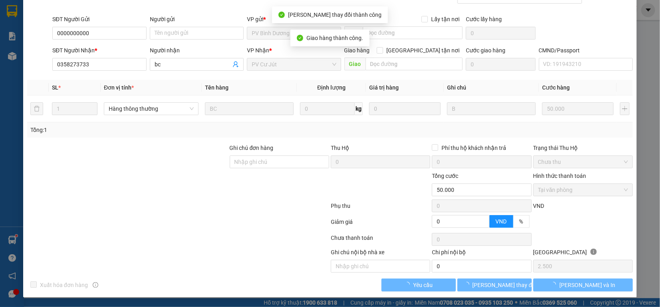
scroll to position [0, 0]
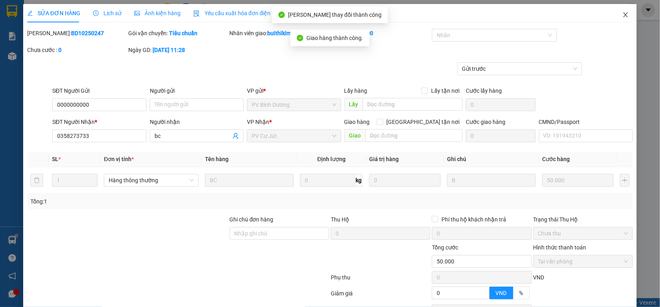
click at [623, 14] on icon "close" at bounding box center [625, 14] width 4 height 5
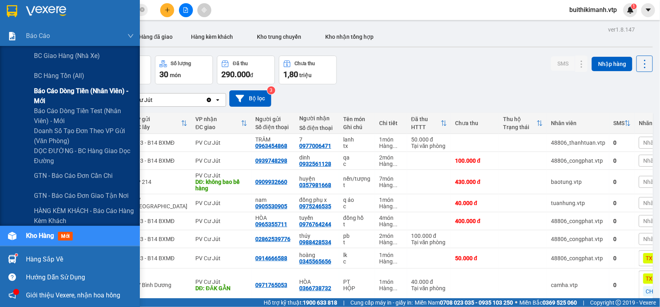
click at [45, 91] on span "Báo cáo dòng tiền (nhân viên) - mới" at bounding box center [84, 96] width 100 height 20
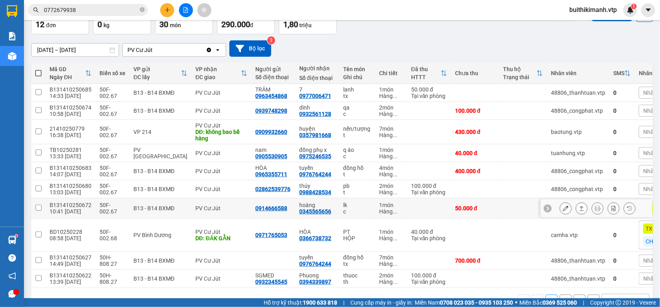
scroll to position [77, 0]
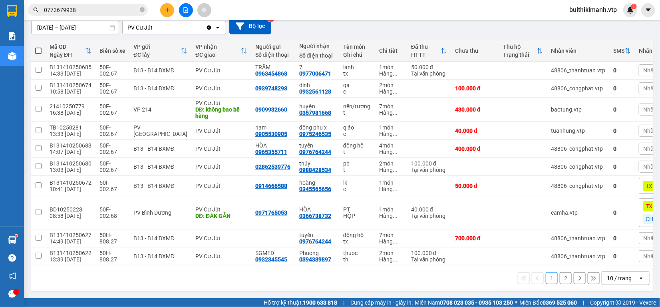
click at [559, 278] on button "2" at bounding box center [565, 278] width 12 height 12
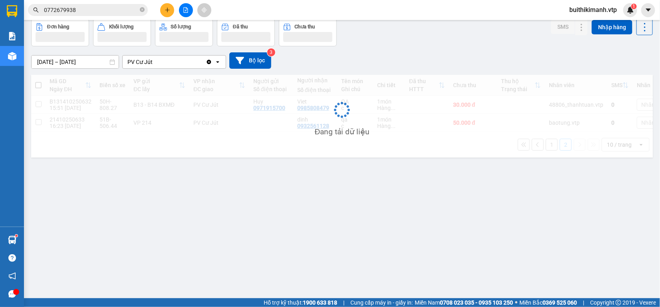
scroll to position [37, 0]
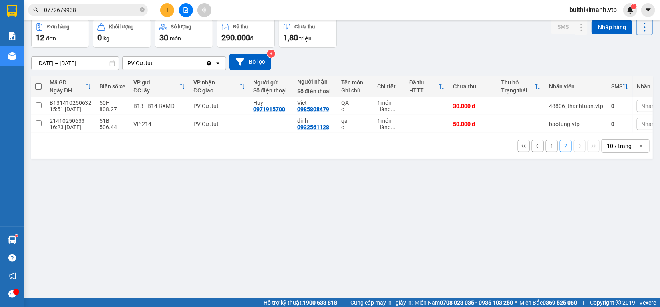
click at [545, 149] on button "1" at bounding box center [551, 146] width 12 height 12
